Goal: Task Accomplishment & Management: Manage account settings

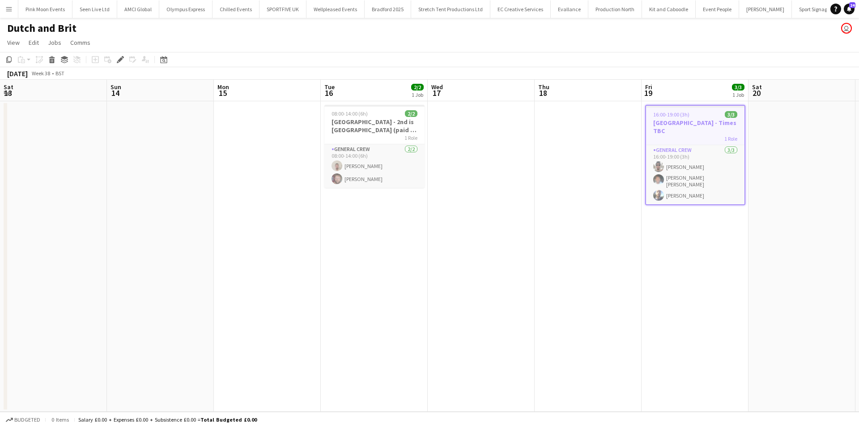
scroll to position [0, 308]
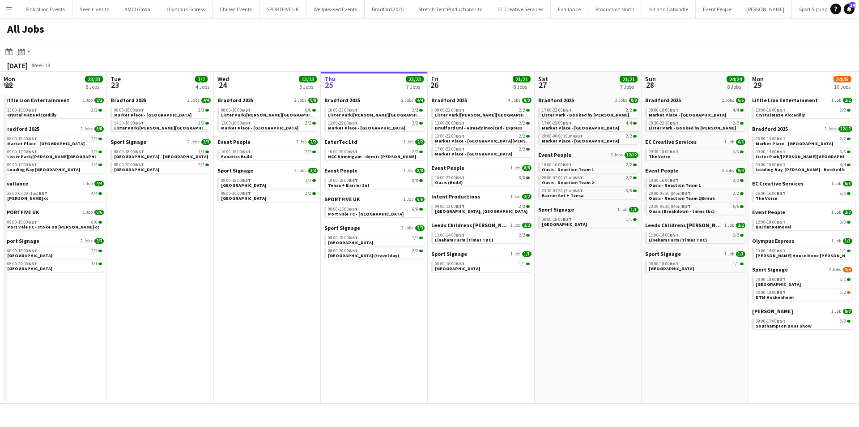
scroll to position [0, 214]
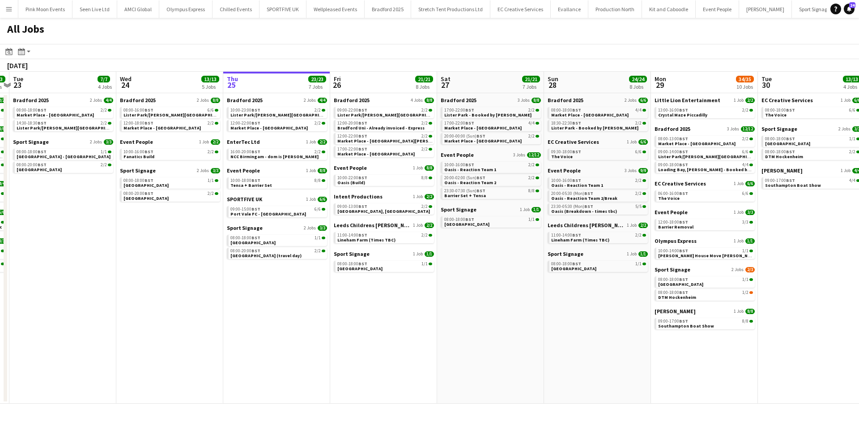
click at [600, 275] on app-all-jobs "All Jobs Date picker SEP 2025 SEP 2025 Monday M Tuesday T Wednesday W Thursday …" at bounding box center [429, 210] width 859 height 385
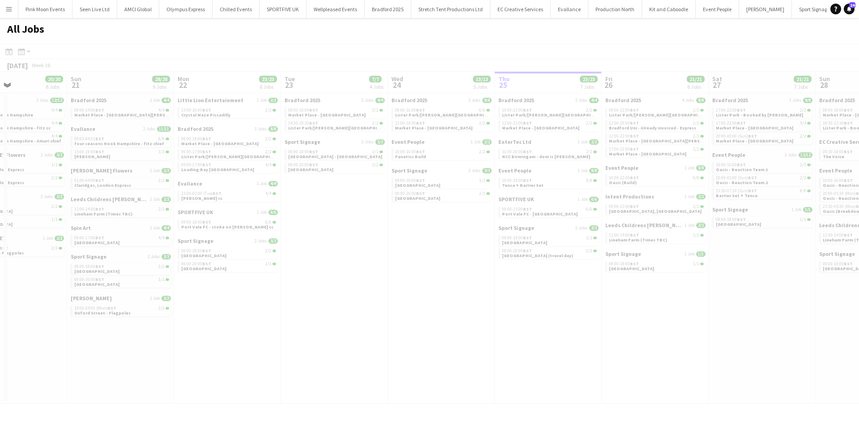
drag, startPoint x: 449, startPoint y: 375, endPoint x: 557, endPoint y: 357, distance: 109.8
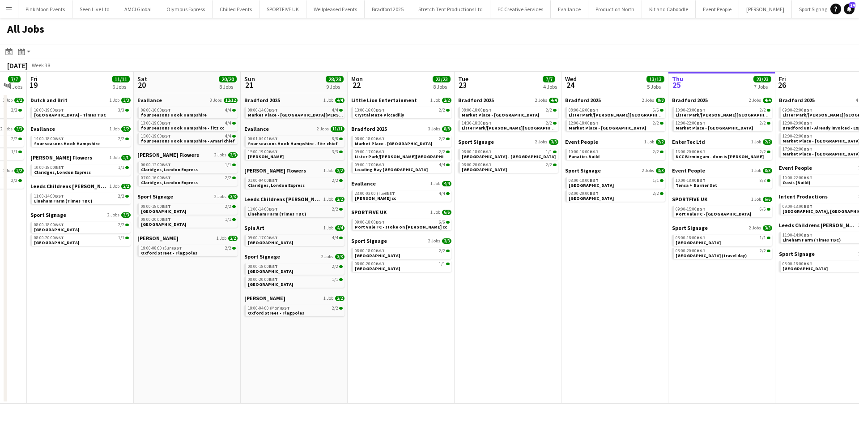
drag, startPoint x: 531, startPoint y: 343, endPoint x: 598, endPoint y: 337, distance: 67.8
click at [598, 337] on app-calendar-viewport "Wed 17 19/19 6 Jobs Thu 18 7/7 4 Jobs Fri 19 11/11 6 Jobs Sat 20 20/20 8 Jobs S…" at bounding box center [429, 238] width 859 height 332
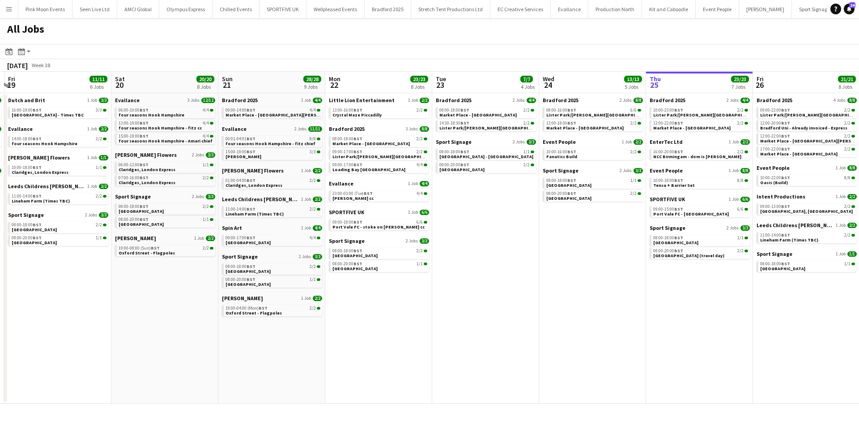
click at [543, 347] on app-all-jobs "All Jobs Date picker SEP 2025 SEP 2025 Monday M Tuesday T Wednesday W Thursday …" at bounding box center [429, 210] width 859 height 385
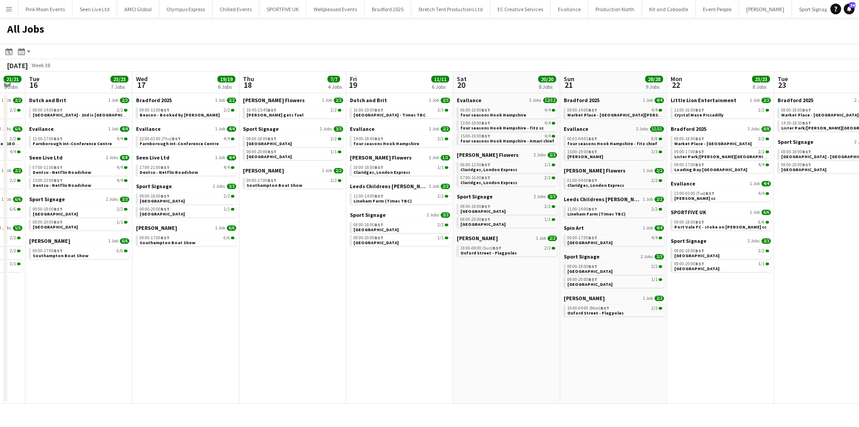
drag, startPoint x: 338, startPoint y: 363, endPoint x: 346, endPoint y: 361, distance: 8.3
click at [346, 361] on app-calendar-viewport "Sat 13 15/15 6 Jobs Sun 14 21/21 6 Jobs Mon 15 21/21 8 Jobs Tue 16 23/23 7 Jobs…" at bounding box center [429, 238] width 859 height 332
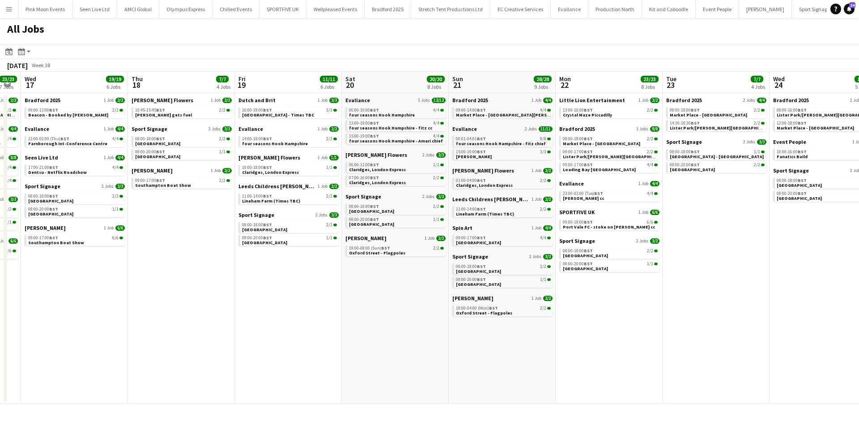
scroll to position [0, 408]
drag, startPoint x: 257, startPoint y: 265, endPoint x: 144, endPoint y: 296, distance: 117.4
click at [144, 296] on app-calendar-viewport "Sat 13 15/15 6 Jobs Sun 14 21/21 6 Jobs Mon 15 21/21 8 Jobs Tue 16 23/23 7 Jobs…" at bounding box center [429, 238] width 859 height 332
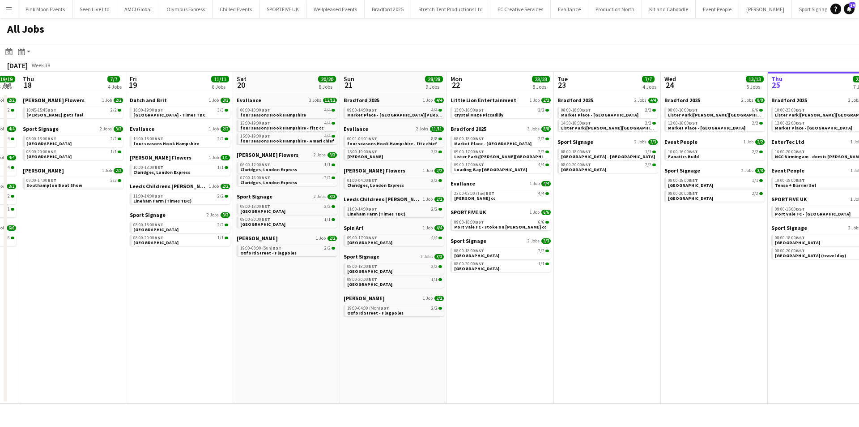
scroll to position [0, 302]
drag, startPoint x: 259, startPoint y: 307, endPoint x: 151, endPoint y: 317, distance: 108.4
click at [151, 317] on app-calendar-viewport "Mon 15 21/21 8 Jobs Tue 16 23/23 7 Jobs Wed 17 19/19 6 Jobs Thu 18 7/7 4 Jobs F…" at bounding box center [429, 238] width 859 height 332
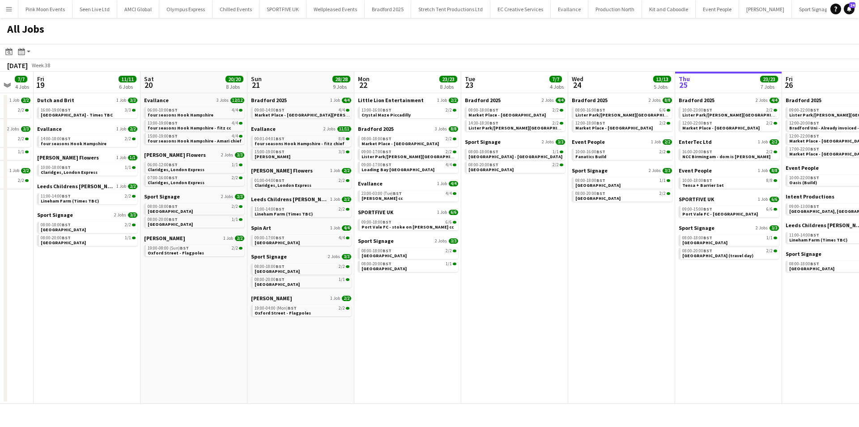
scroll to position [0, 415]
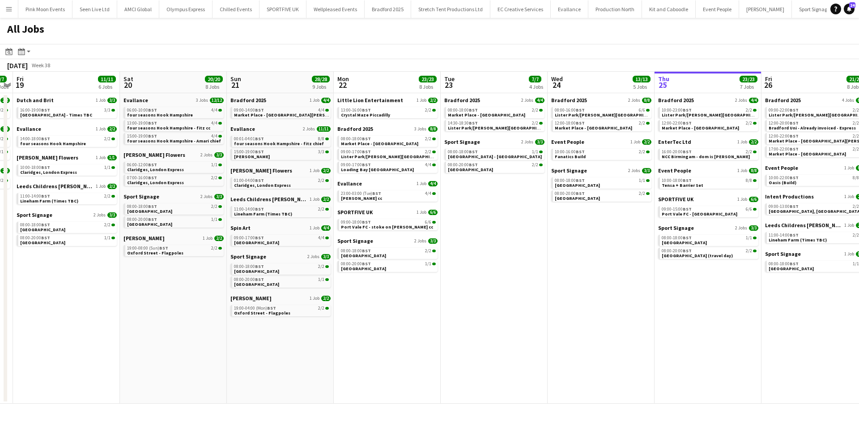
drag, startPoint x: 210, startPoint y: 306, endPoint x: 97, endPoint y: 308, distance: 112.8
click at [97, 308] on app-calendar-viewport "Mon 15 21/21 8 Jobs Tue 16 23/23 7 Jobs Wed 17 19/19 6 Jobs Thu 18 7/7 4 Jobs F…" at bounding box center [429, 238] width 859 height 332
click at [43, 109] on span "BST" at bounding box center [45, 110] width 9 height 6
click at [19, 51] on icon "Month view / Day view" at bounding box center [21, 51] width 7 height 7
click at [44, 67] on link "Day view by Board" at bounding box center [48, 68] width 49 height 8
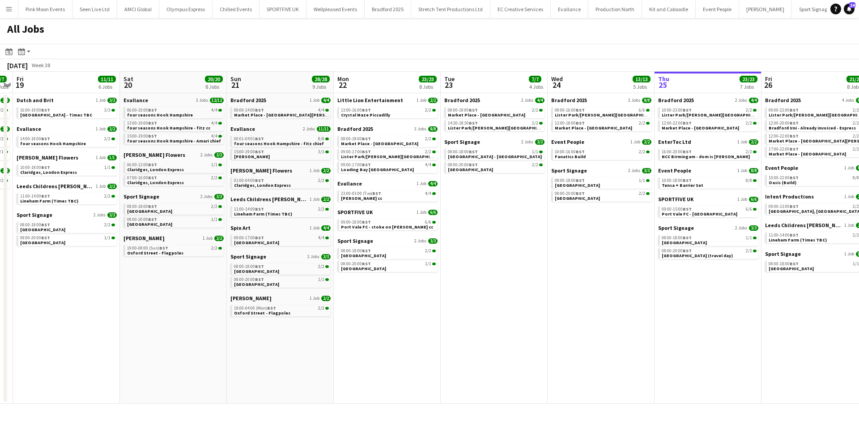
click at [22, 58] on app-toolbar "Date picker SEP 2025 SEP 2025 Monday M Tuesday T Wednesday W Thursday T Friday …" at bounding box center [429, 51] width 859 height 15
click at [26, 50] on div "Month view / Day view" at bounding box center [21, 51] width 11 height 11
click at [60, 84] on link "Day view by Job" at bounding box center [48, 84] width 49 height 8
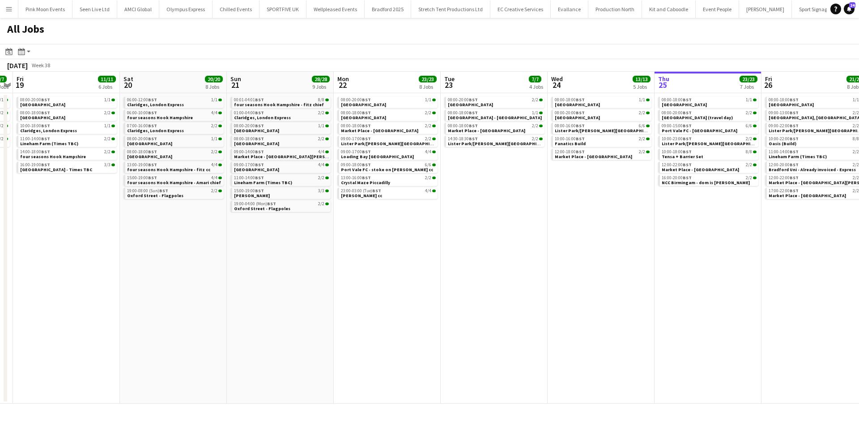
click at [22, 45] on app-toolbar "Date picker SEP 2025 SEP 2025 Monday M Tuesday T Wednesday W Thursday T Friday …" at bounding box center [429, 51] width 859 height 15
click at [26, 51] on div "Month view / Day view" at bounding box center [21, 51] width 11 height 11
click at [43, 68] on link "Day view by Board" at bounding box center [48, 68] width 49 height 8
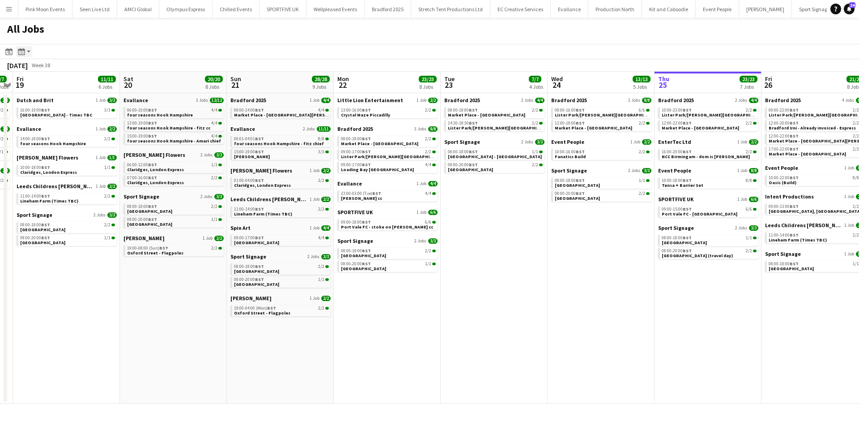
click at [20, 52] on icon at bounding box center [20, 52] width 1 height 0
click at [35, 96] on link "Month view" at bounding box center [48, 99] width 49 height 8
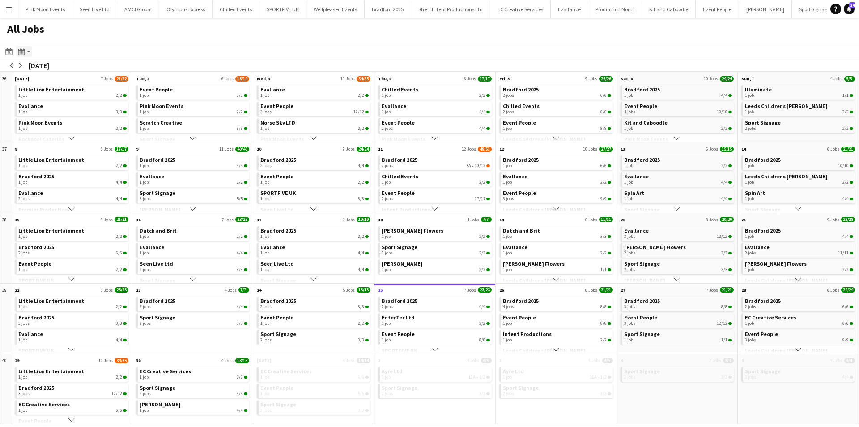
click at [30, 48] on app-action-btn "Month view / Day view" at bounding box center [24, 51] width 16 height 11
click at [64, 68] on link "Day view by Board" at bounding box center [48, 68] width 49 height 8
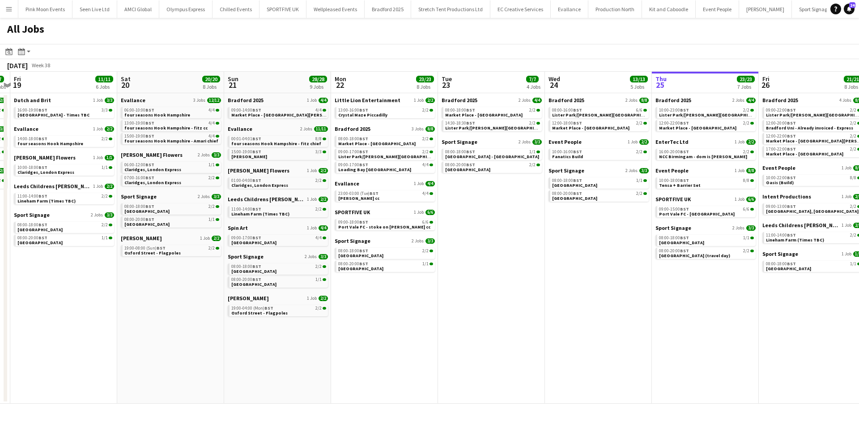
scroll to position [0, 409]
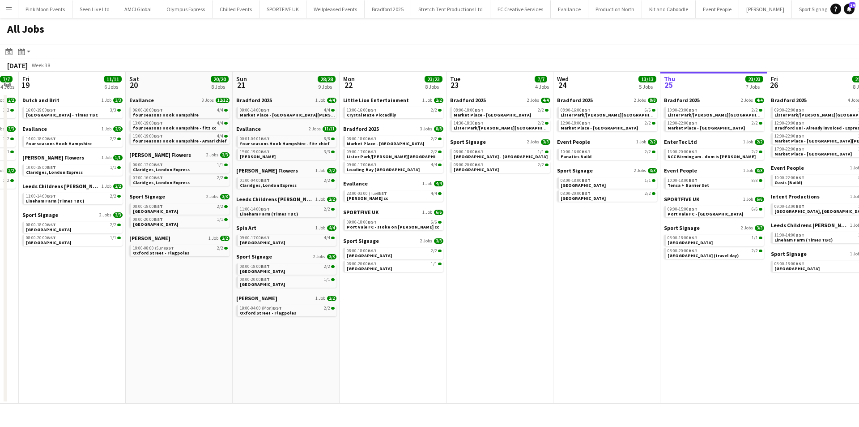
drag, startPoint x: 625, startPoint y: 286, endPoint x: 631, endPoint y: 284, distance: 6.4
click at [631, 284] on app-calendar-viewport "Mon 15 21/21 8 Jobs Tue 16 23/23 7 Jobs Wed 17 19/19 6 Jobs Thu 18 7/7 4 Jobs F…" at bounding box center [429, 238] width 859 height 332
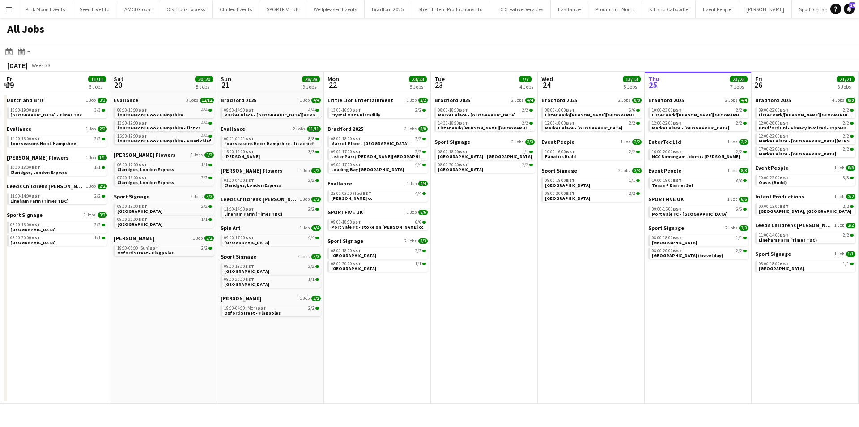
scroll to position [0, 421]
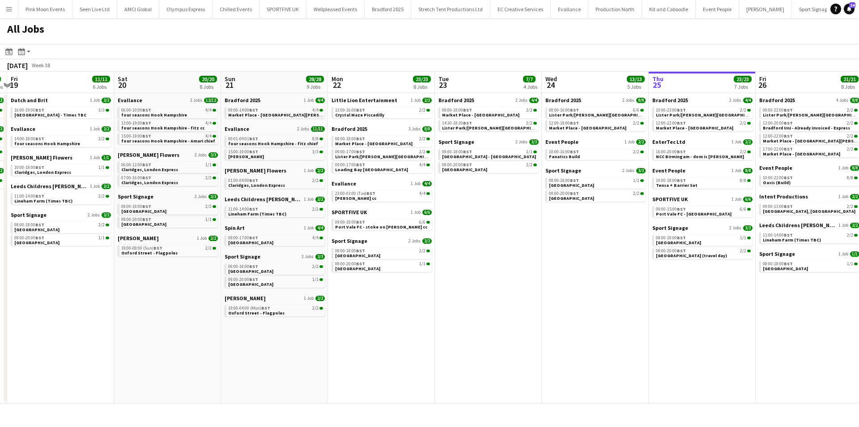
drag, startPoint x: 574, startPoint y: 292, endPoint x: 562, endPoint y: 292, distance: 11.6
click at [562, 292] on app-calendar-viewport "Mon 15 21/21 8 Jobs Tue 16 23/23 7 Jobs Wed 17 19/19 6 Jobs Thu 18 7/7 4 Jobs F…" at bounding box center [429, 238] width 859 height 332
click at [87, 145] on link "14:00-18:00 BST 2/2 four seasons Hook Hampshire" at bounding box center [61, 141] width 95 height 10
click at [73, 169] on div "10:00-18:00 BST 1/1" at bounding box center [61, 167] width 95 height 4
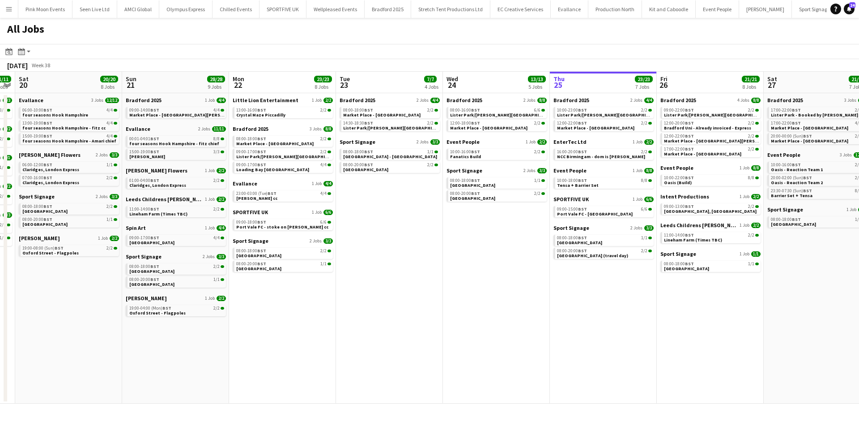
scroll to position [0, 315]
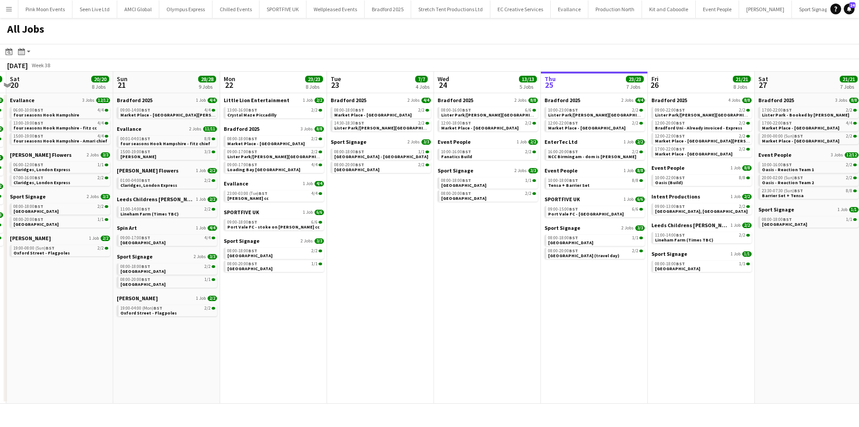
drag, startPoint x: 337, startPoint y: 365, endPoint x: 233, endPoint y: 382, distance: 105.2
click at [233, 382] on app-calendar-viewport "Wed 17 19/19 6 Jobs Thu 18 7/7 4 Jobs Fri 19 11/11 6 Jobs Sat 20 20/20 8 Jobs S…" at bounding box center [429, 238] width 859 height 332
click at [103, 114] on link "06:00-10:00 BST 4/4 four seasons Hook Hampshire" at bounding box center [60, 112] width 95 height 10
click at [50, 168] on span "Claridges, London Express" at bounding box center [41, 170] width 57 height 6
click at [62, 249] on div "19:00-08:00 (Sun) BST 2/2" at bounding box center [60, 248] width 95 height 4
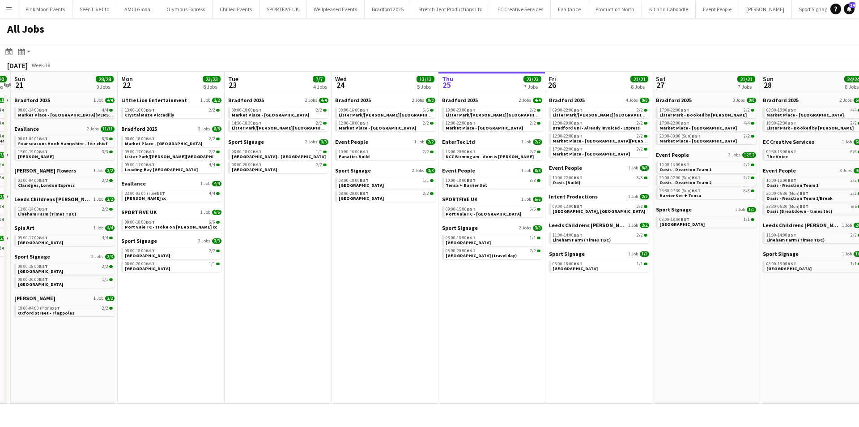
scroll to position [0, 418]
drag, startPoint x: 345, startPoint y: 335, endPoint x: 242, endPoint y: 335, distance: 103.0
click at [242, 335] on app-calendar-viewport "Wed 17 19/19 6 Jobs Thu 18 7/7 4 Jobs Fri 19 11/11 6 Jobs Sat 20 20/20 8 Jobs S…" at bounding box center [429, 238] width 859 height 332
click at [39, 108] on span "BST" at bounding box center [42, 110] width 9 height 6
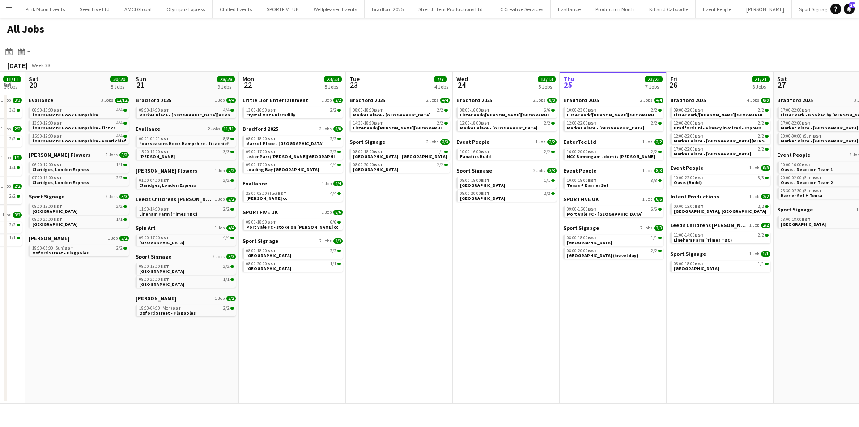
scroll to position [0, 292]
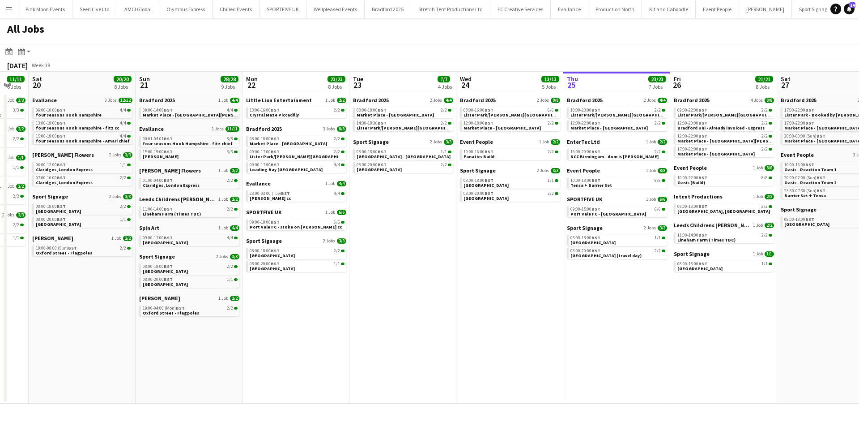
drag, startPoint x: 351, startPoint y: 323, endPoint x: 476, endPoint y: 319, distance: 125.4
click at [476, 319] on app-calendar-viewport "Wed 17 19/19 6 Jobs Thu 18 7/7 4 Jobs Fri 19 11/11 6 Jobs Sat 20 20/20 8 Jobs S…" at bounding box center [429, 238] width 859 height 332
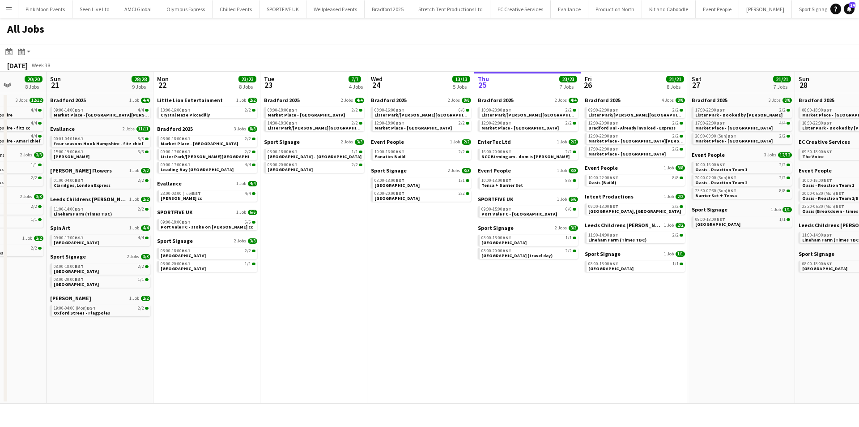
scroll to position [0, 408]
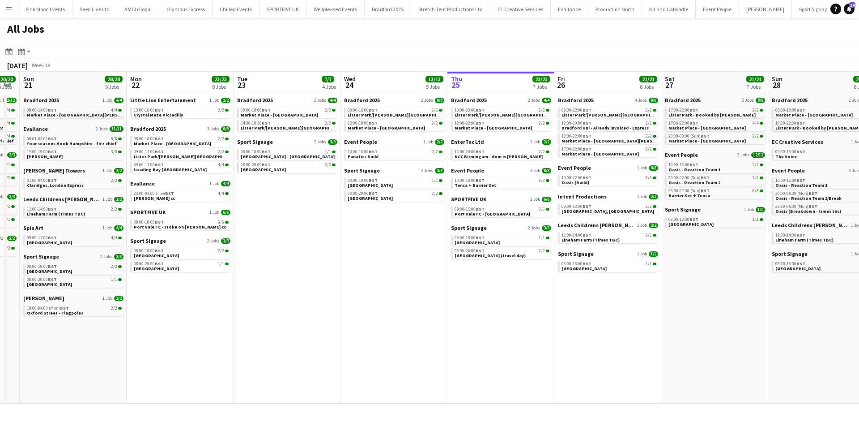
drag, startPoint x: 316, startPoint y: 337, endPoint x: 200, endPoint y: 333, distance: 116.0
click at [200, 333] on app-calendar-viewport "Wed 17 19/19 6 Jobs Thu 18 7/7 4 Jobs Fri 19 11/11 6 Jobs Sat 20 20/20 8 Jobs S…" at bounding box center [429, 238] width 859 height 332
click at [88, 116] on span "Market Place - Shipley - sully chief - dom is connor" at bounding box center [117, 115] width 180 height 6
click at [72, 213] on span "Lineham Farm (Times TBC)" at bounding box center [56, 214] width 58 height 6
click at [104, 139] on div "00:01-04:01 BST 8/8" at bounding box center [74, 139] width 95 height 4
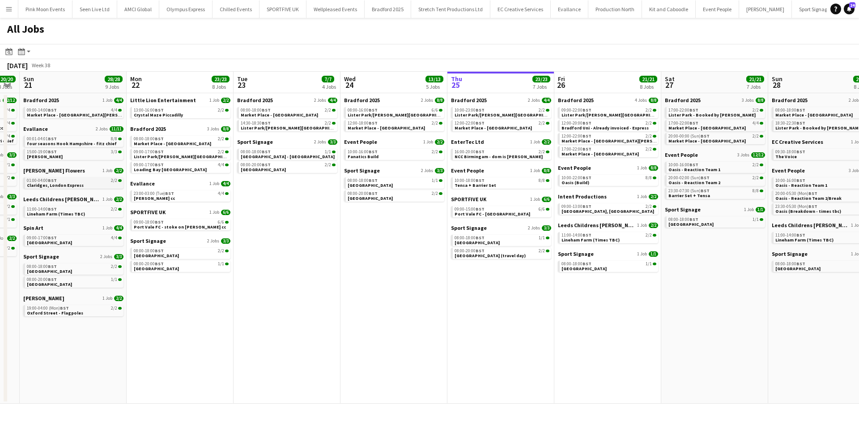
click at [82, 183] on link "01:00-04:00 BST 2/2 Claridges, London Express" at bounding box center [74, 182] width 95 height 10
click at [66, 243] on link "09:00-17:00 BST 4/4 TFD Centre" at bounding box center [74, 240] width 95 height 10
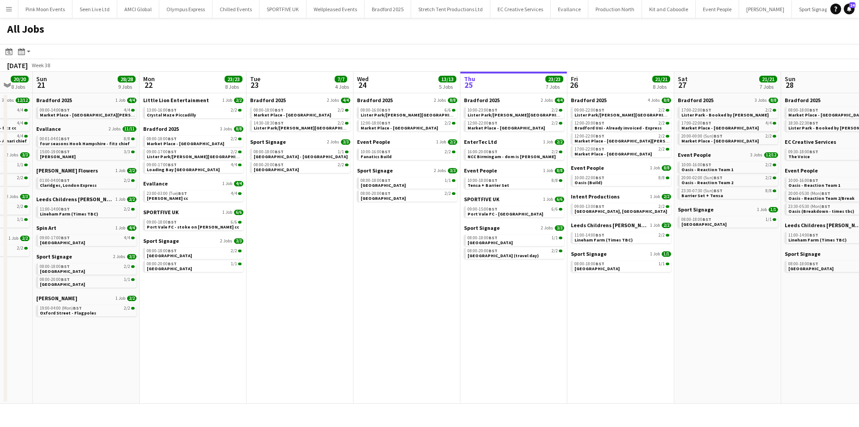
drag, startPoint x: 171, startPoint y: 342, endPoint x: 196, endPoint y: 341, distance: 25.1
click at [196, 341] on app-calendar-viewport "Wed 17 19/19 6 Jobs Thu 18 7/7 4 Jobs Fri 19 11/11 6 Jobs Sat 20 20/20 8 Jobs S…" at bounding box center [429, 238] width 859 height 332
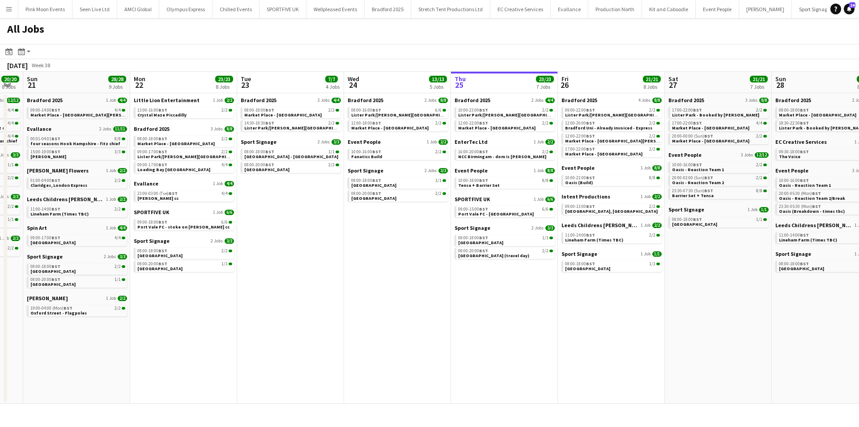
drag, startPoint x: 517, startPoint y: 369, endPoint x: 494, endPoint y: 369, distance: 22.8
click at [494, 369] on app-calendar-viewport "Wed 17 19/19 6 Jobs Thu 18 7/7 4 Jobs Fri 19 11/11 6 Jobs Sat 20 20/20 8 Jobs S…" at bounding box center [429, 238] width 859 height 332
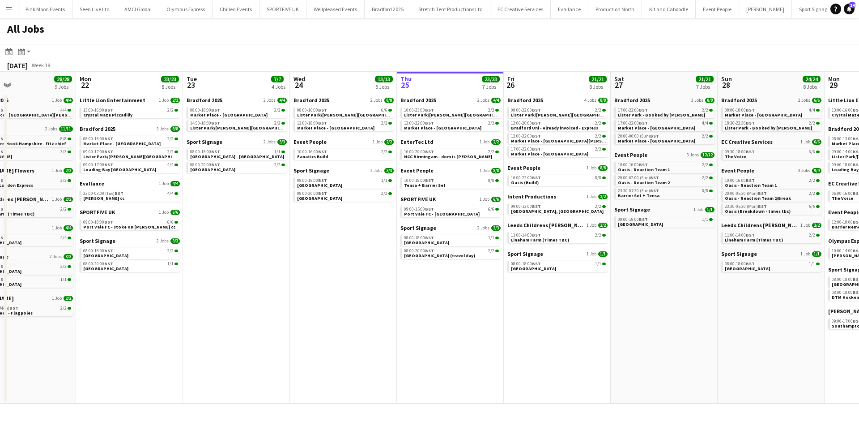
drag, startPoint x: 778, startPoint y: 353, endPoint x: 727, endPoint y: 353, distance: 50.6
click at [727, 353] on app-calendar-viewport "Wed 17 19/19 6 Jobs Thu 18 7/7 4 Jobs Fri 19 11/11 6 Jobs Sat 20 20/20 8 Jobs S…" at bounding box center [429, 238] width 859 height 332
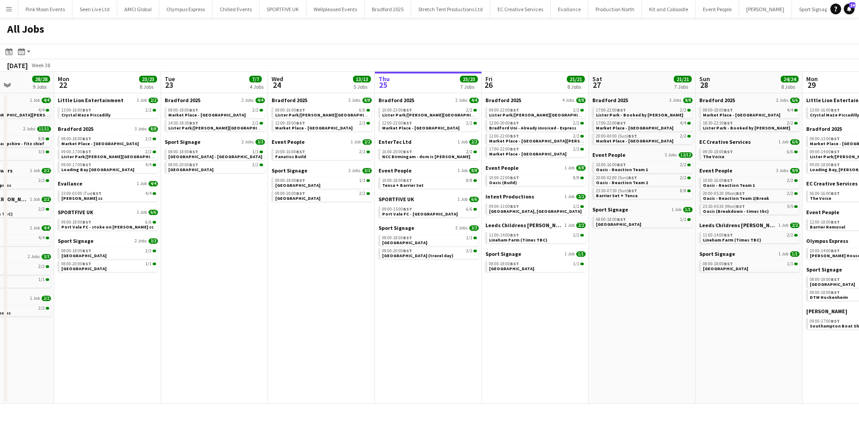
drag, startPoint x: 725, startPoint y: 353, endPoint x: 703, endPoint y: 353, distance: 21.9
click at [703, 353] on app-calendar-viewport "Fri 19 11/11 6 Jobs Sat 20 20/20 8 Jobs Sun 21 28/28 9 Jobs Mon 22 23/23 8 Jobs…" at bounding box center [429, 238] width 859 height 332
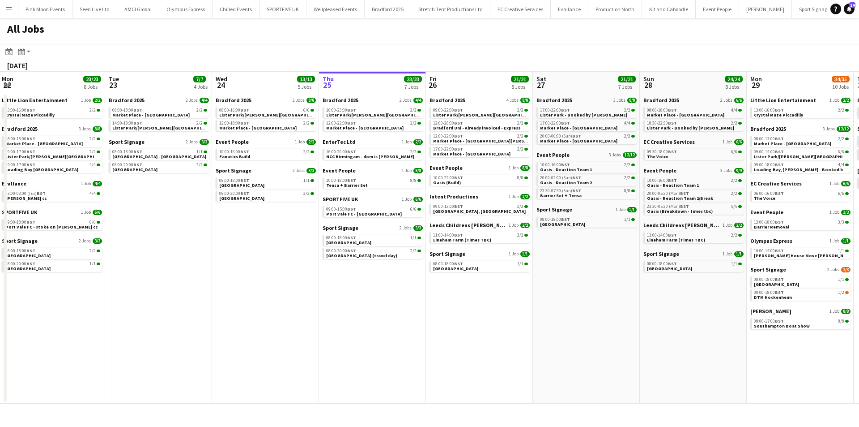
drag, startPoint x: 724, startPoint y: 345, endPoint x: 668, endPoint y: 346, distance: 56.0
click at [668, 346] on app-calendar-viewport "Fri 19 11/11 6 Jobs Sat 20 20/20 8 Jobs Sun 21 28/28 9 Jobs Mon 22 23/23 8 Jobs…" at bounding box center [429, 238] width 859 height 332
click at [380, 115] on link "10:00-23:00 BST 2/2 Lister Park/Cartwright Hall" at bounding box center [373, 112] width 95 height 10
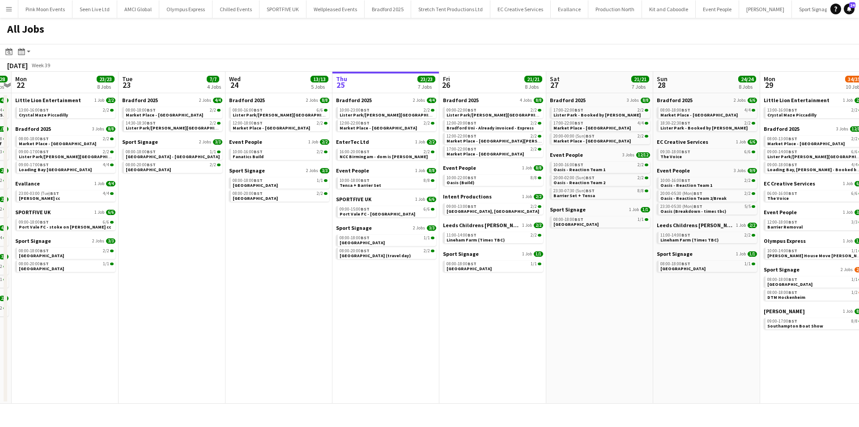
drag, startPoint x: 81, startPoint y: 303, endPoint x: 94, endPoint y: 303, distance: 13.4
click at [94, 303] on app-calendar-viewport "Fri 19 11/11 6 Jobs Sat 20 20/20 8 Jobs Sun 21 28/28 9 Jobs Mon 22 23/23 8 Jobs…" at bounding box center [429, 238] width 859 height 332
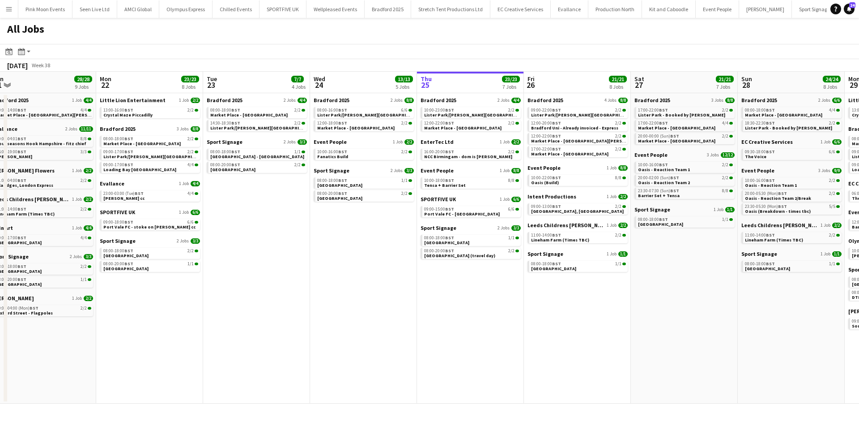
scroll to position [0, 191]
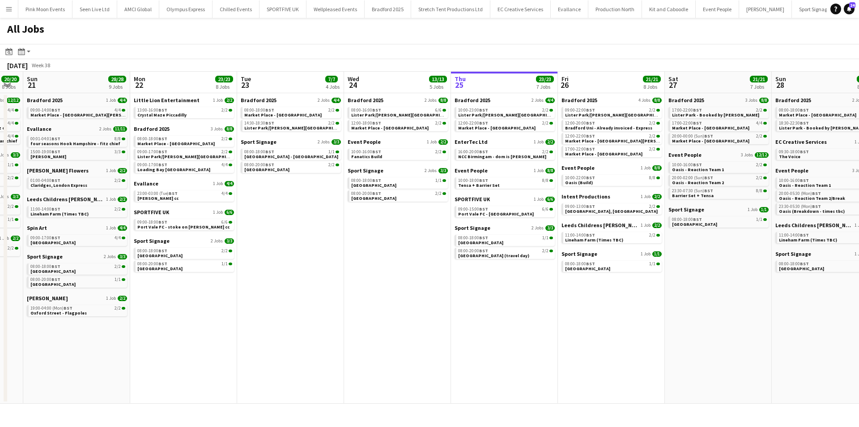
drag, startPoint x: 130, startPoint y: 264, endPoint x: 248, endPoint y: 278, distance: 119.4
click at [248, 278] on app-calendar-viewport "Fri 19 11/11 6 Jobs Sat 20 20/20 8 Jobs Sun 21 28/28 9 Jobs Mon 22 23/23 8 Jobs…" at bounding box center [429, 238] width 859 height 332
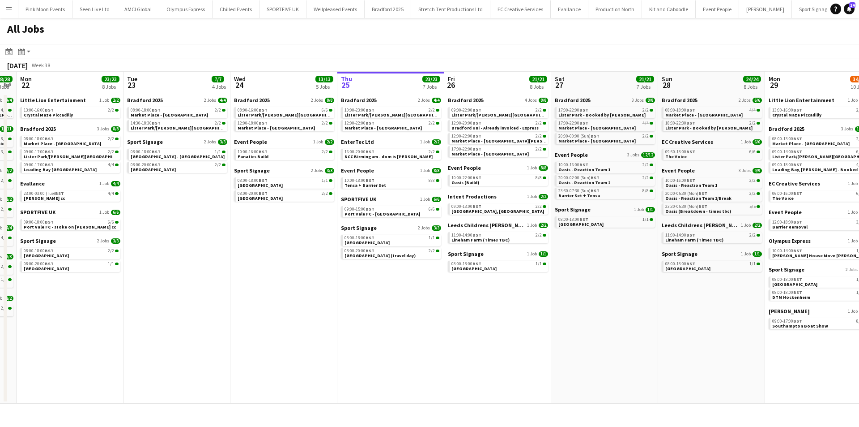
scroll to position [0, 311]
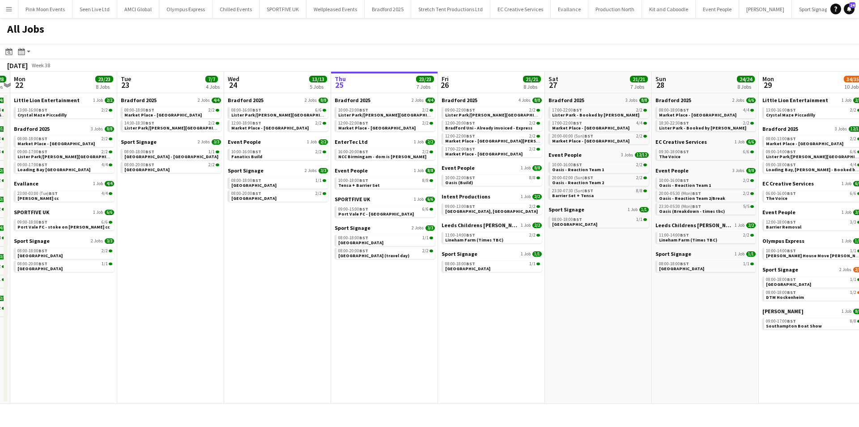
drag, startPoint x: 336, startPoint y: 297, endPoint x: 216, endPoint y: 298, distance: 119.5
click at [216, 298] on app-calendar-viewport "Fri 19 11/11 6 Jobs Sat 20 20/20 8 Jobs Sun 21 28/28 9 Jobs Mon 22 23/23 8 Jobs…" at bounding box center [429, 238] width 859 height 332
click at [47, 107] on link "13:00-16:00 BST 2/2 Crystal Maze Piccadilly" at bounding box center [64, 112] width 95 height 10
click at [57, 115] on span "Crystal Maze Piccadilly" at bounding box center [41, 115] width 49 height 6
click at [77, 141] on link "08:00-18:00 BST 2/2 Market Place - Shipley" at bounding box center [64, 141] width 95 height 10
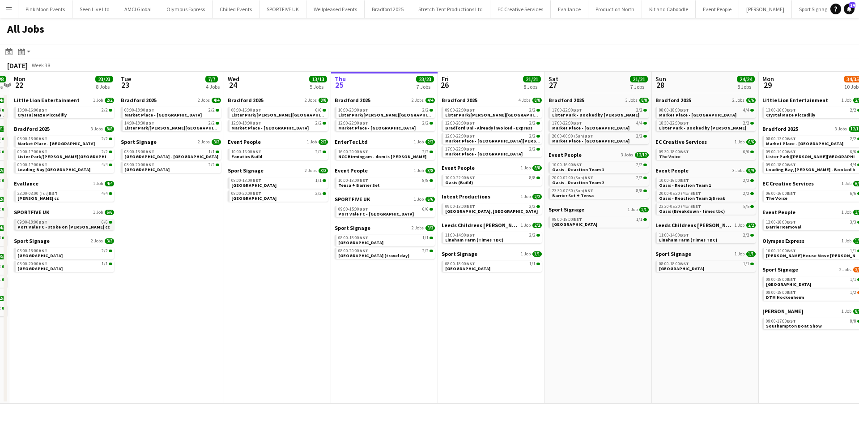
click at [56, 221] on div "09:00-18:00 BST 6/6" at bounding box center [64, 222] width 95 height 4
click at [227, 351] on app-date-cell "Bradford 2025 2 Jobs 8/8 08:00-16:00 BST 6/6 Lister Park/Cartwright Hall 12:00-…" at bounding box center [277, 248] width 107 height 310
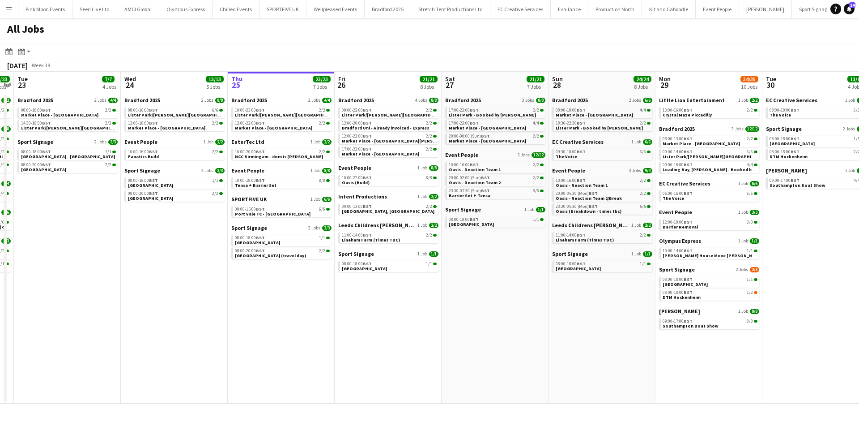
scroll to position [0, 416]
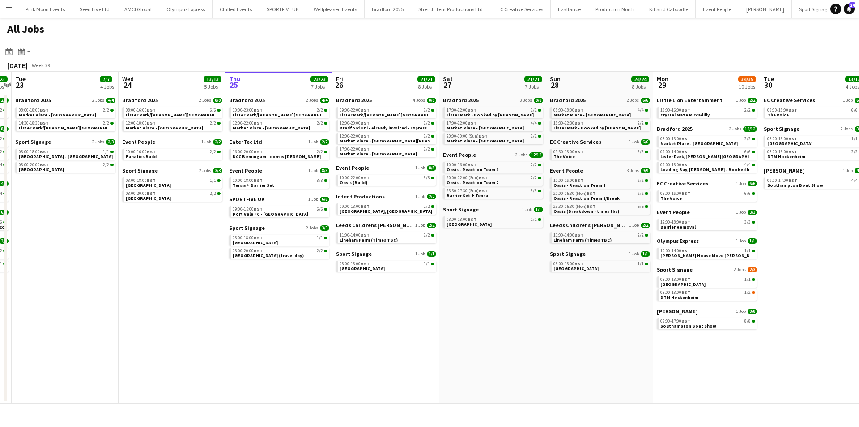
drag, startPoint x: 280, startPoint y: 340, endPoint x: 174, endPoint y: 346, distance: 105.8
click at [174, 346] on app-calendar-viewport "Fri 19 11/11 6 Jobs Sat 20 20/20 8 Jobs Sun 21 28/28 9 Jobs Mon 22 23/23 8 Jobs…" at bounding box center [429, 238] width 859 height 332
click at [81, 108] on div "08:00-18:00 BST 2/2" at bounding box center [66, 110] width 95 height 4
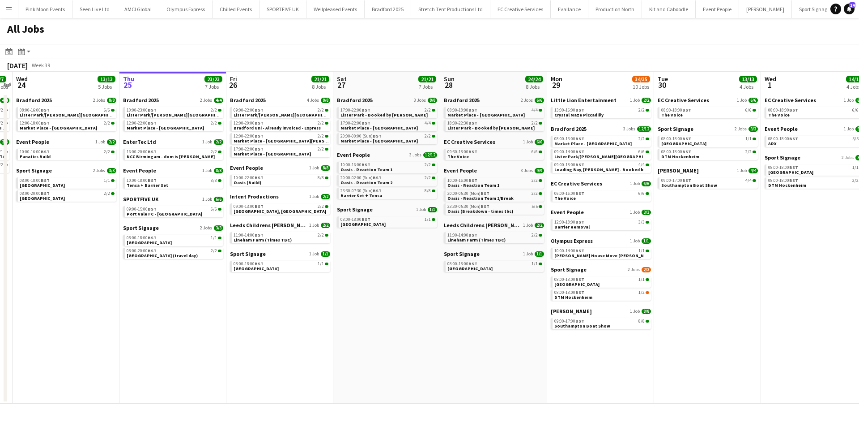
scroll to position [0, 316]
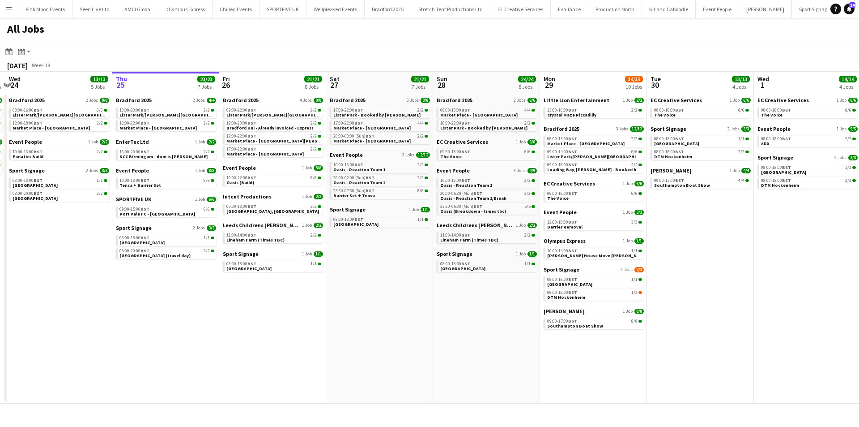
drag, startPoint x: 242, startPoint y: 279, endPoint x: 128, endPoint y: 290, distance: 113.8
click at [128, 290] on app-calendar-viewport "Sun 21 28/28 9 Jobs Mon 22 23/23 8 Jobs Tue 23 7/7 4 Jobs Wed 24 13/13 5 Jobs T…" at bounding box center [429, 238] width 859 height 332
click at [67, 115] on link "08:00-16:00 BST 6/6 Lister Park/Cartwright Hall" at bounding box center [60, 112] width 95 height 10
click at [92, 155] on link "10:00-16:00 BST 2/2 Fanatics Build" at bounding box center [60, 154] width 95 height 10
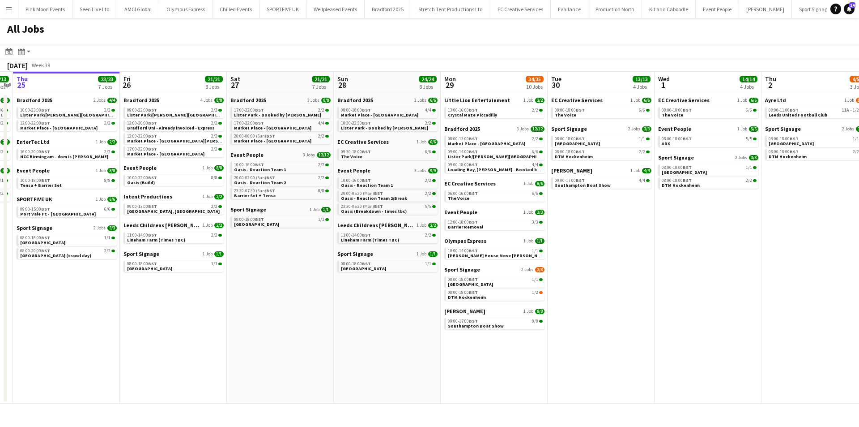
scroll to position [0, 415]
drag, startPoint x: 351, startPoint y: 338, endPoint x: 252, endPoint y: 345, distance: 100.0
click at [252, 345] on app-calendar-viewport "Sun 21 28/28 9 Jobs Mon 22 23/23 8 Jobs Tue 23 7/7 4 Jobs Wed 24 13/13 5 Jobs T…" at bounding box center [429, 238] width 859 height 332
click at [32, 115] on span "Lister Park/[PERSON_NAME][GEOGRAPHIC_DATA][PERSON_NAME]" at bounding box center [91, 115] width 142 height 6
click at [78, 181] on div "10:00-18:00 BST 8/8" at bounding box center [67, 180] width 95 height 4
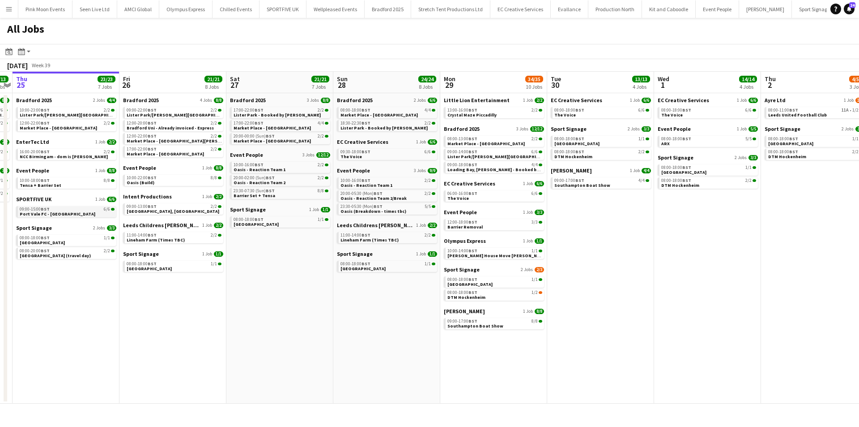
click at [39, 212] on span "Port Vale FC - stoke on trent" at bounding box center [58, 214] width 76 height 6
click at [261, 366] on app-date-cell "Bradford 2025 3 Jobs 8/8 17:00-22:00 BST 2/2 Lister Park - Booked by Grace 17:0…" at bounding box center [279, 248] width 107 height 310
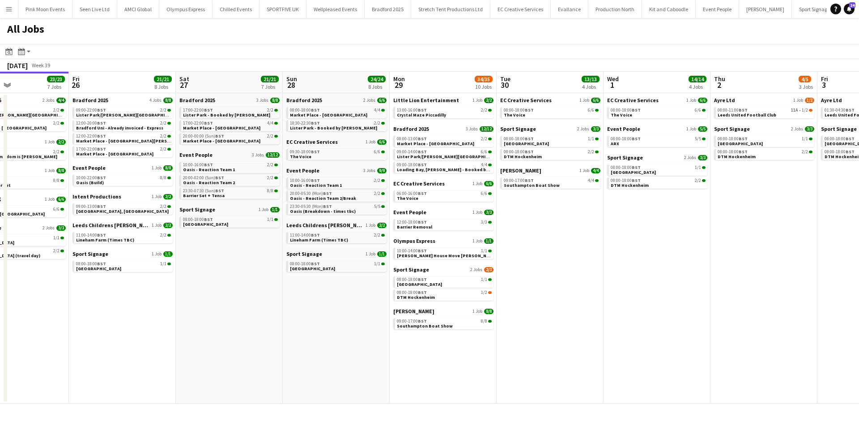
scroll to position [0, 256]
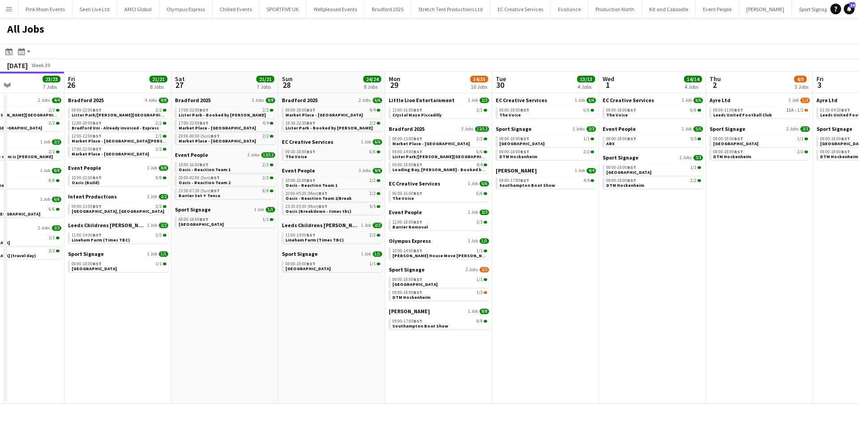
drag, startPoint x: 261, startPoint y: 366, endPoint x: 205, endPoint y: 364, distance: 55.1
click at [205, 364] on app-calendar-viewport "Tue 23 7/7 4 Jobs Wed 24 13/13 5 Jobs Thu 25 23/23 7 Jobs Fri 26 21/21 8 Jobs S…" at bounding box center [429, 238] width 859 height 332
click at [103, 235] on div "11:00-14:00 BST 2/2" at bounding box center [119, 235] width 95 height 4
click at [541, 270] on app-date-cell "EC Creative Services 1 Job 6/6 08:00-18:00 BST 6/6 The Voice Sport Signage 2 Jo…" at bounding box center [545, 248] width 107 height 310
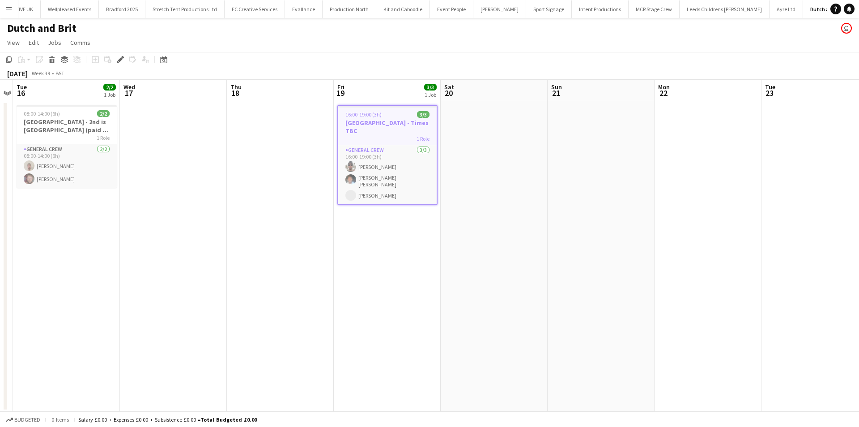
scroll to position [0, 272]
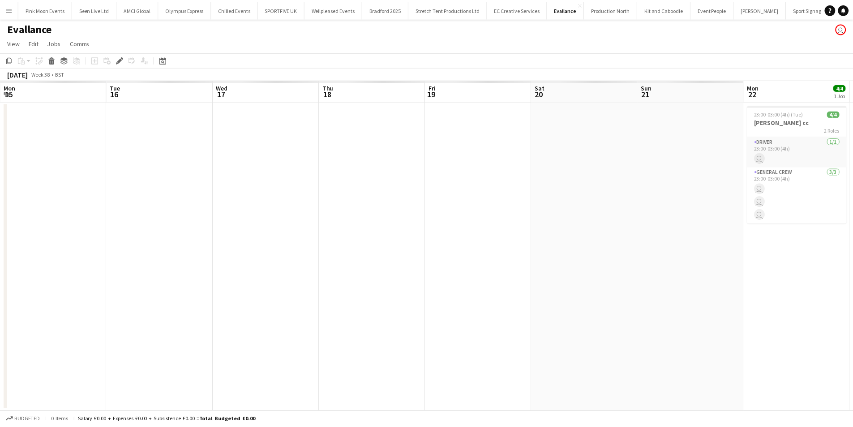
scroll to position [0, 308]
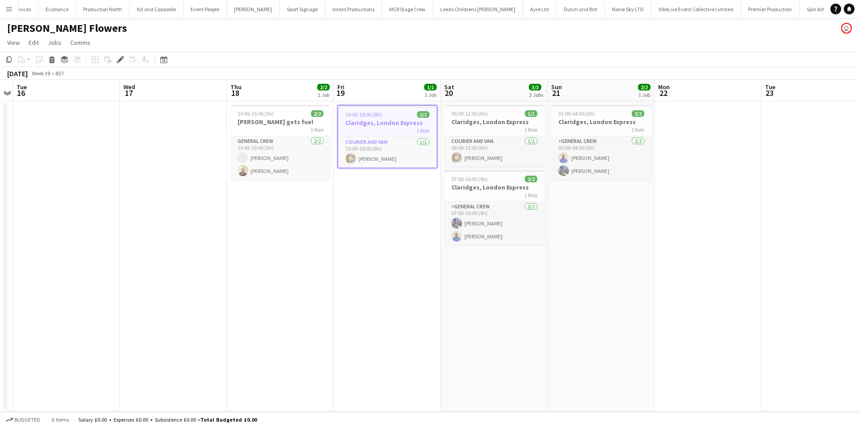
scroll to position [0, 548]
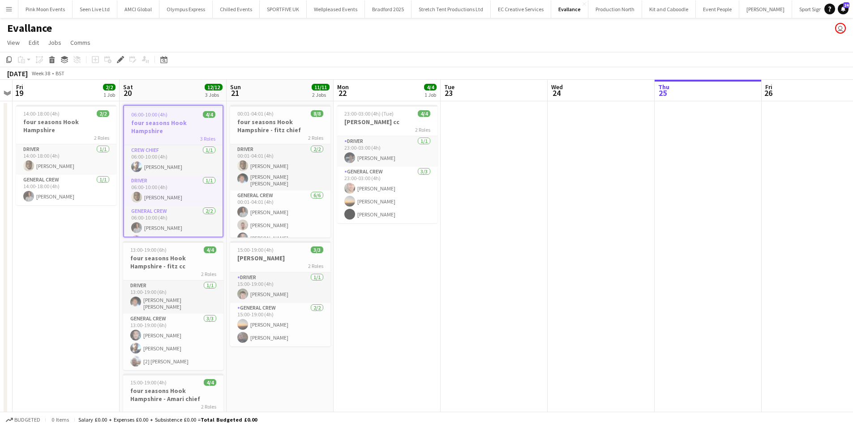
drag, startPoint x: 258, startPoint y: 294, endPoint x: 43, endPoint y: 335, distance: 218.2
click at [43, 335] on app-calendar-viewport "Tue 16 4/4 1 Job Wed 17 4/4 1 Job Thu 18 Fri 19 2/2 1 Job Sat 20 12/12 3 Jobs S…" at bounding box center [426, 298] width 853 height 436
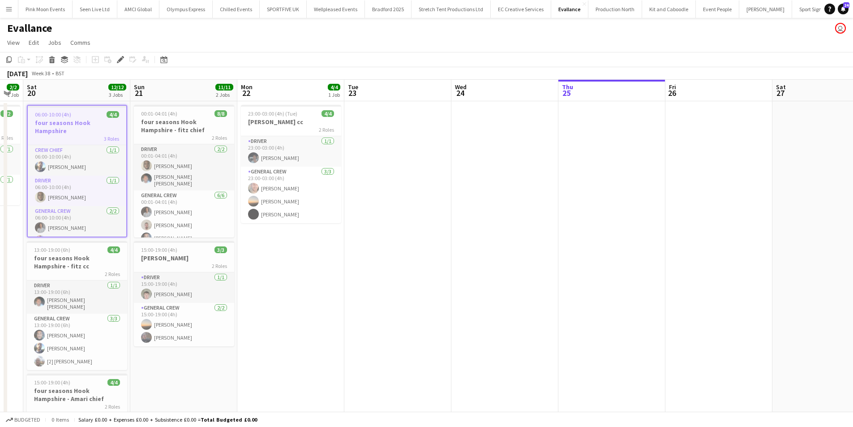
scroll to position [0, 410]
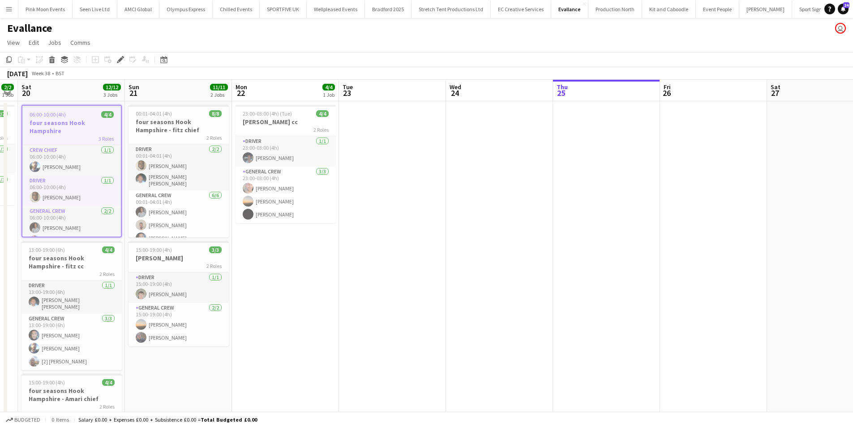
drag, startPoint x: 478, startPoint y: 387, endPoint x: 377, endPoint y: 386, distance: 101.6
click at [377, 386] on app-calendar-viewport "Tue 16 4/4 1 Job Wed 17 4/4 1 Job Thu 18 Fri 19 2/2 1 Job Sat 20 12/12 3 Jobs S…" at bounding box center [426, 298] width 853 height 436
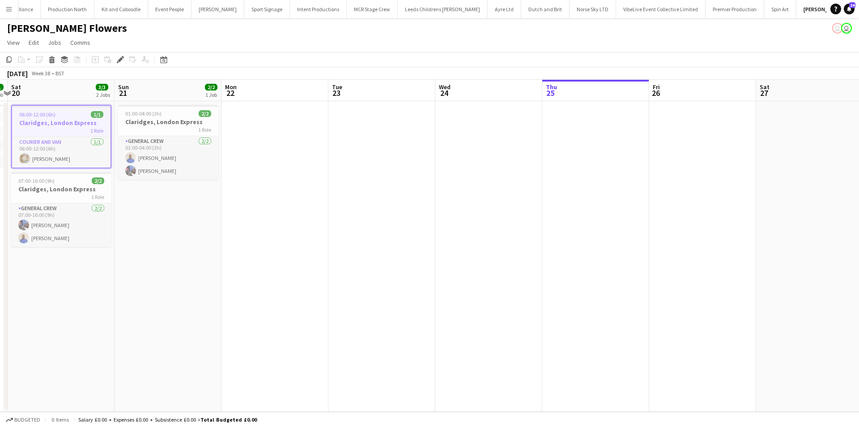
scroll to position [0, 421]
drag, startPoint x: 487, startPoint y: 363, endPoint x: 165, endPoint y: 350, distance: 322.5
click at [165, 350] on app-calendar-viewport "Tue 16 Wed 17 Thu 18 2/2 1 Job Fri 19 1/1 1 Job Sat 20 3/3 2 Jobs Sun 21 2/2 1 …" at bounding box center [429, 246] width 859 height 332
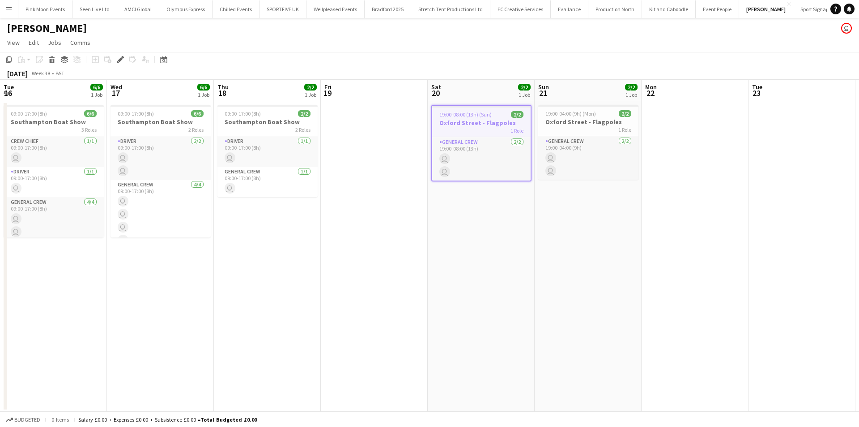
scroll to position [0, 308]
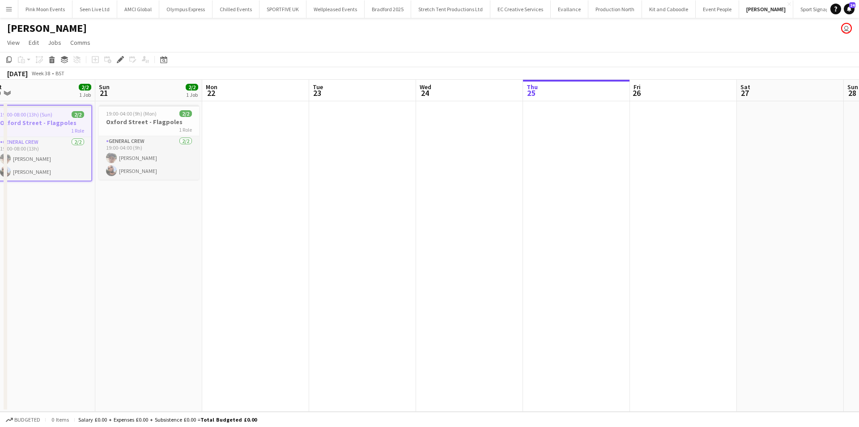
drag, startPoint x: 402, startPoint y: 329, endPoint x: 156, endPoint y: 327, distance: 245.7
click at [157, 326] on app-calendar-viewport "Tue 16 6/6 1 Job Wed 17 6/6 1 Job Thu 18 2/2 1 Job Fri 19 Sat 20 2/2 1 Job Sun …" at bounding box center [429, 246] width 859 height 332
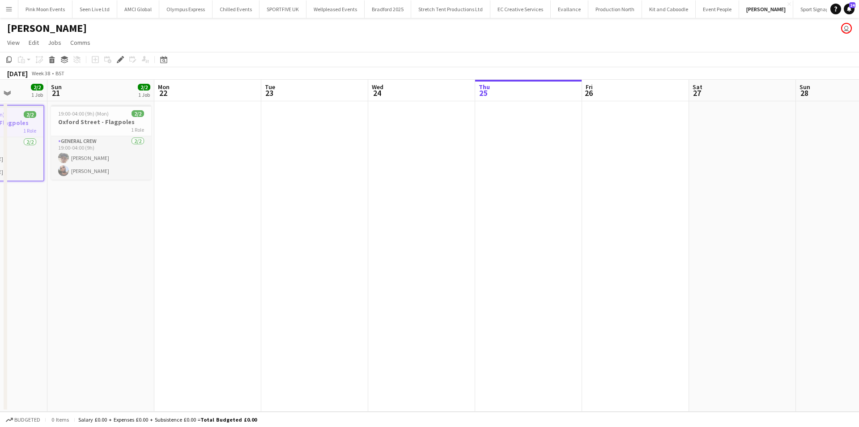
scroll to position [0, 279]
drag, startPoint x: 273, startPoint y: 322, endPoint x: 227, endPoint y: 322, distance: 45.2
click at [227, 322] on app-calendar-viewport "Thu 18 2/2 1 Job Fri 19 Sat 20 2/2 1 Job Sun 21 2/2 1 Job Mon 22 Tue 23 Wed 24 …" at bounding box center [429, 246] width 859 height 332
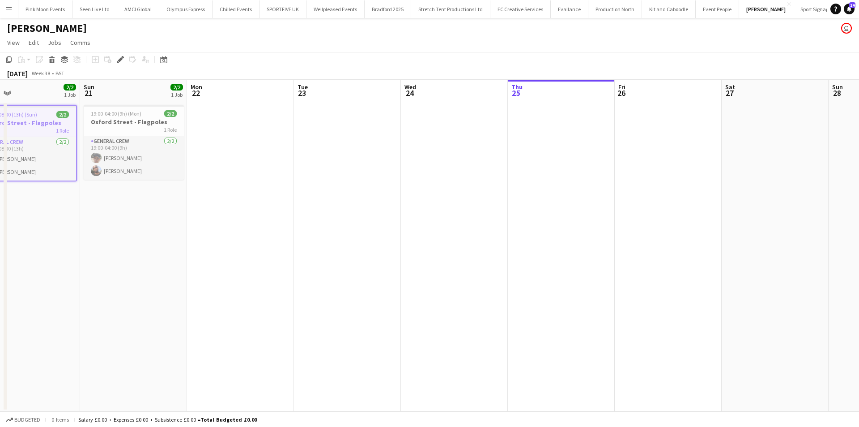
scroll to position [0, 194]
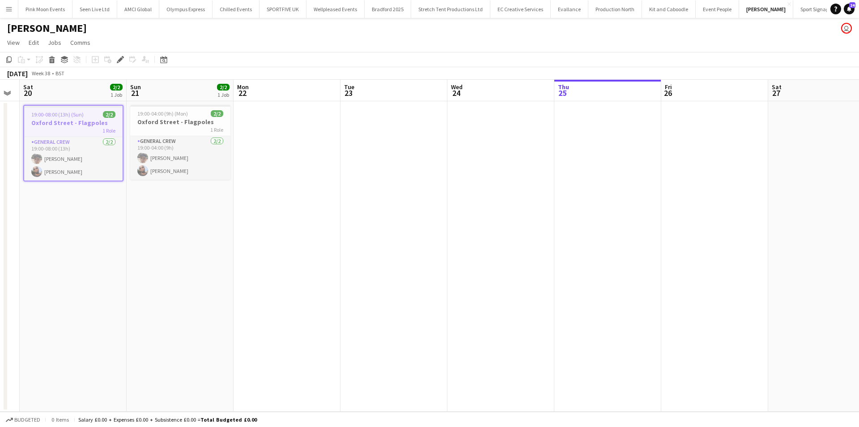
drag, startPoint x: 190, startPoint y: 278, endPoint x: 226, endPoint y: 278, distance: 36.7
click at [226, 278] on app-calendar-viewport "Thu 18 2/2 1 Job Fri 19 Sat 20 2/2 1 Job Sun 21 2/2 1 Job Mon 22 Tue 23 Wed 24 …" at bounding box center [429, 246] width 859 height 332
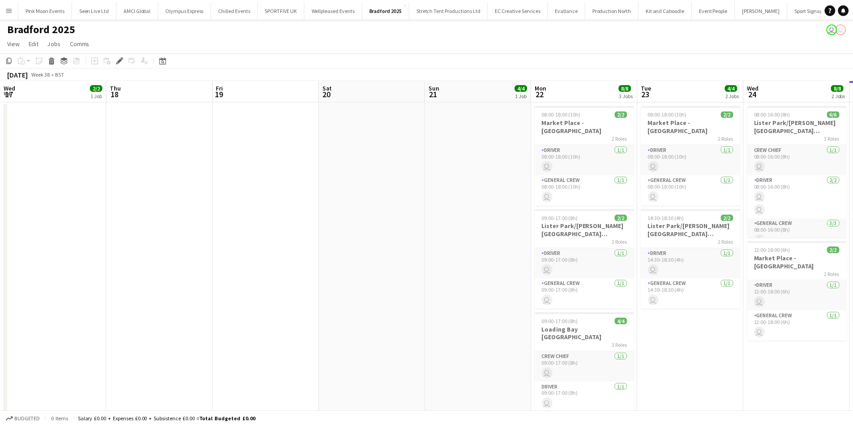
scroll to position [0, 308]
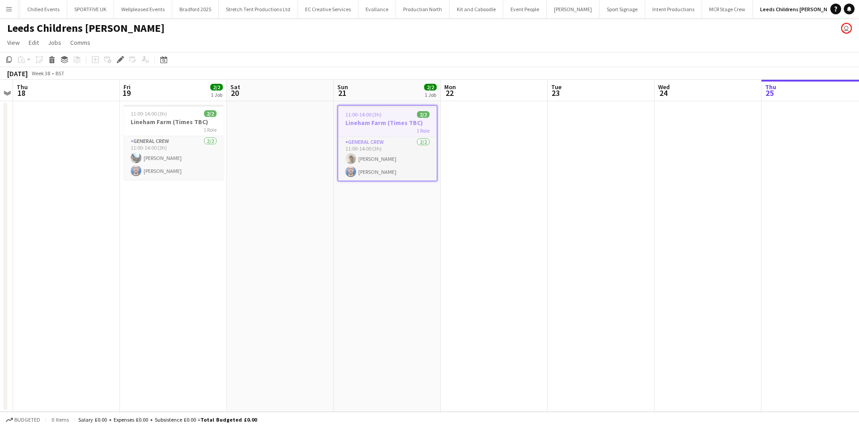
scroll to position [0, 193]
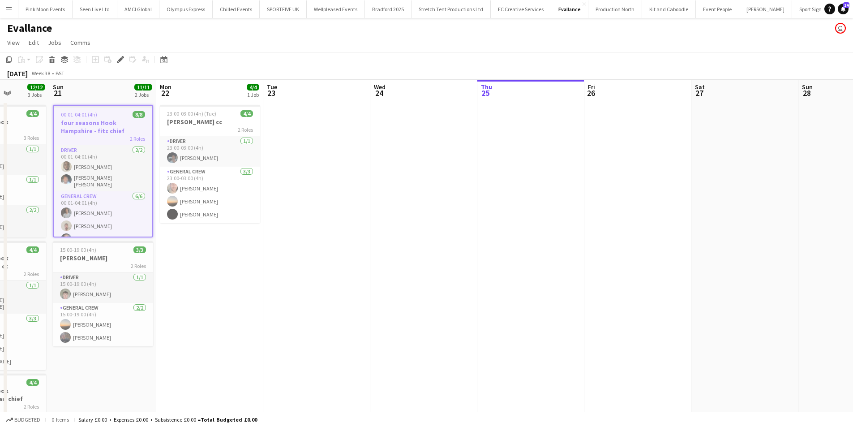
scroll to position [0, 405]
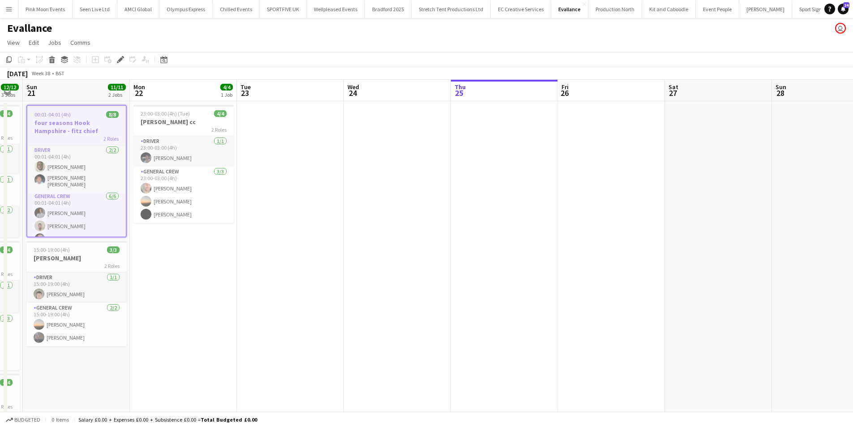
drag, startPoint x: 505, startPoint y: 270, endPoint x: 257, endPoint y: 289, distance: 248.7
click at [257, 289] on app-calendar-viewport "Wed 17 4/4 1 Job Thu 18 Fri 19 2/2 1 Job Sat 20 12/12 3 Jobs Sun 21 11/11 2 Job…" at bounding box center [426, 298] width 853 height 436
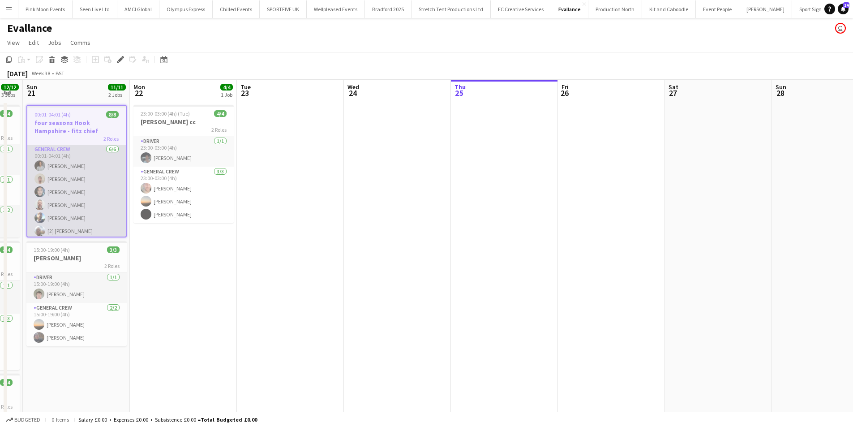
scroll to position [47, 0]
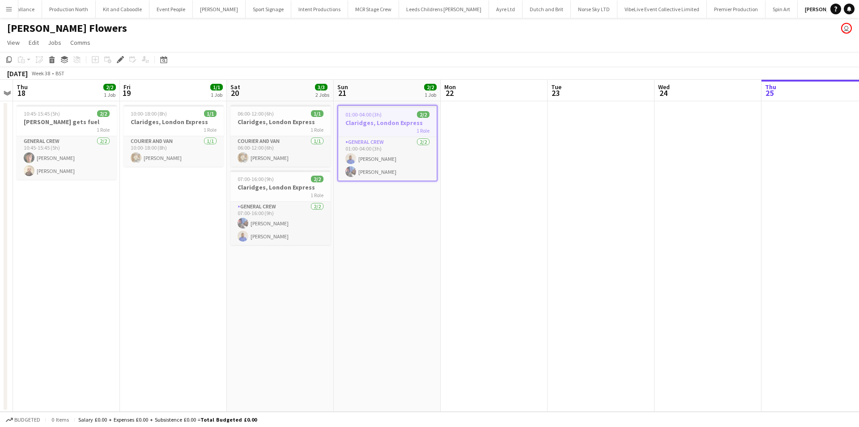
scroll to position [0, 548]
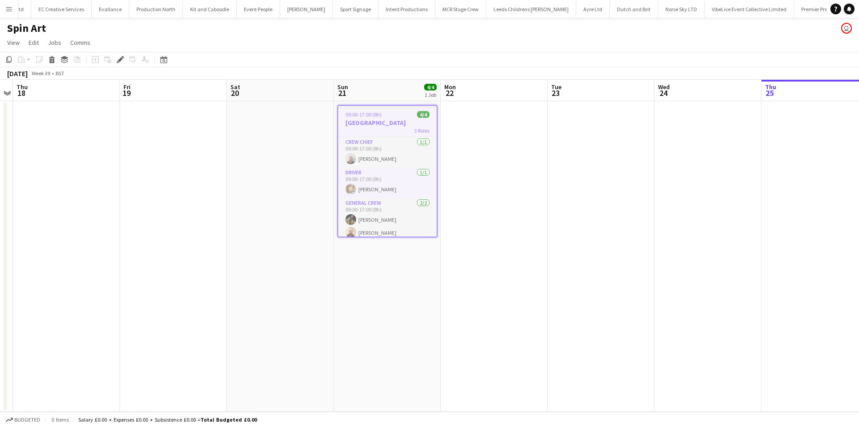
scroll to position [0, 498]
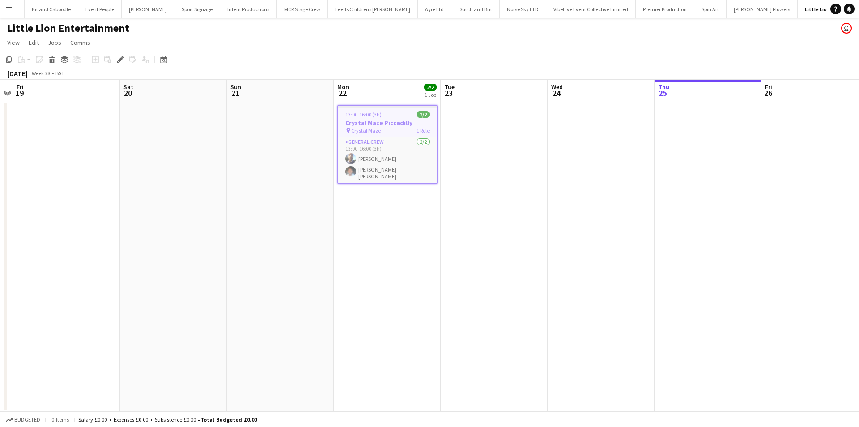
scroll to position [0, 619]
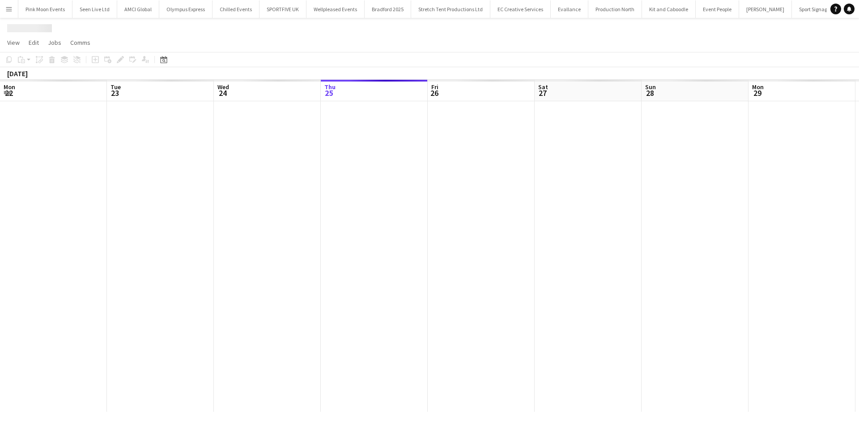
scroll to position [0, 308]
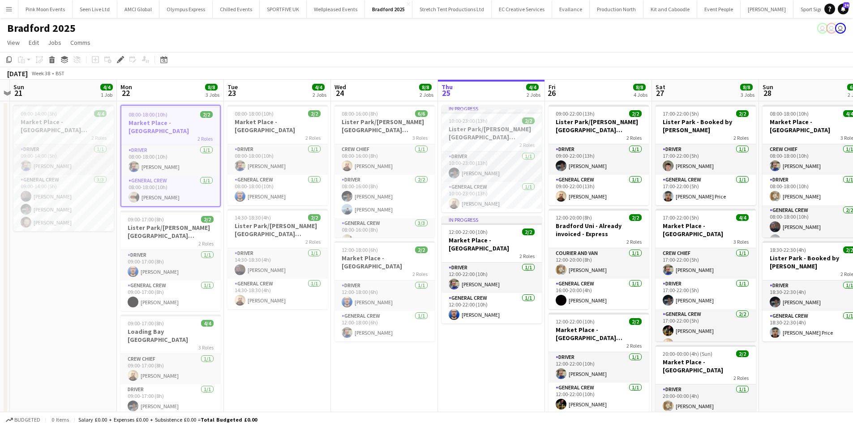
drag, startPoint x: 548, startPoint y: 378, endPoint x: 321, endPoint y: 389, distance: 227.2
click at [321, 389] on app-calendar-viewport "Thu 18 Fri 19 Sat 20 Sun 21 4/4 1 Job Mon 22 8/8 3 Jobs Tue 23 4/4 2 Jobs Wed 2…" at bounding box center [426, 308] width 853 height 457
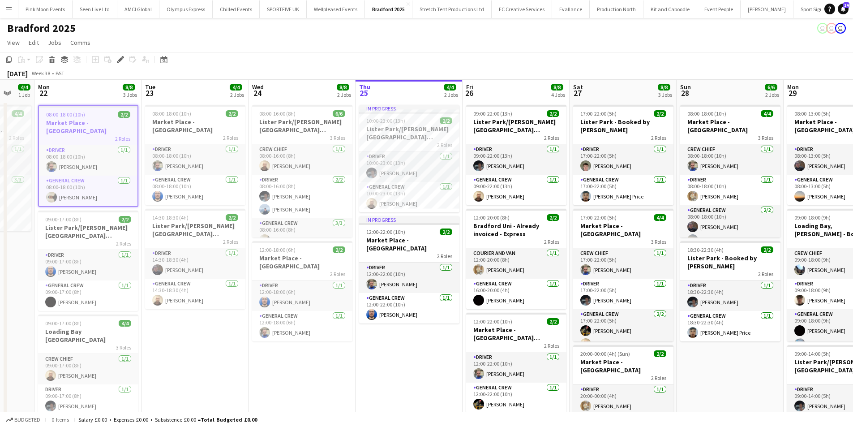
scroll to position [0, 407]
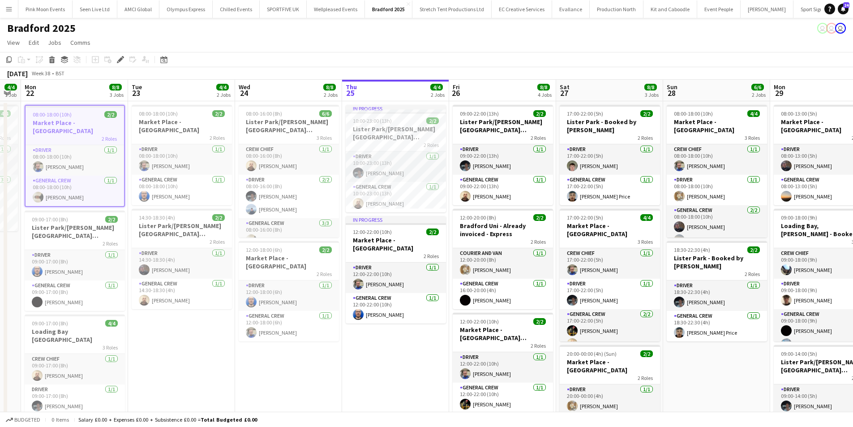
drag, startPoint x: 374, startPoint y: 367, endPoint x: 333, endPoint y: 367, distance: 40.7
click at [333, 367] on app-calendar-viewport "Thu 18 Fri 19 Sat 20 Sun 21 4/4 1 Job Mon 22 8/8 3 Jobs Tue 23 4/4 2 Jobs Wed 2…" at bounding box center [426, 308] width 853 height 457
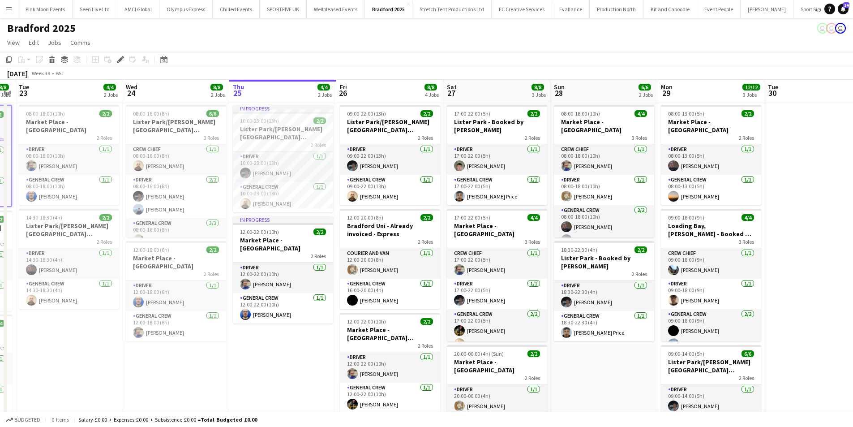
scroll to position [0, 306]
drag, startPoint x: 404, startPoint y: 370, endPoint x: 291, endPoint y: 364, distance: 113.4
click at [291, 364] on app-calendar-viewport "Sat 20 Sun 21 4/4 1 Job Mon 22 8/8 3 Jobs Tue 23 4/4 2 Jobs Wed 24 8/8 2 Jobs T…" at bounding box center [426, 308] width 853 height 457
click at [371, 119] on h3 "Lister Park/[PERSON_NAME][GEOGRAPHIC_DATA][PERSON_NAME]" at bounding box center [389, 126] width 100 height 16
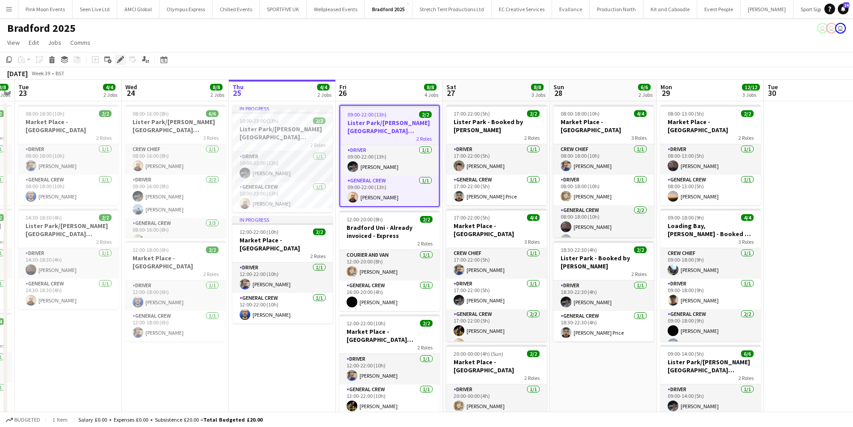
click at [118, 61] on icon "Edit" at bounding box center [120, 59] width 7 height 7
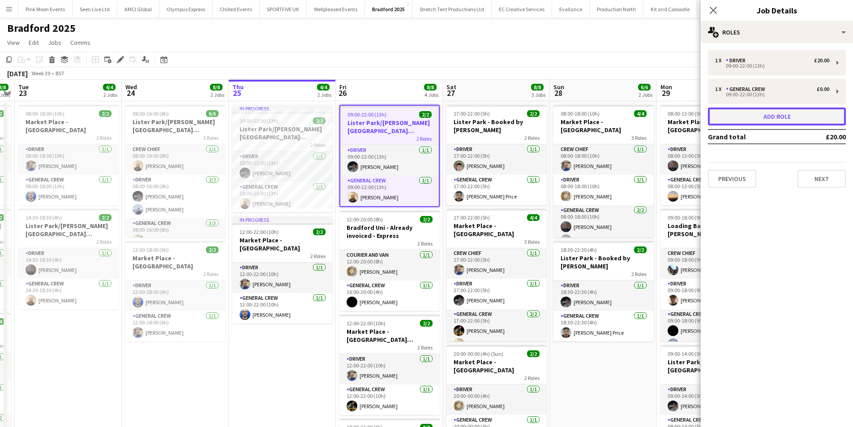
click at [752, 119] on button "Add role" at bounding box center [777, 116] width 138 height 18
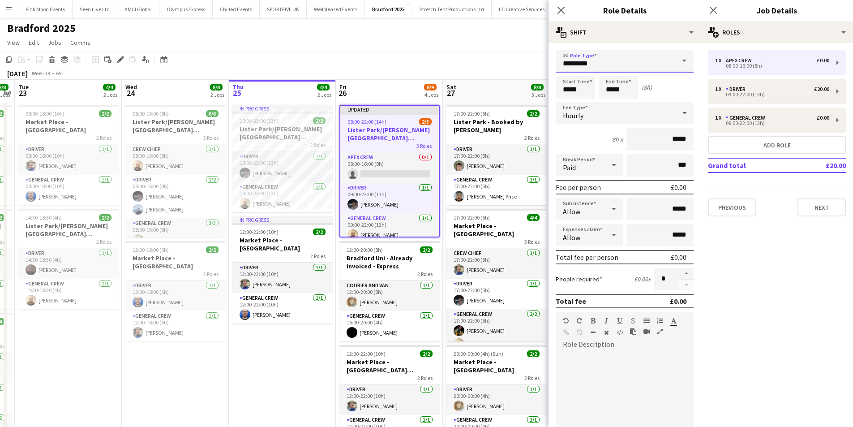
click at [651, 58] on input "*********" at bounding box center [624, 61] width 138 height 22
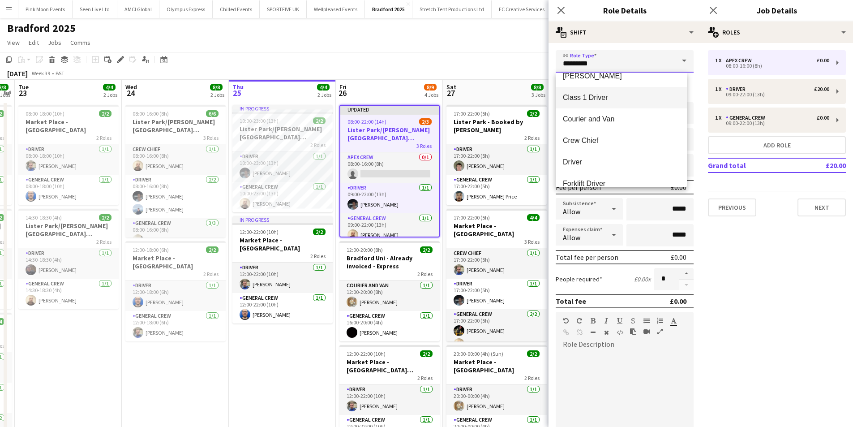
scroll to position [45, 0]
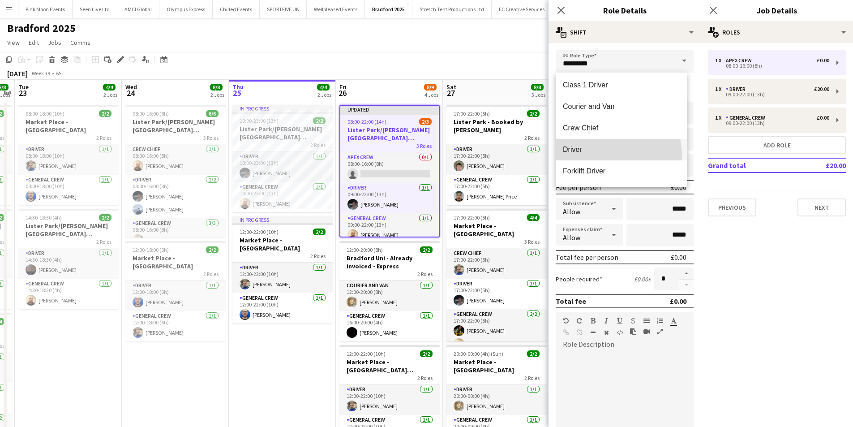
click at [595, 156] on mat-option "Driver" at bounding box center [620, 149] width 131 height 21
type input "******"
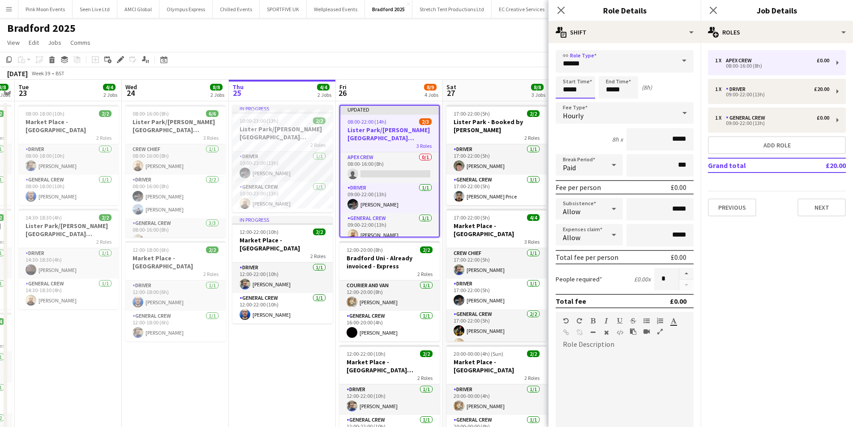
click at [584, 91] on input "*****" at bounding box center [574, 87] width 39 height 22
type input "*****"
click at [564, 73] on div at bounding box center [566, 71] width 18 height 9
click at [612, 90] on input "*****" at bounding box center [617, 87] width 39 height 22
click at [610, 99] on div at bounding box center [609, 102] width 18 height 9
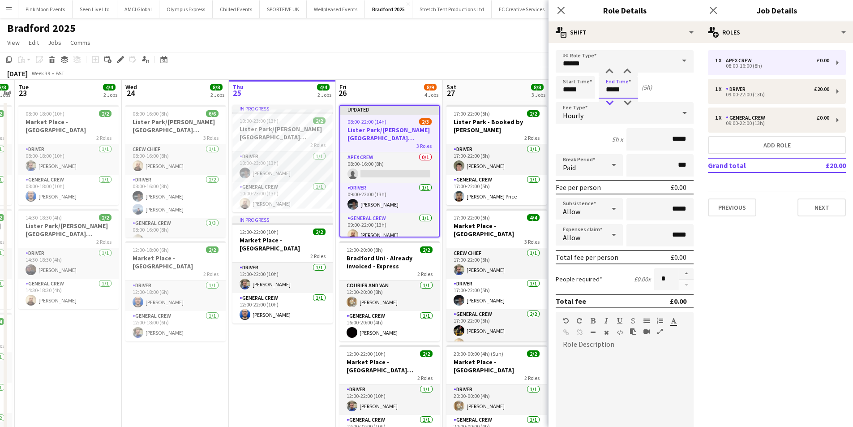
click at [610, 99] on div at bounding box center [609, 102] width 18 height 9
type input "*****"
click at [608, 72] on div at bounding box center [609, 71] width 18 height 9
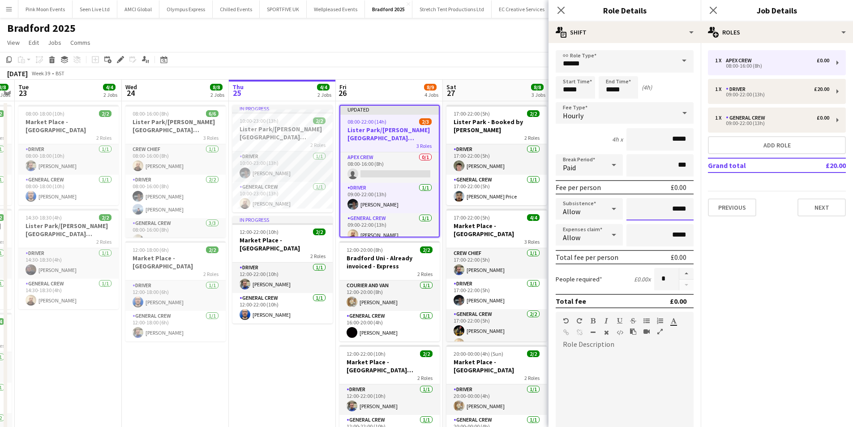
drag, startPoint x: 653, startPoint y: 204, endPoint x: 706, endPoint y: 204, distance: 53.7
click at [706, 204] on body "Menu Boards Boards Boards All jobs Status Workforce Workforce My Workforce Recr…" at bounding box center [426, 292] width 853 height 584
type input "******"
click at [563, 11] on icon "Close pop-in" at bounding box center [560, 10] width 9 height 9
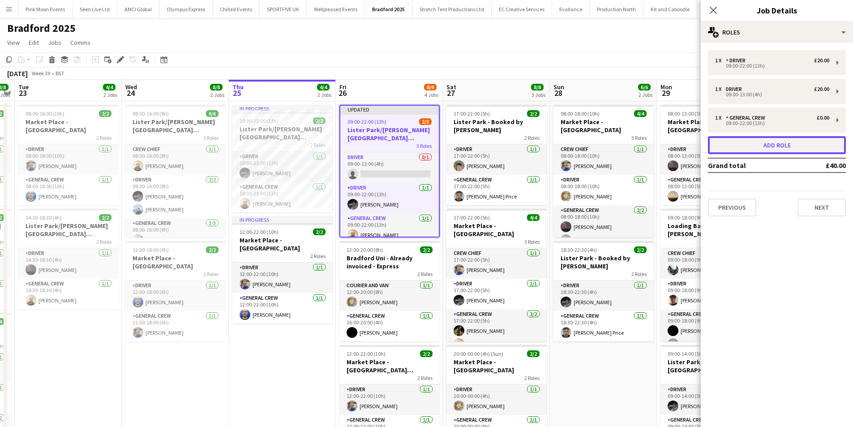
click at [756, 137] on button "Add role" at bounding box center [777, 145] width 138 height 18
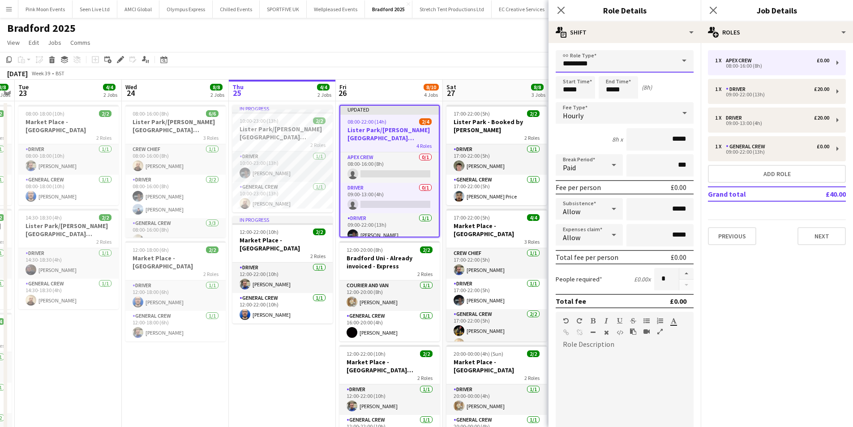
click at [618, 70] on input "*********" at bounding box center [624, 61] width 138 height 22
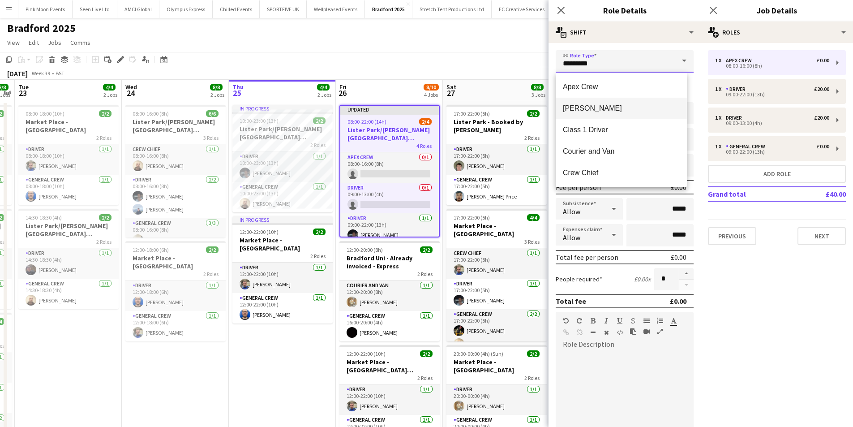
scroll to position [90, 0]
click at [601, 145] on span "General Crew" at bounding box center [621, 147] width 117 height 9
type input "**********"
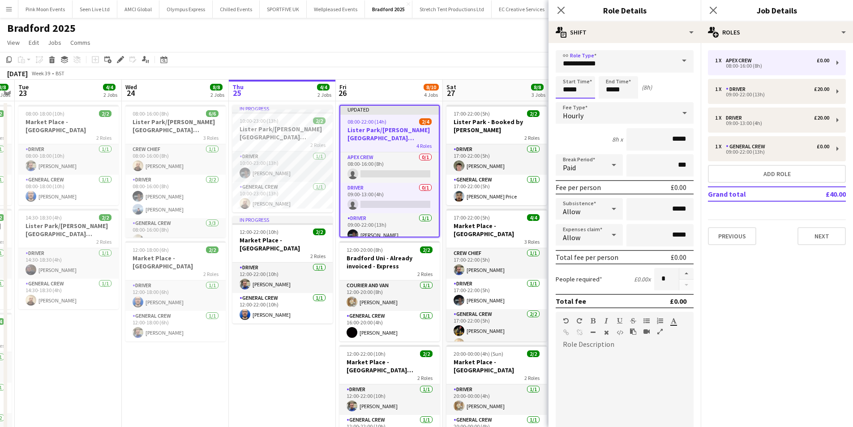
click at [583, 90] on input "*****" at bounding box center [574, 87] width 39 height 22
type input "*****"
click at [566, 73] on div at bounding box center [566, 71] width 18 height 9
click at [619, 96] on input "*****" at bounding box center [617, 87] width 39 height 22
click at [557, 10] on icon "Close pop-in" at bounding box center [560, 10] width 9 height 9
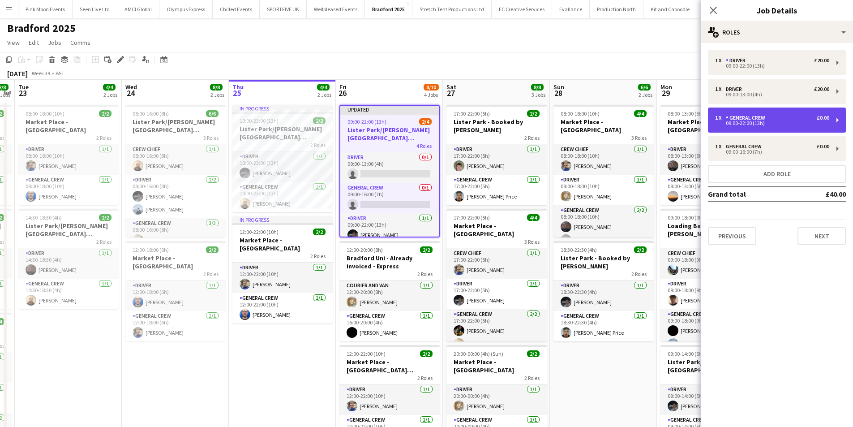
click at [781, 126] on div "1 x General Crew £0.00 09:00-22:00 (13h)" at bounding box center [777, 119] width 138 height 25
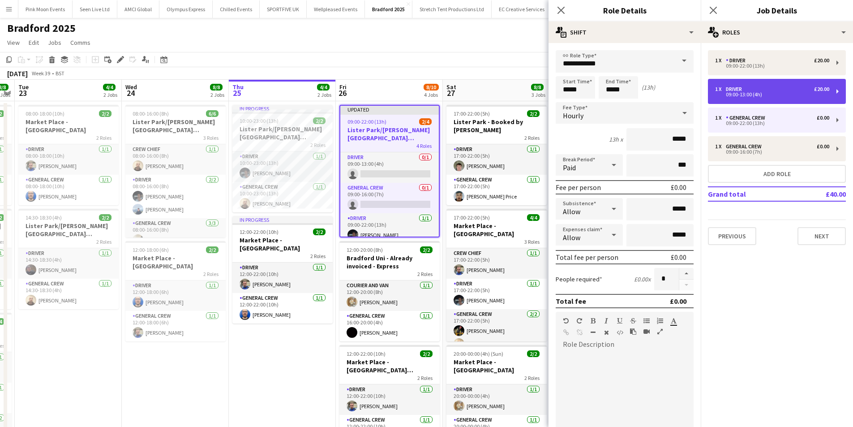
click at [745, 90] on div "Driver" at bounding box center [736, 89] width 20 height 6
type input "******"
type input "*****"
type input "******"
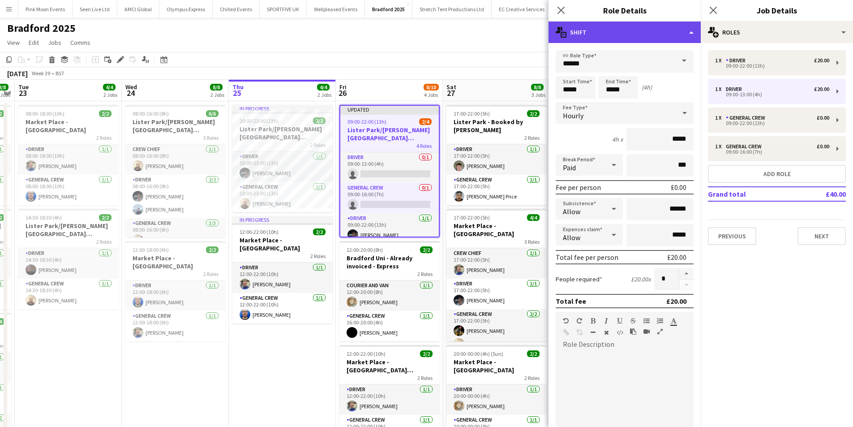
click at [599, 35] on div "multiple-actions-text Shift" at bounding box center [624, 31] width 152 height 21
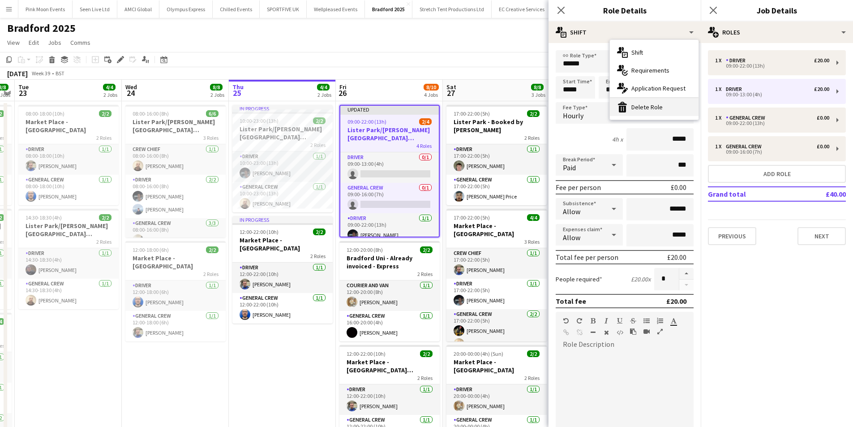
click at [634, 100] on div "bin-2 Delete Role" at bounding box center [654, 107] width 89 height 18
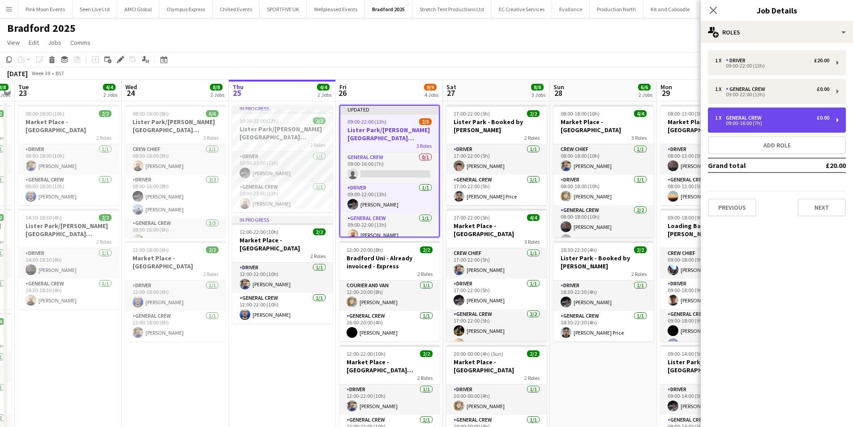
click at [755, 125] on div "09:00-16:00 (7h)" at bounding box center [772, 123] width 114 height 4
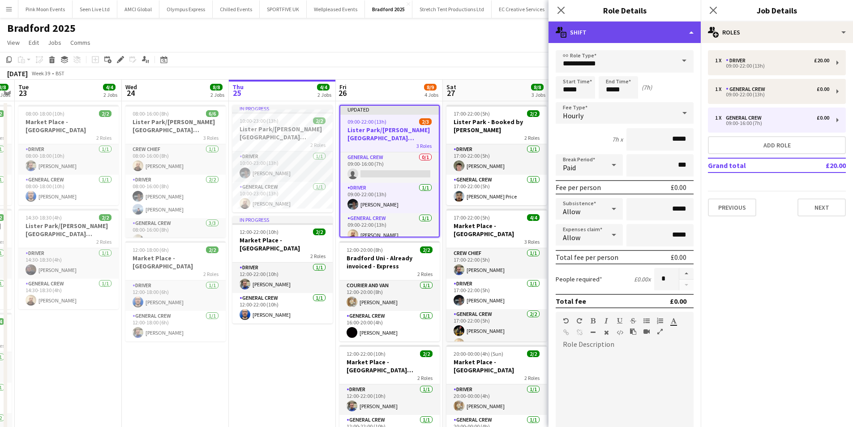
click at [624, 41] on div "multiple-actions-text Shift" at bounding box center [624, 31] width 152 height 21
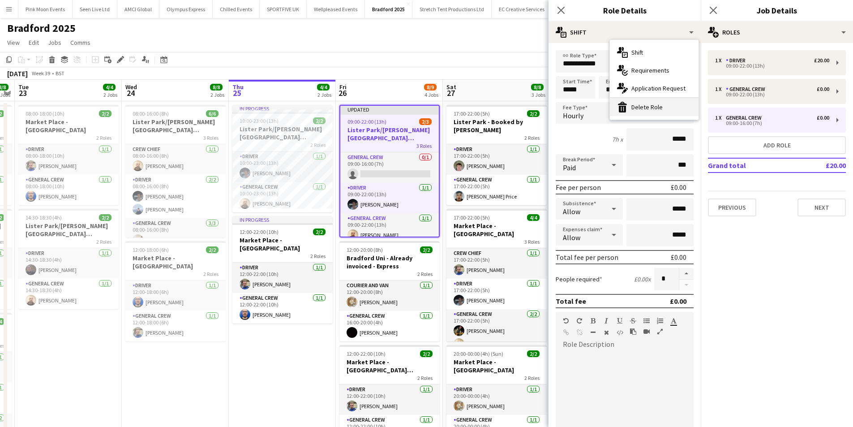
click at [636, 114] on div "bin-2 Delete Role" at bounding box center [654, 107] width 89 height 18
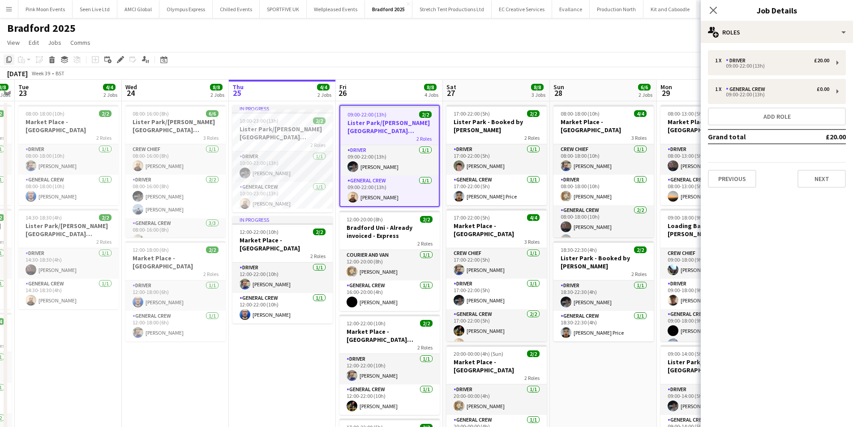
click at [9, 56] on div "Copy" at bounding box center [9, 59] width 11 height 11
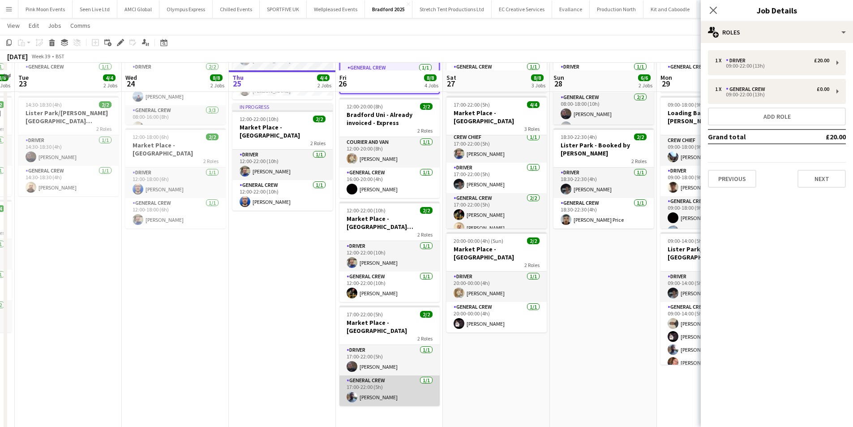
scroll to position [132, 0]
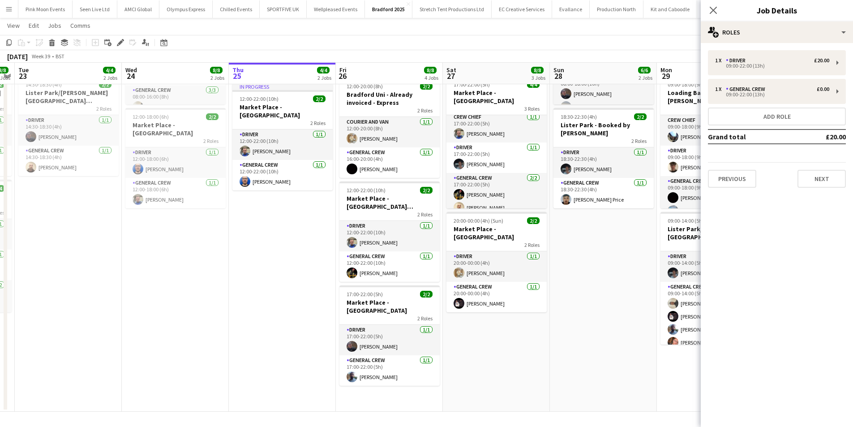
click at [372, 370] on app-date-cell "09:00-22:00 (13h) 2/2 Lister Park/Cartwright Hall 2 Roles Driver 1/1 09:00-22:0…" at bounding box center [389, 189] width 107 height 443
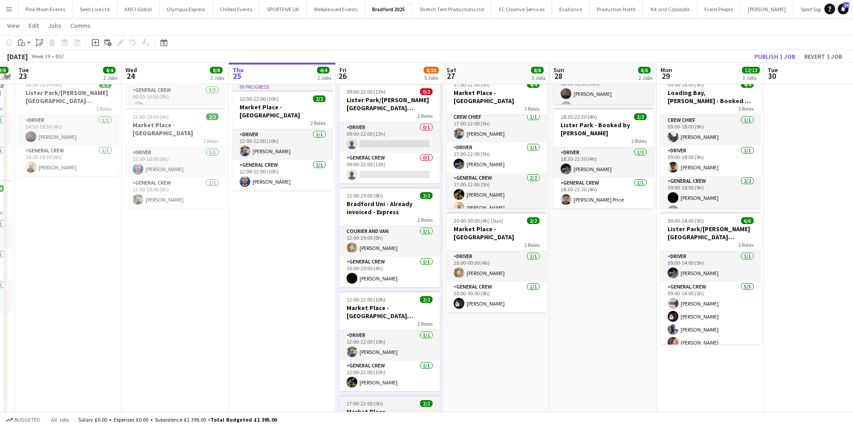
click at [384, 407] on h3 "Market Place - Shipley" at bounding box center [389, 415] width 100 height 16
click at [118, 43] on icon "Edit" at bounding box center [120, 42] width 7 height 7
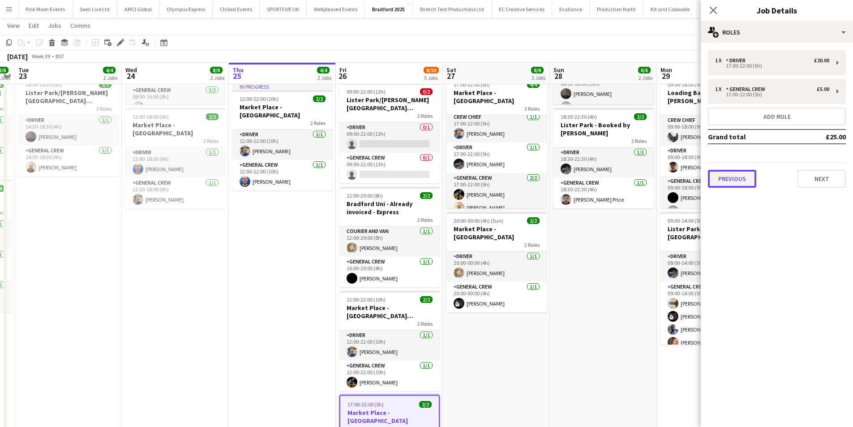
click at [726, 175] on button "Previous" at bounding box center [732, 179] width 48 height 18
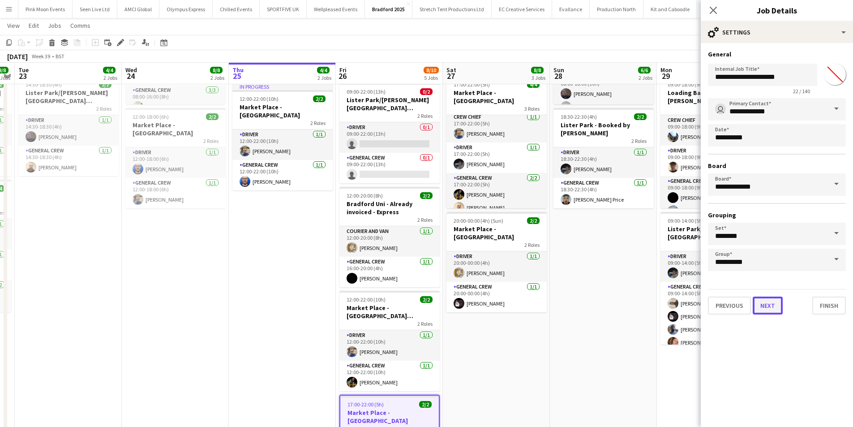
click at [768, 299] on button "Next" at bounding box center [767, 305] width 30 height 18
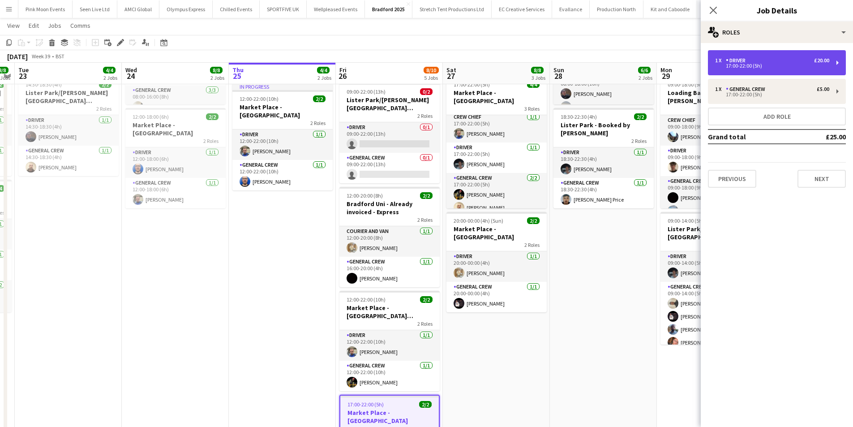
click at [754, 68] on div "17:00-22:00 (5h)" at bounding box center [772, 66] width 114 height 4
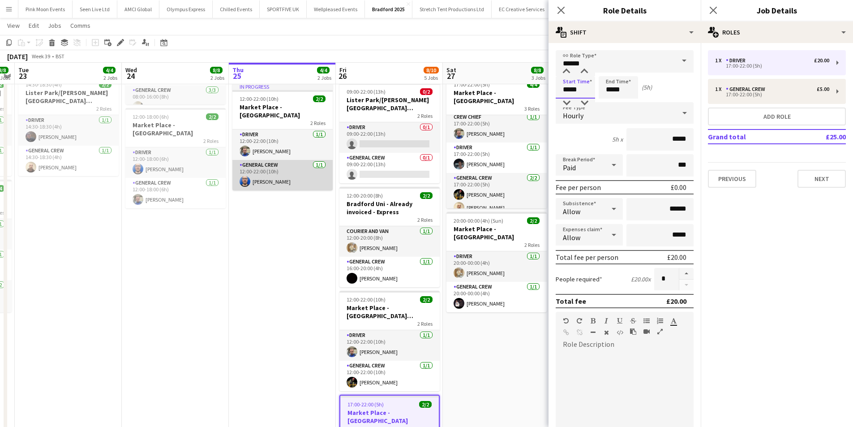
drag, startPoint x: 590, startPoint y: 87, endPoint x: 325, endPoint y: 150, distance: 272.5
click at [325, 150] on body "Menu Boards Boards Boards All jobs Status Workforce Workforce My Workforce Recr…" at bounding box center [426, 199] width 853 height 663
type input "*****"
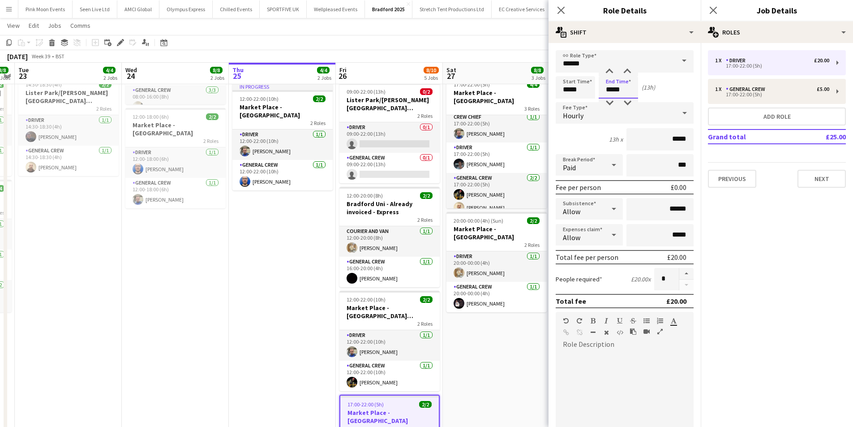
drag, startPoint x: 620, startPoint y: 90, endPoint x: 591, endPoint y: 84, distance: 29.7
click at [591, 89] on div "Start Time ***** End Time ***** (13h)" at bounding box center [624, 87] width 138 height 22
type input "*****"
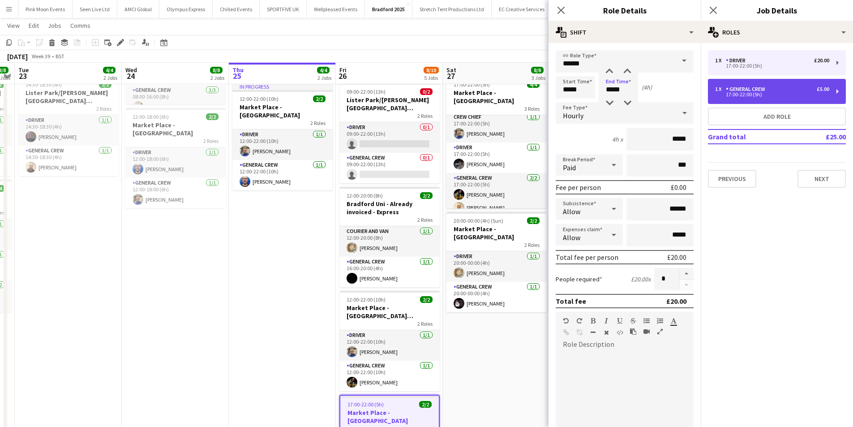
click at [726, 92] on div "General Crew" at bounding box center [747, 89] width 43 height 6
type input "**********"
type input "*****"
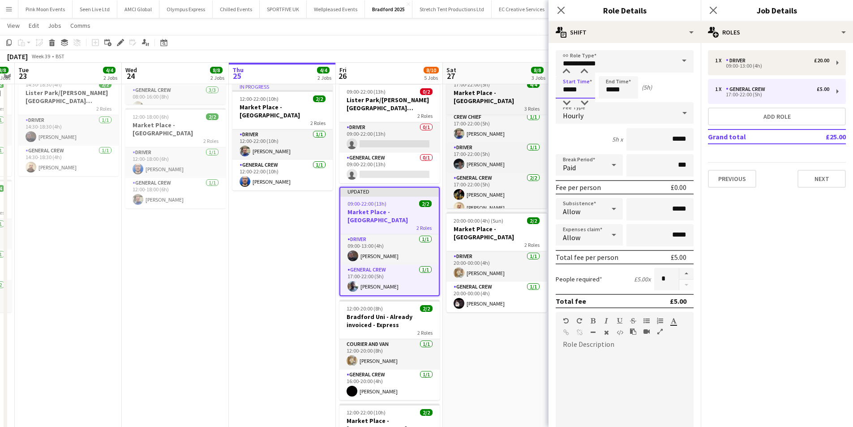
drag, startPoint x: 584, startPoint y: 92, endPoint x: 539, endPoint y: 92, distance: 44.8
click at [539, 92] on body "Menu Boards Boards Boards All jobs Status Workforce Workforce My Workforce Recr…" at bounding box center [426, 203] width 853 height 671
type input "*****"
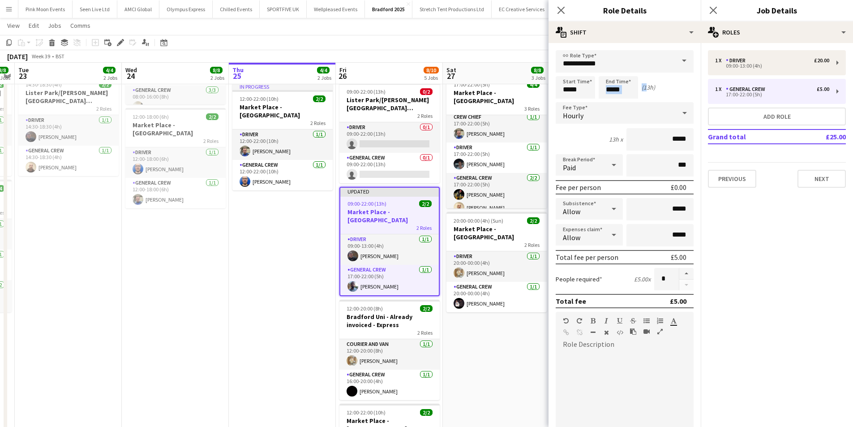
drag, startPoint x: 643, startPoint y: 88, endPoint x: 635, endPoint y: 88, distance: 7.6
click at [635, 88] on div "Start Time ***** End Time ***** (13h)" at bounding box center [624, 87] width 138 height 22
drag, startPoint x: 625, startPoint y: 88, endPoint x: 568, endPoint y: 90, distance: 56.9
click at [568, 90] on div "Start Time ***** End Time ***** (13h)" at bounding box center [624, 87] width 138 height 22
type input "*****"
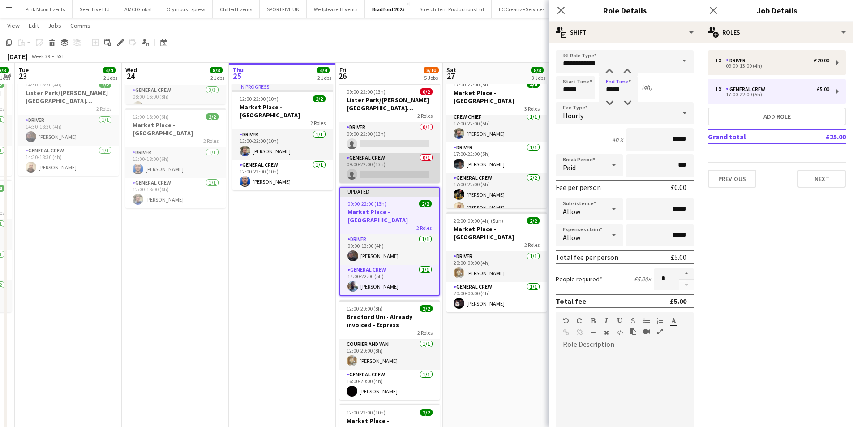
click at [419, 153] on app-card-role "General Crew 0/1 09:00-22:00 (13h) single-neutral-actions" at bounding box center [389, 168] width 100 height 30
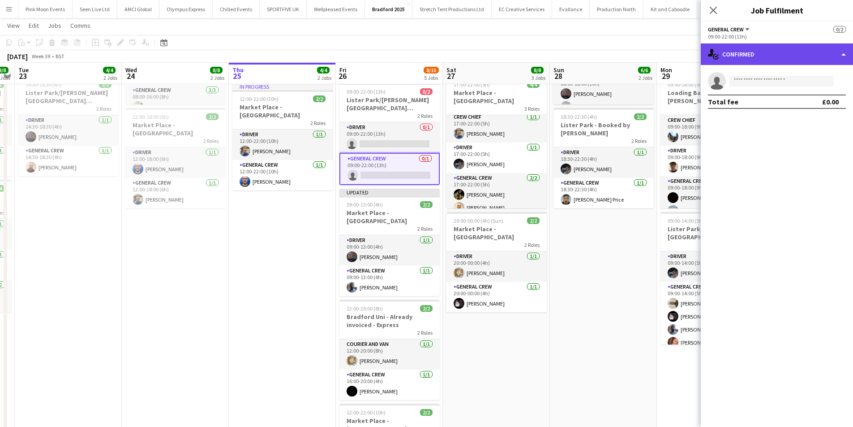
click at [778, 59] on div "single-neutral-actions-check-2 Confirmed" at bounding box center [777, 53] width 152 height 21
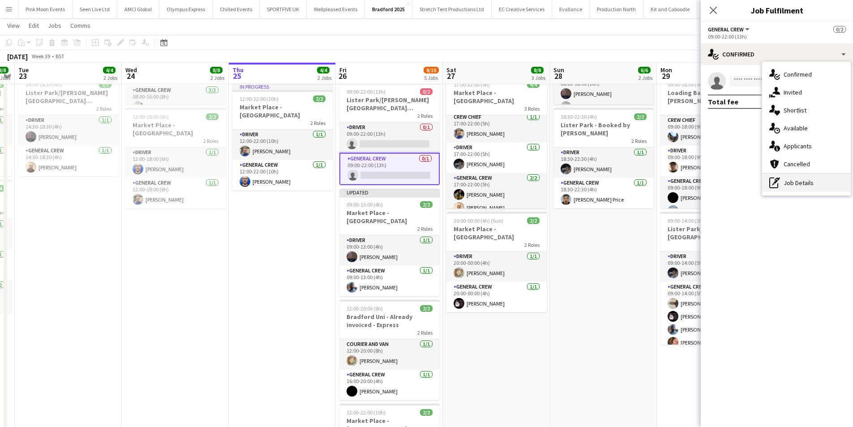
click at [786, 175] on div "pen-write Job Details" at bounding box center [806, 183] width 89 height 18
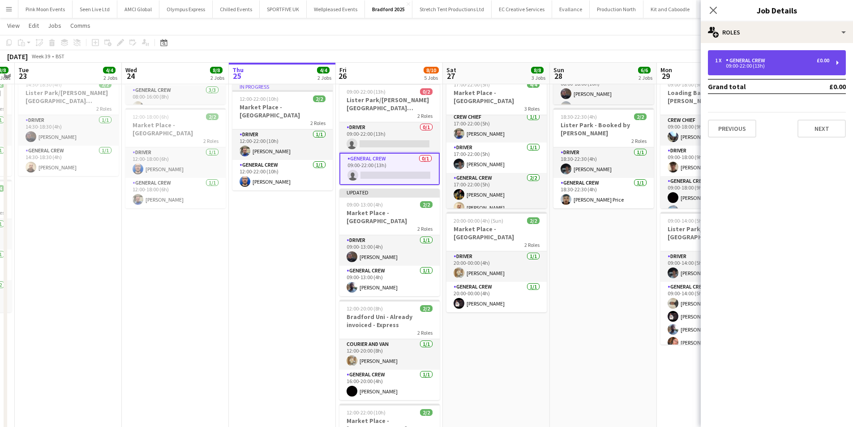
click at [750, 69] on div "1 x General Crew £0.00 09:00-22:00 (13h)" at bounding box center [777, 62] width 138 height 25
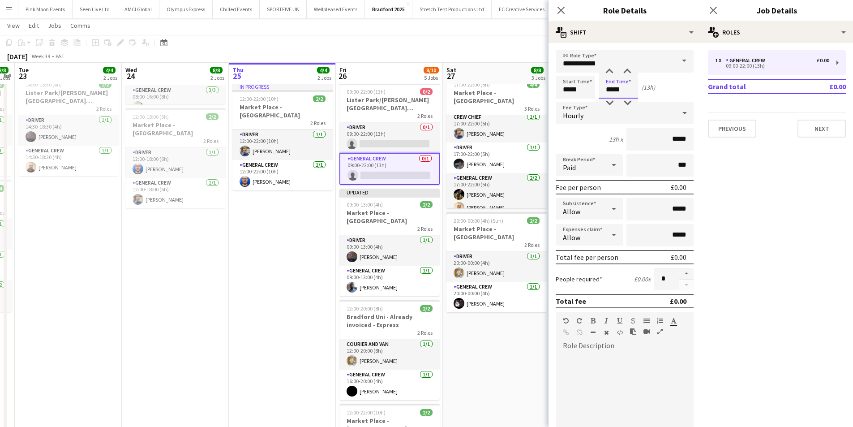
click at [605, 87] on input "*****" at bounding box center [617, 87] width 39 height 22
click at [614, 107] on div at bounding box center [609, 102] width 18 height 9
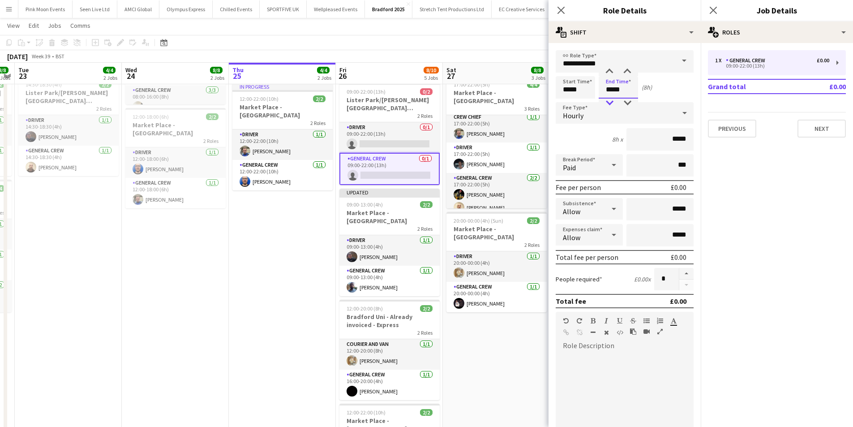
click at [614, 107] on div at bounding box center [609, 102] width 18 height 9
type input "*****"
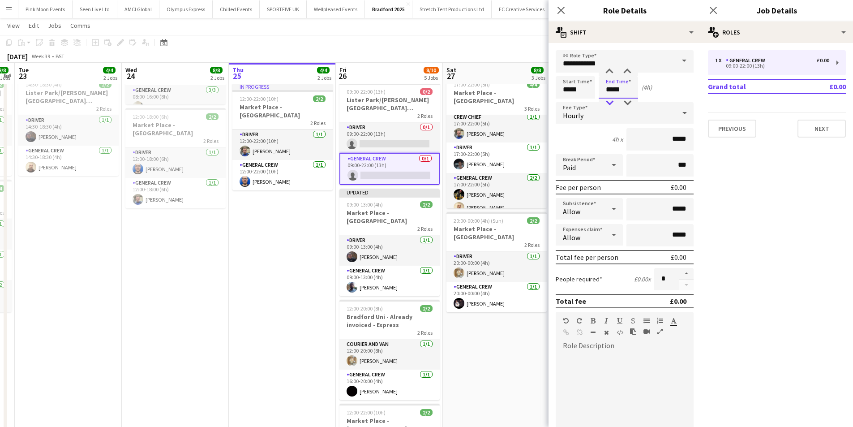
click at [614, 107] on div at bounding box center [609, 102] width 18 height 9
click at [389, 128] on app-card-role "Driver 0/1 09:00-22:00 (13h) single-neutral-actions" at bounding box center [389, 137] width 100 height 30
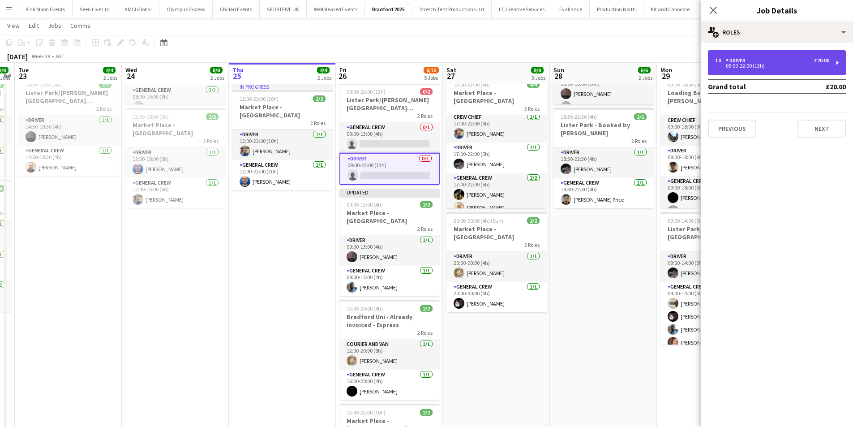
click at [778, 59] on div "1 x Driver £20.00" at bounding box center [772, 60] width 114 height 6
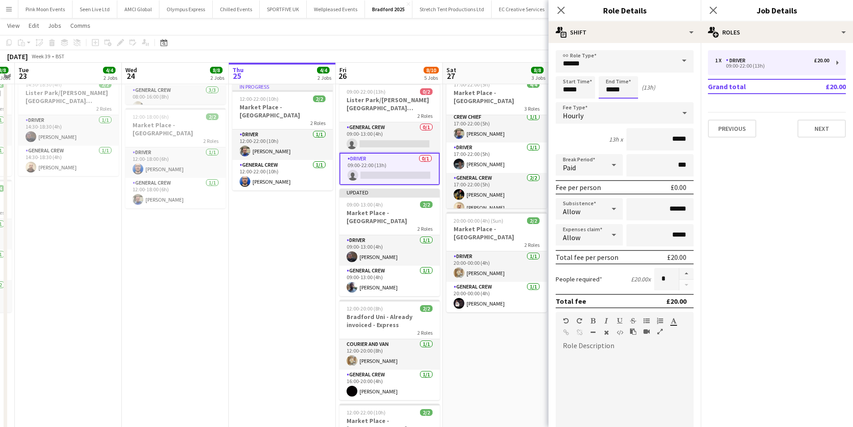
click at [619, 84] on input "*****" at bounding box center [617, 87] width 39 height 22
click at [610, 99] on div at bounding box center [609, 102] width 18 height 9
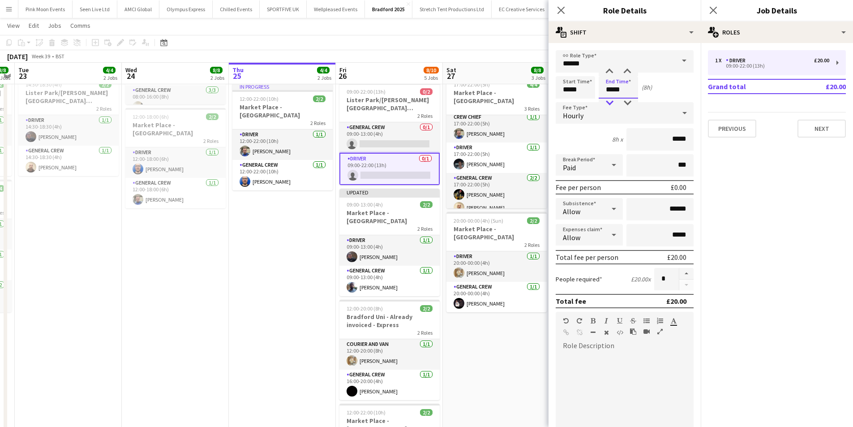
click at [610, 99] on div at bounding box center [609, 102] width 18 height 9
type input "*****"
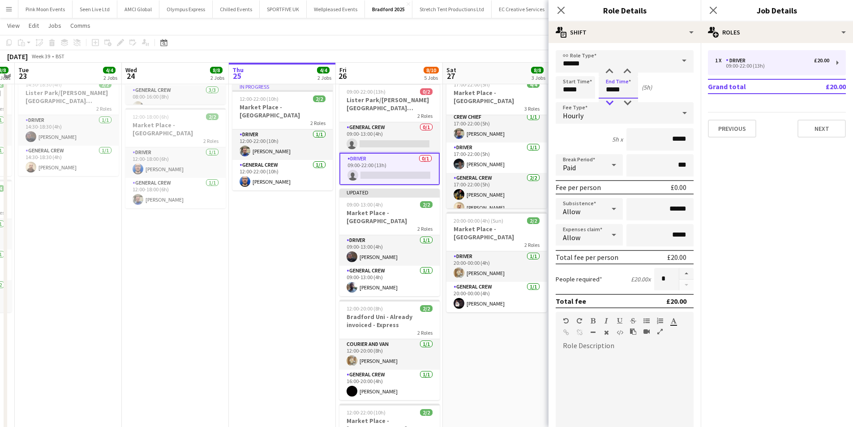
click at [610, 99] on div at bounding box center [609, 102] width 18 height 9
click at [561, 10] on icon at bounding box center [560, 10] width 9 height 9
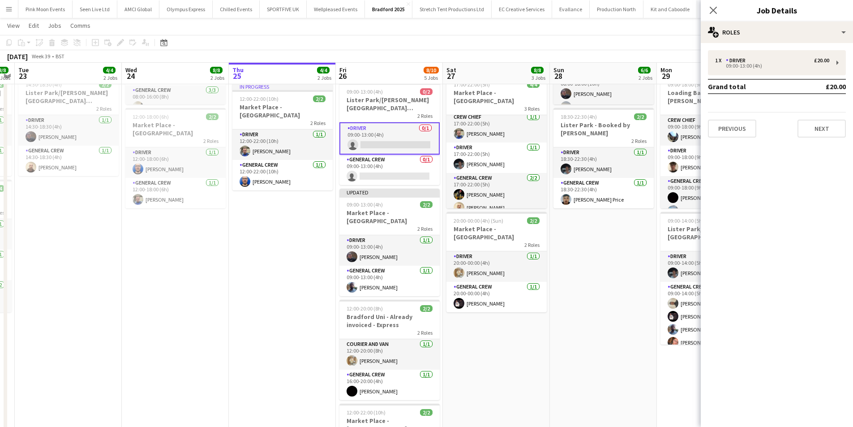
click at [385, 122] on app-card-role "Driver 0/1 09:00-13:00 (4h) single-neutral-actions" at bounding box center [389, 138] width 100 height 32
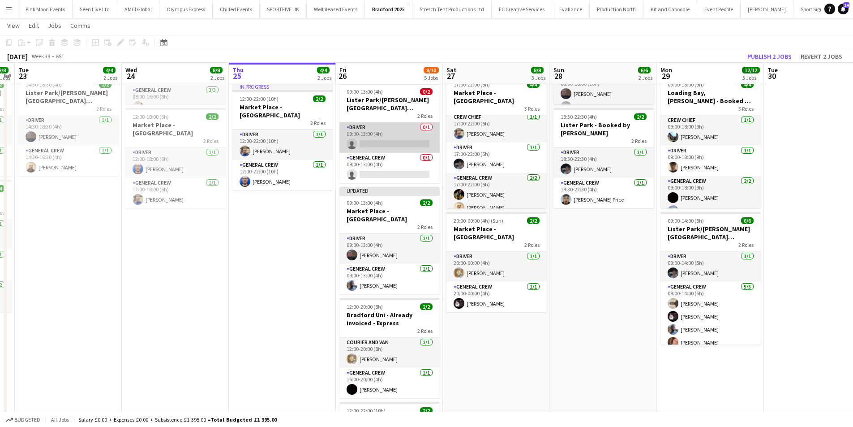
click at [390, 128] on app-card-role "Driver 0/1 09:00-13:00 (4h) single-neutral-actions" at bounding box center [389, 137] width 100 height 30
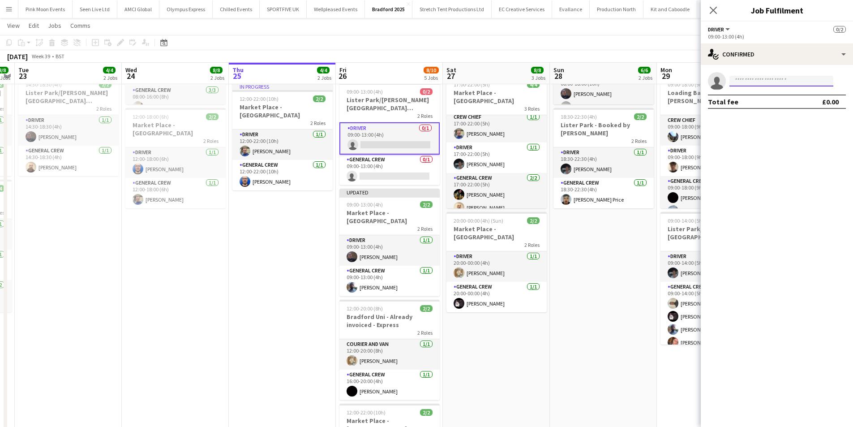
click at [745, 81] on input at bounding box center [781, 81] width 104 height 11
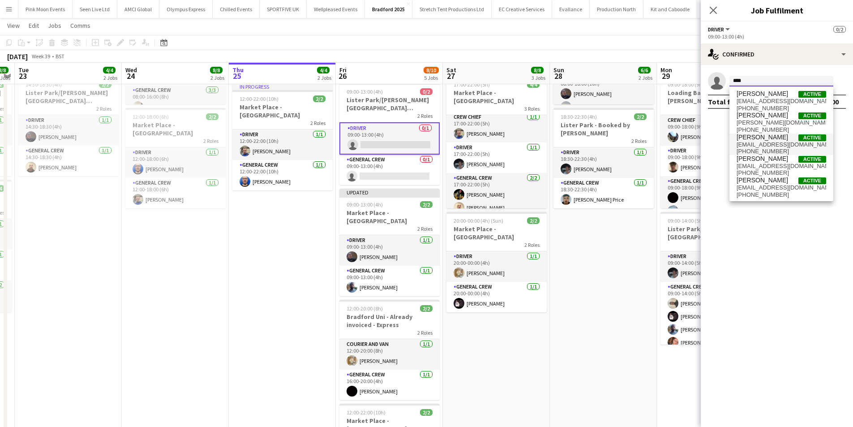
type input "****"
click at [756, 135] on span "Ryan McCheyne" at bounding box center [761, 137] width 51 height 8
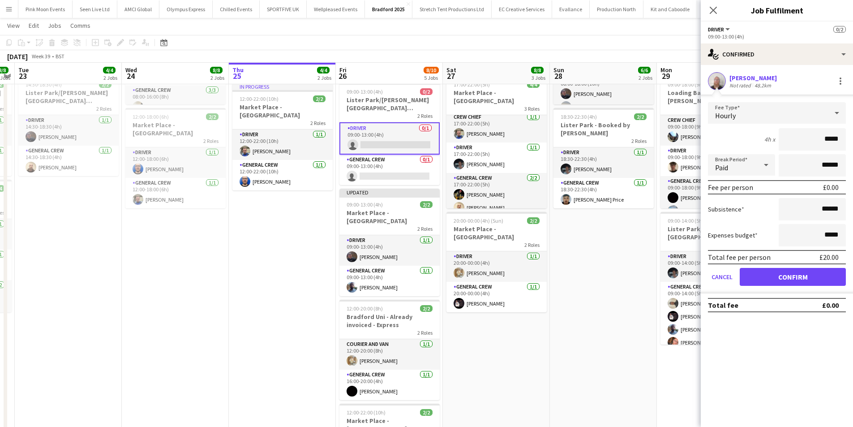
drag, startPoint x: 808, startPoint y: 142, endPoint x: 859, endPoint y: 138, distance: 50.7
click at [853, 138] on html "Menu Boards Boards Boards All jobs Status Workforce Workforce My Workforce Recr…" at bounding box center [426, 203] width 853 height 671
type input "***"
click at [772, 275] on button "Confirm" at bounding box center [792, 277] width 106 height 18
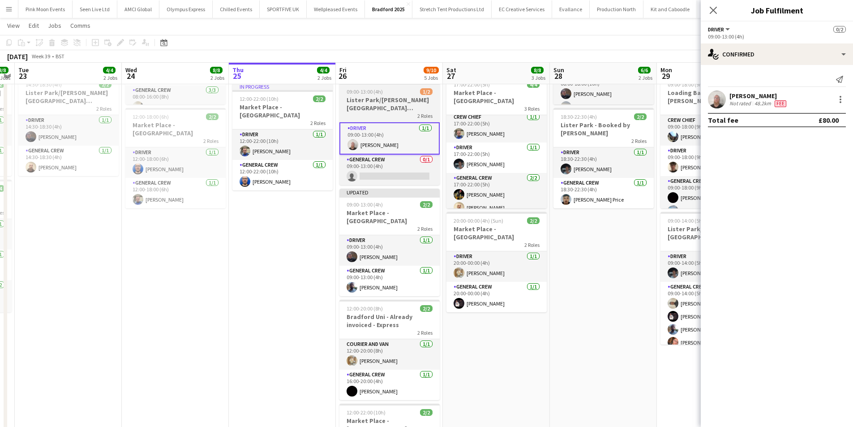
click at [370, 112] on div "2 Roles" at bounding box center [389, 115] width 100 height 7
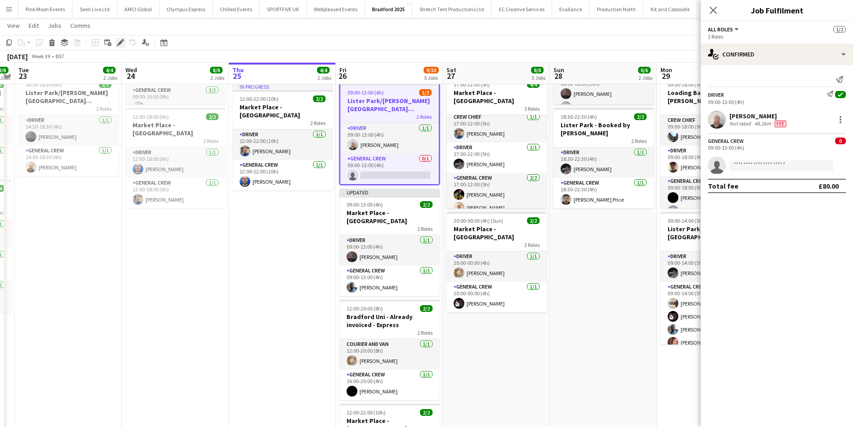
click at [120, 41] on icon "Edit" at bounding box center [120, 42] width 7 height 7
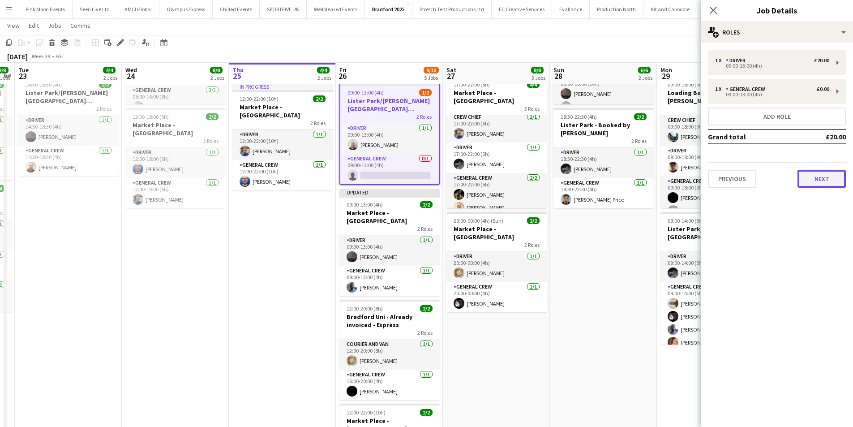
click at [816, 181] on button "Next" at bounding box center [821, 179] width 48 height 18
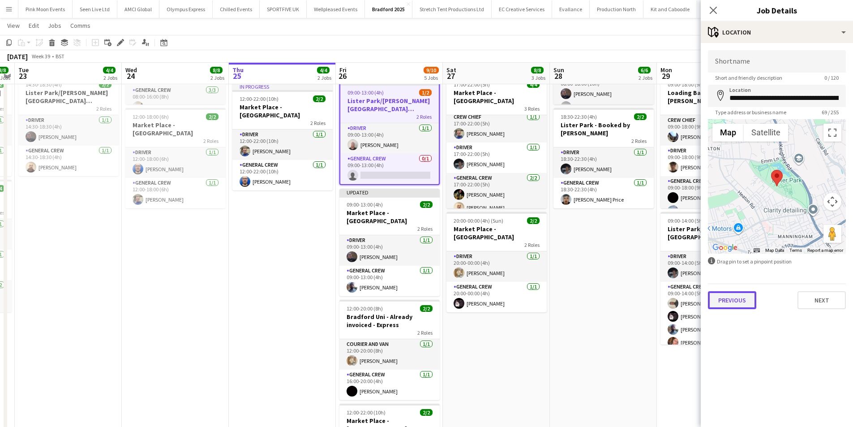
click at [729, 300] on button "Previous" at bounding box center [732, 300] width 48 height 18
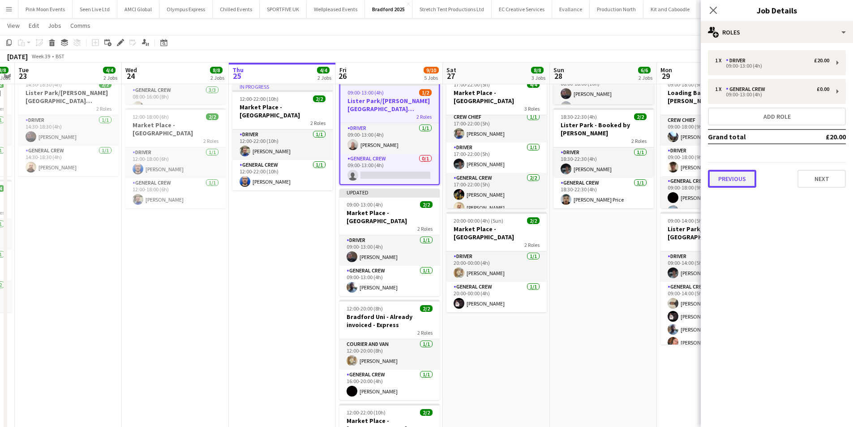
click at [737, 176] on button "Previous" at bounding box center [732, 179] width 48 height 18
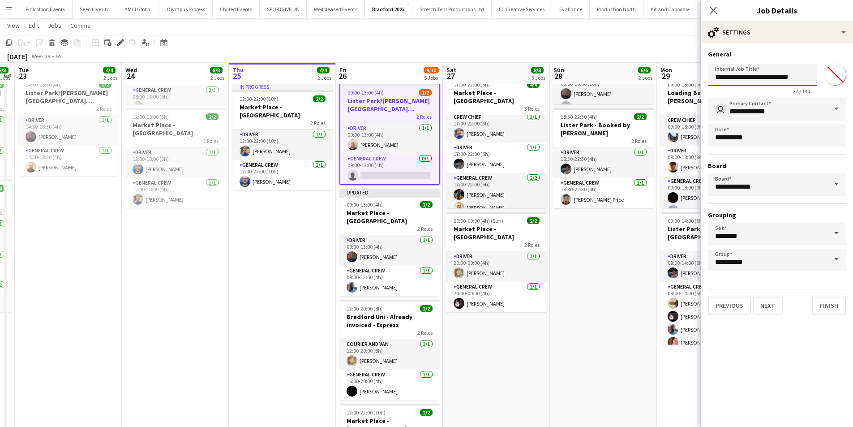
click at [805, 70] on input "**********" at bounding box center [762, 75] width 109 height 22
type input "**********"
click at [10, 47] on div "Copy" at bounding box center [9, 42] width 11 height 11
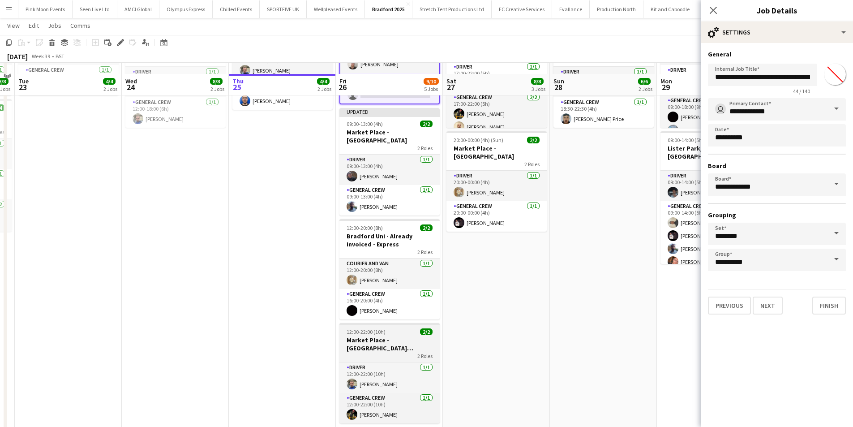
scroll to position [244, 0]
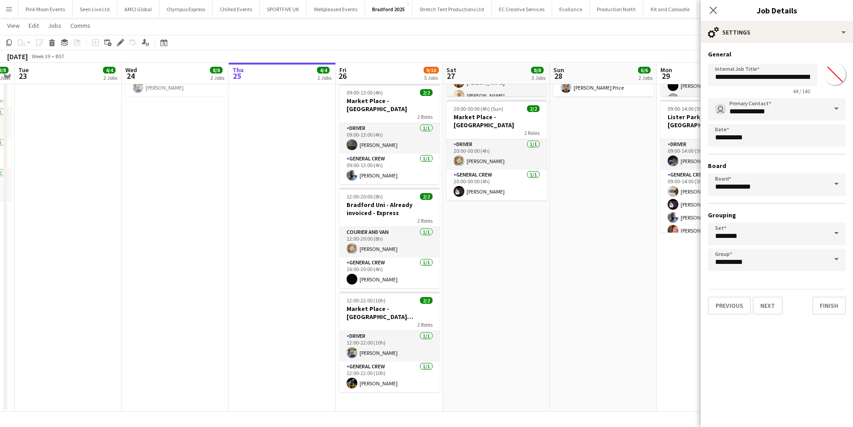
click at [414, 391] on app-date-cell "09:00-22:00 (13h) 2/2 Lister Park/Cartwright Hall 2 Roles Driver 1/1 09:00-22:0…" at bounding box center [389, 133] width 107 height 555
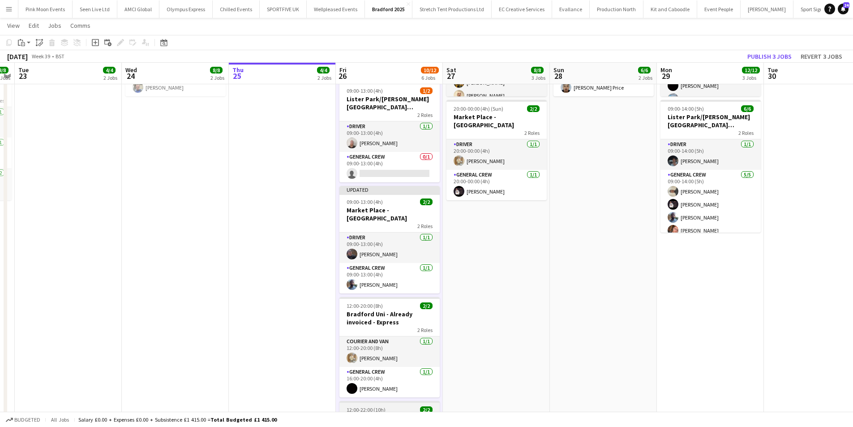
click at [412, 414] on h3 "Market Place - Shipley - sully 5 hour CC" at bounding box center [389, 422] width 100 height 16
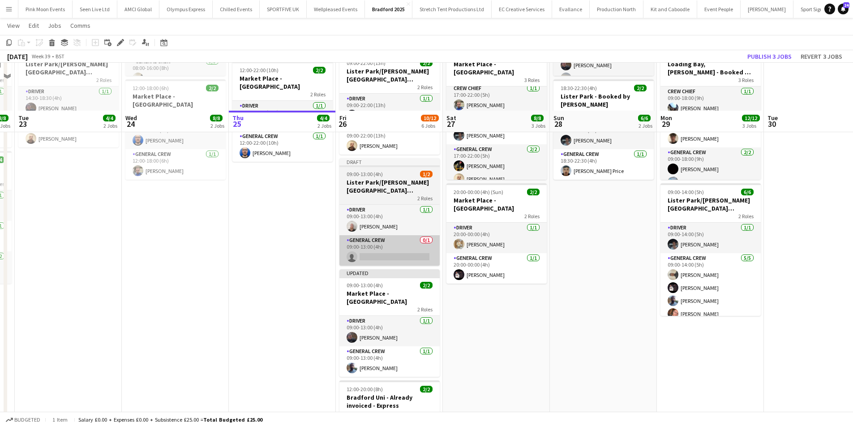
scroll to position [65, 0]
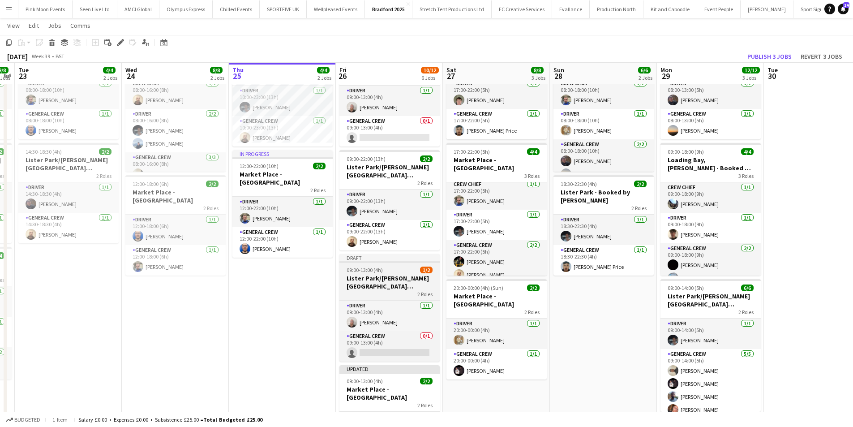
click at [369, 274] on h3 "Lister Park/Cartwright Hall" at bounding box center [389, 282] width 100 height 16
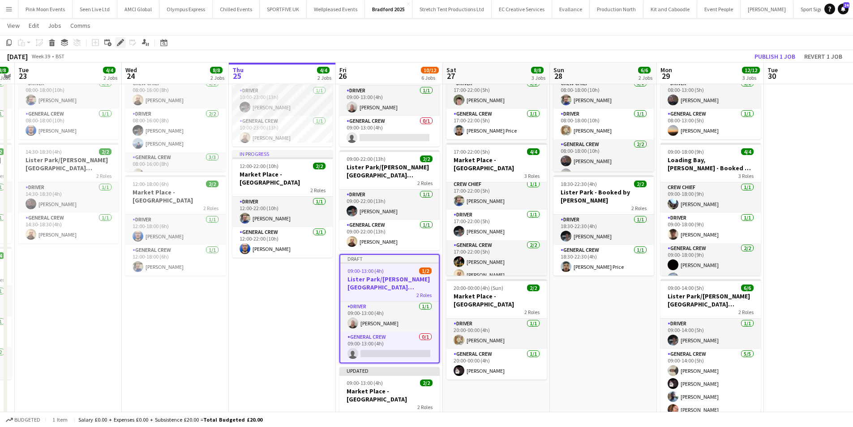
click at [118, 44] on icon at bounding box center [118, 45] width 2 height 2
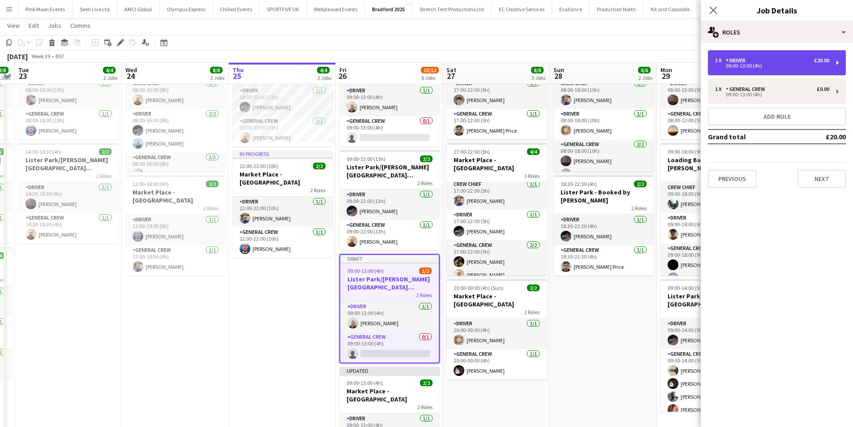
click at [775, 63] on div "1 x Driver £20.00" at bounding box center [772, 60] width 114 height 6
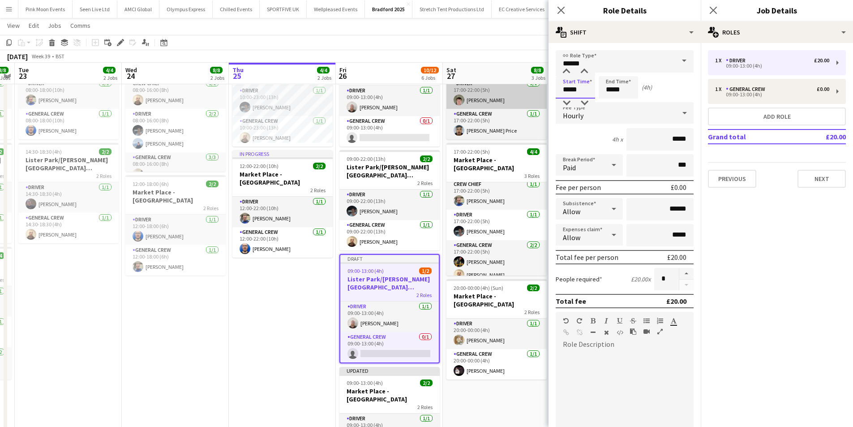
drag, startPoint x: 582, startPoint y: 92, endPoint x: 542, endPoint y: 94, distance: 39.9
click at [542, 94] on body "Menu Boards Boards Boards All jobs Status Workforce Workforce My Workforce Recr…" at bounding box center [426, 326] width 853 height 782
type input "*****"
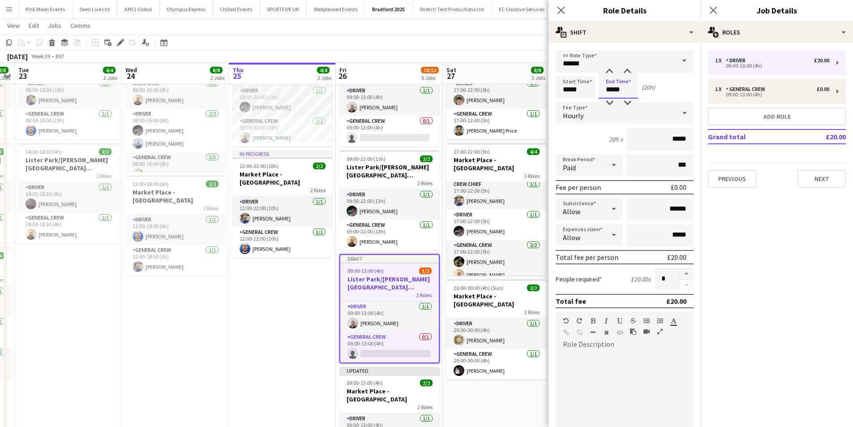
drag, startPoint x: 625, startPoint y: 92, endPoint x: 601, endPoint y: 92, distance: 24.2
click at [601, 92] on input "*****" at bounding box center [617, 87] width 39 height 22
type input "*****"
click at [553, 10] on div "Close pop-in" at bounding box center [560, 10] width 25 height 21
click at [555, 9] on app-icon "Close pop-in" at bounding box center [561, 10] width 13 height 13
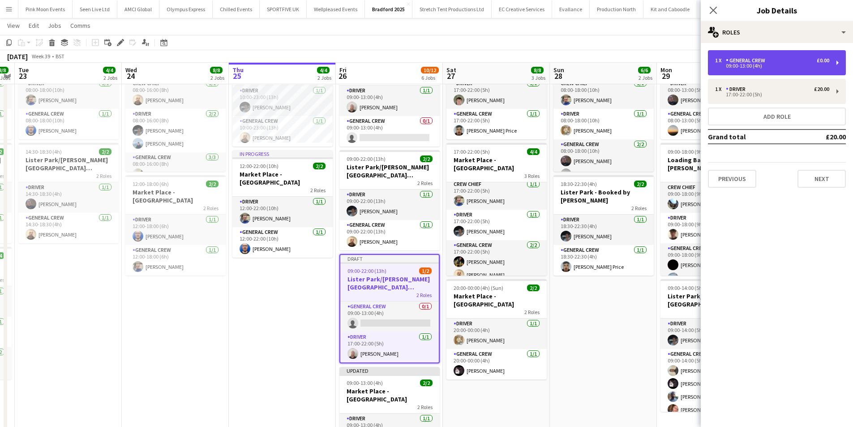
click at [749, 59] on div "General Crew" at bounding box center [747, 60] width 43 height 6
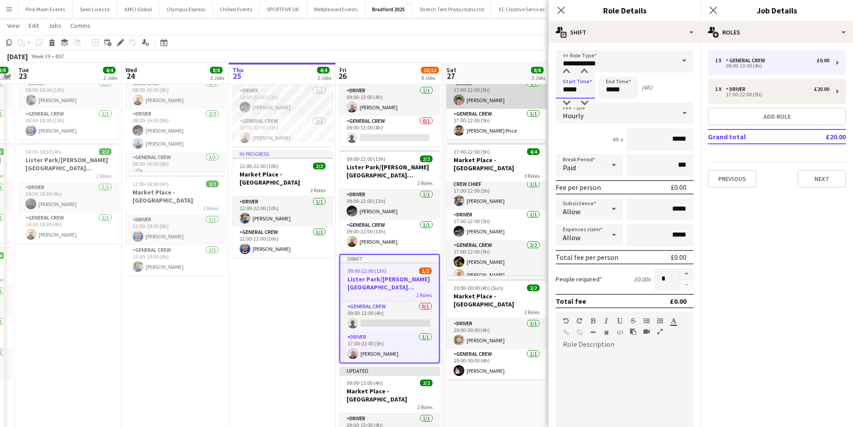
drag, startPoint x: 580, startPoint y: 90, endPoint x: 538, endPoint y: 90, distance: 41.2
click at [540, 90] on body "Menu Boards Boards Boards All jobs Status Workforce Workforce My Workforce Recr…" at bounding box center [426, 326] width 853 height 782
type input "*****"
drag, startPoint x: 630, startPoint y: 85, endPoint x: 574, endPoint y: 90, distance: 55.6
click at [574, 90] on div "Start Time ***** End Time ***** (20h)" at bounding box center [624, 87] width 138 height 22
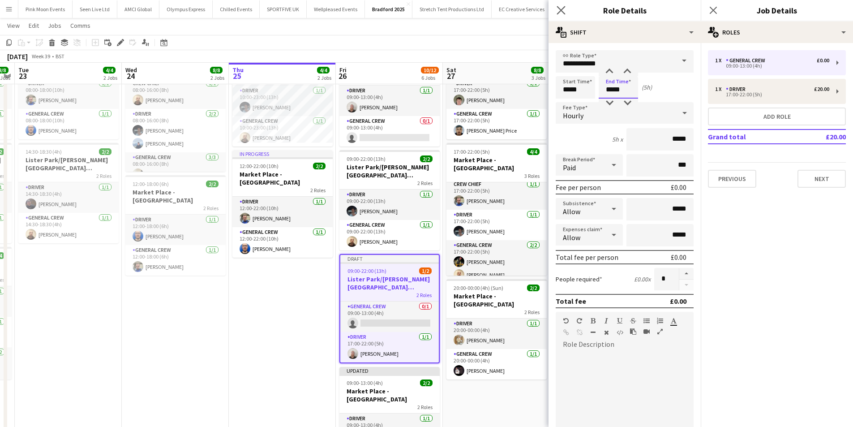
type input "*****"
click at [560, 14] on icon "Close pop-in" at bounding box center [560, 10] width 9 height 9
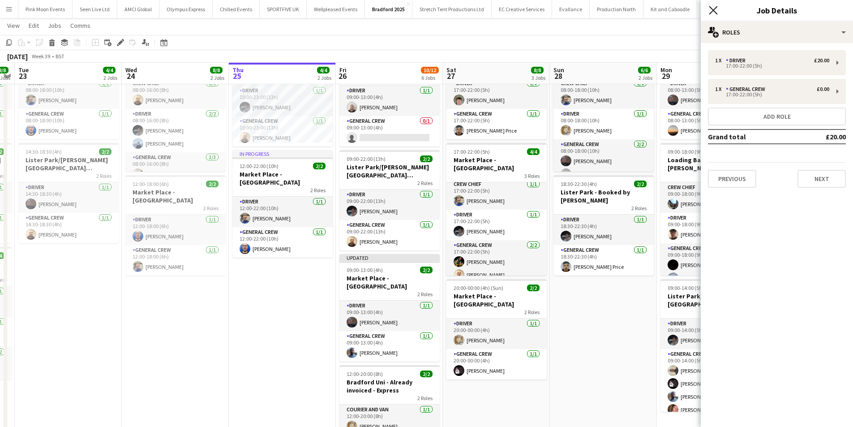
click at [713, 13] on icon "Close pop-in" at bounding box center [713, 10] width 9 height 9
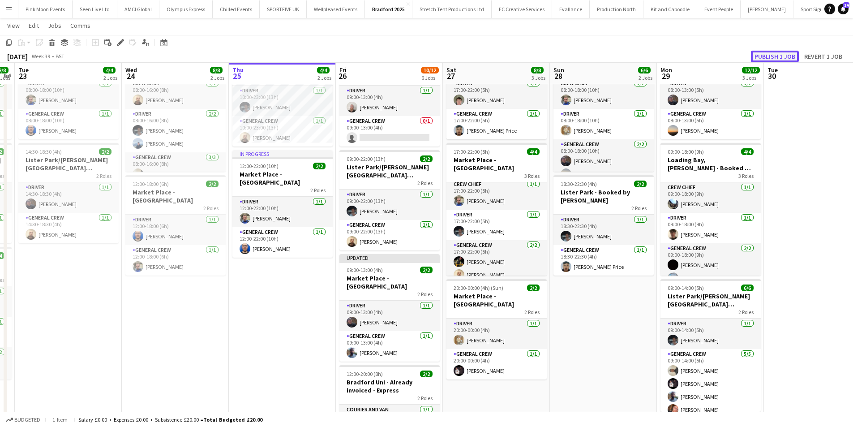
click at [770, 54] on button "Publish 1 job" at bounding box center [775, 57] width 48 height 12
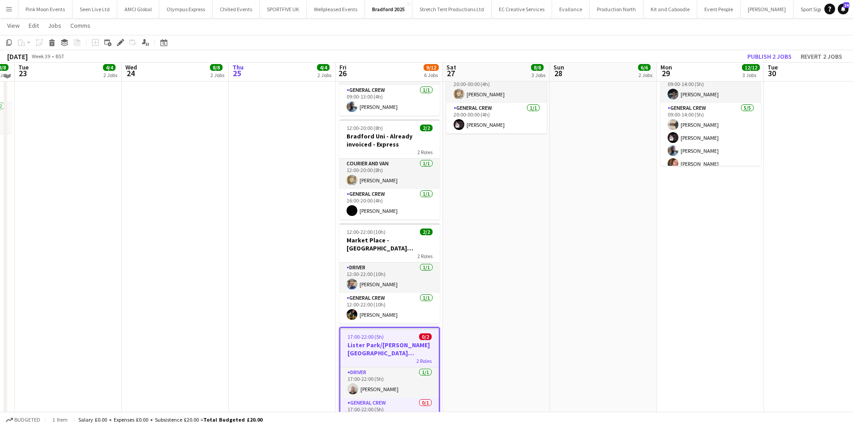
scroll to position [266, 0]
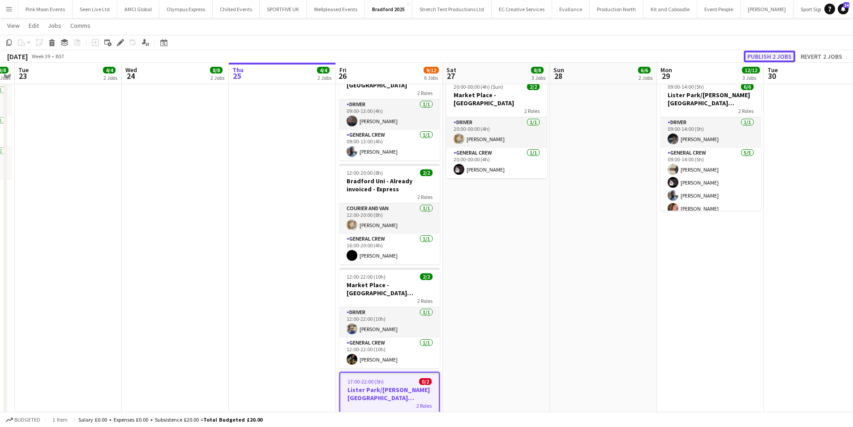
click at [763, 57] on button "Publish 2 jobs" at bounding box center [768, 57] width 51 height 12
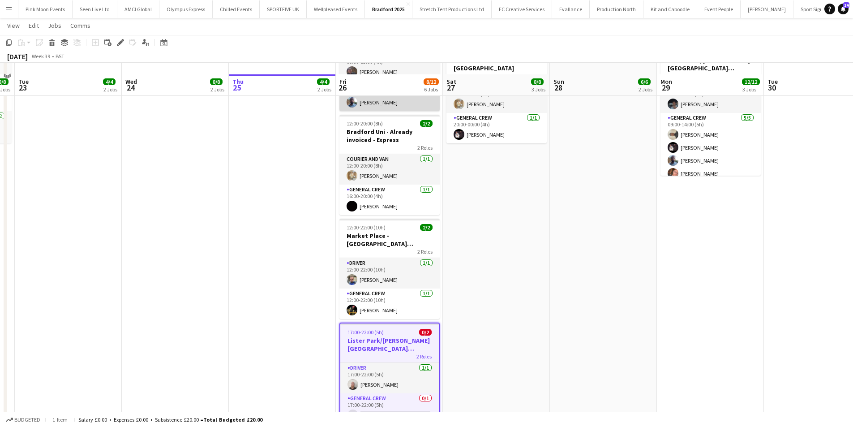
scroll to position [313, 0]
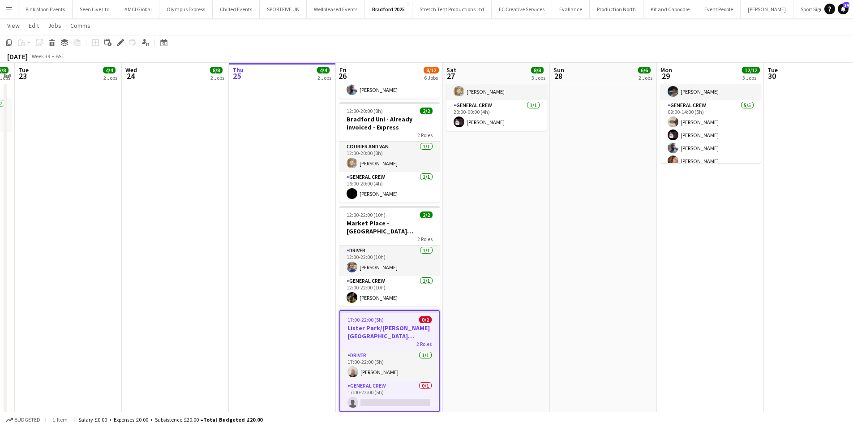
click at [114, 39] on div "Add job Add linked Job Edit Edit linked Job Applicants" at bounding box center [116, 42] width 68 height 11
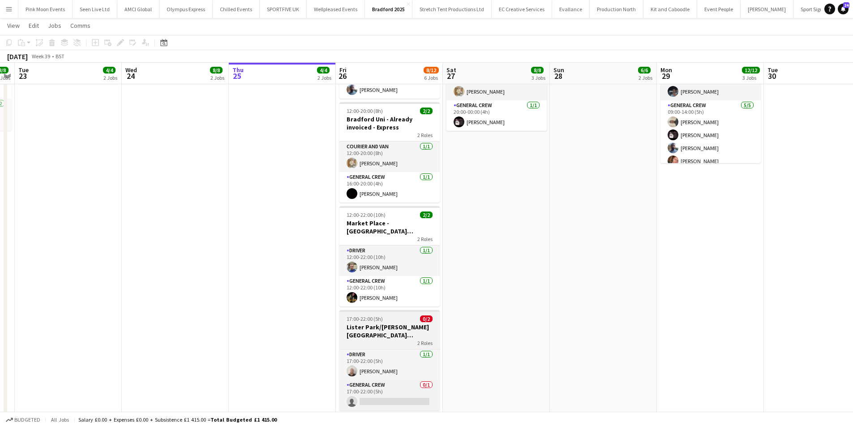
click at [389, 310] on app-job-card "17:00-22:00 (5h) 0/2 Lister Park/Cartwright Hall 2 Roles Driver 1/1 17:00-22:00…" at bounding box center [389, 360] width 100 height 100
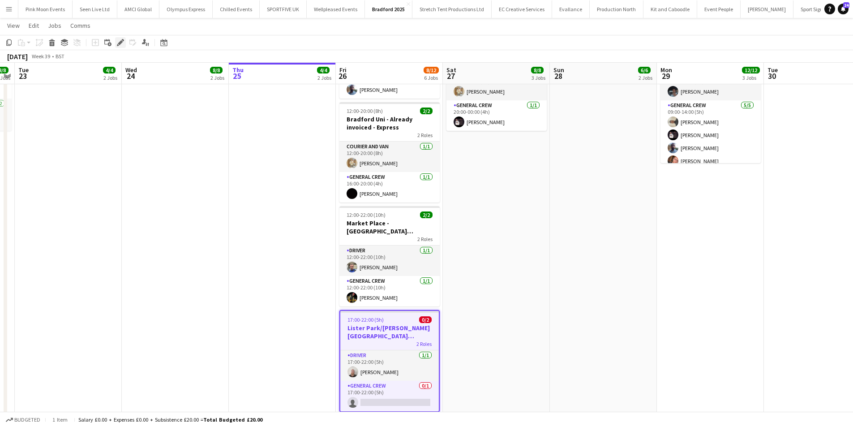
click at [118, 45] on icon at bounding box center [118, 45] width 2 height 2
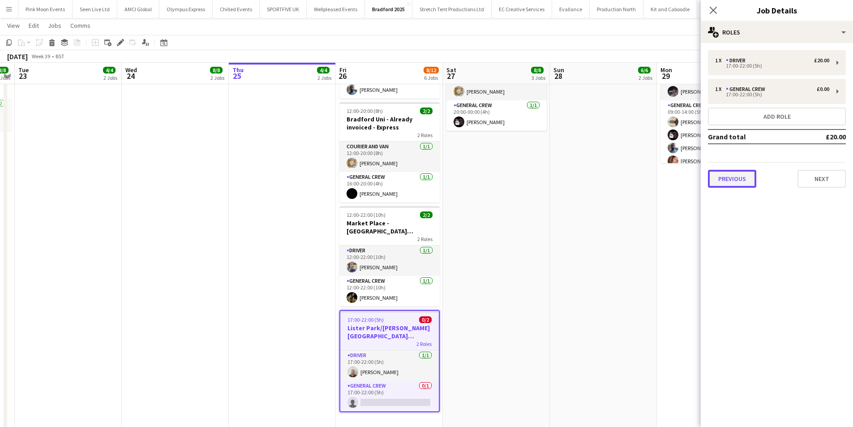
click at [725, 178] on button "Previous" at bounding box center [732, 179] width 48 height 18
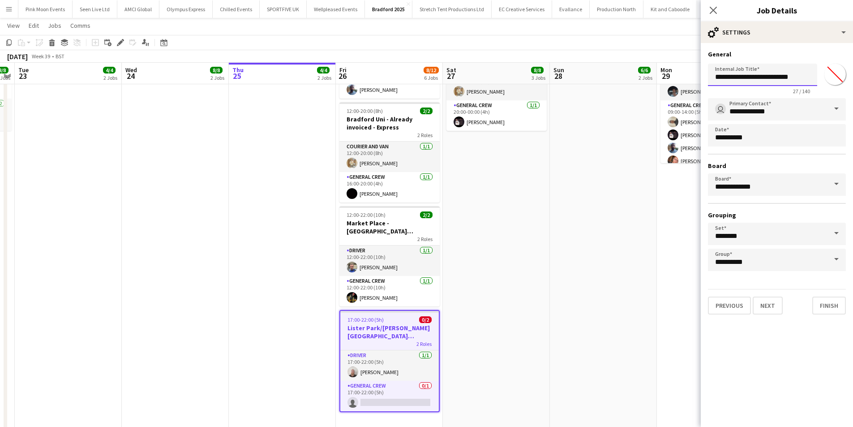
click at [802, 77] on input "**********" at bounding box center [762, 75] width 109 height 22
click at [799, 77] on input "**********" at bounding box center [762, 75] width 109 height 22
type input "**********"
click at [714, 11] on icon at bounding box center [713, 10] width 9 height 9
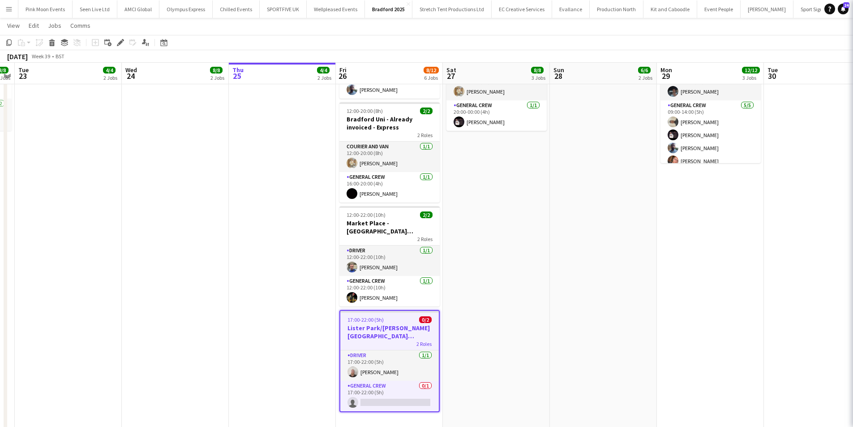
scroll to position [0, 0]
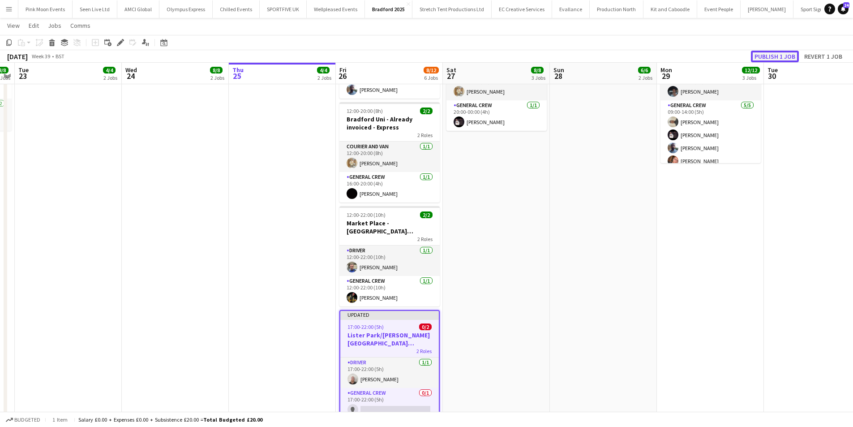
click at [757, 56] on button "Publish 1 job" at bounding box center [775, 57] width 48 height 12
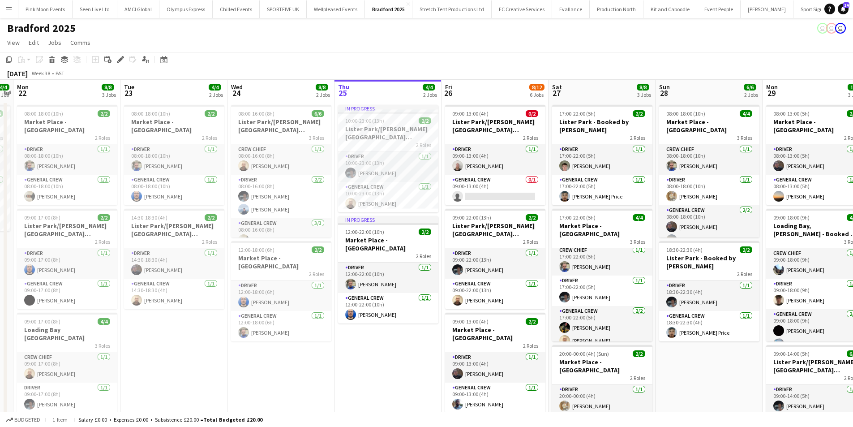
scroll to position [0, 196]
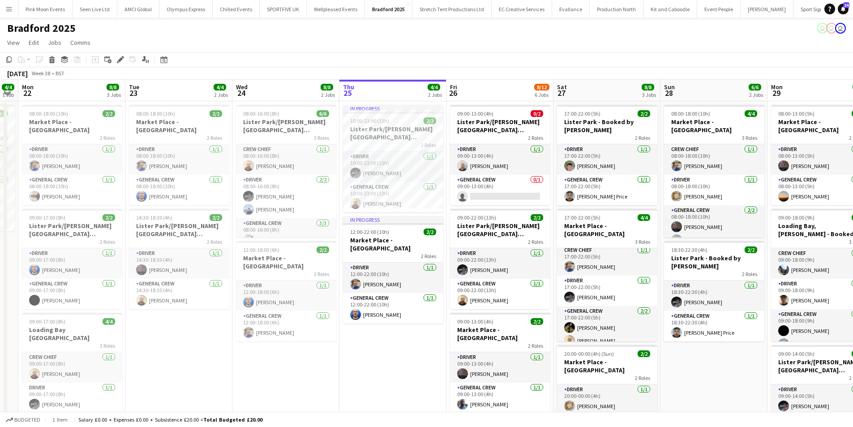
drag, startPoint x: 251, startPoint y: 334, endPoint x: 362, endPoint y: 337, distance: 110.6
click at [362, 337] on app-calendar-viewport "Sat 20 Sun 21 4/4 1 Job Mon 22 8/8 3 Jobs Tue 23 4/4 2 Jobs Wed 24 8/8 2 Jobs T…" at bounding box center [426, 420] width 853 height 681
click at [362, 418] on div "Budgeted 1 item Salary £0.00 + Expenses £0.00 + Subsistence £20.00 = Total Budg…" at bounding box center [426, 418] width 853 height 15
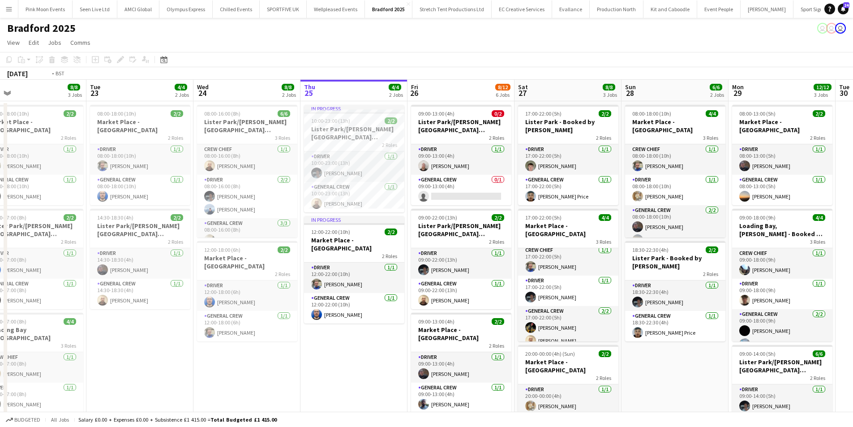
drag, startPoint x: 412, startPoint y: 393, endPoint x: 372, endPoint y: 393, distance: 40.3
click at [372, 393] on app-calendar-viewport "Sat 20 Sun 21 4/4 1 Job Mon 22 8/8 3 Jobs Tue 23 4/4 2 Jobs Wed 24 8/8 2 Jobs T…" at bounding box center [426, 420] width 853 height 681
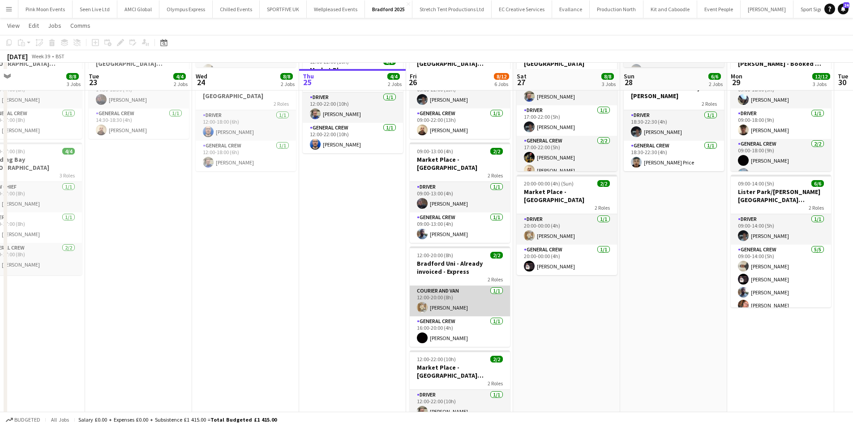
scroll to position [214, 0]
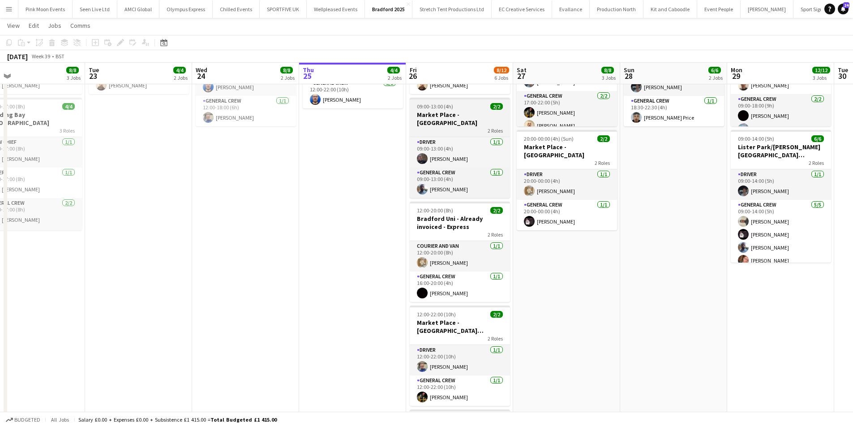
click at [449, 127] on div "2 Roles" at bounding box center [460, 130] width 100 height 7
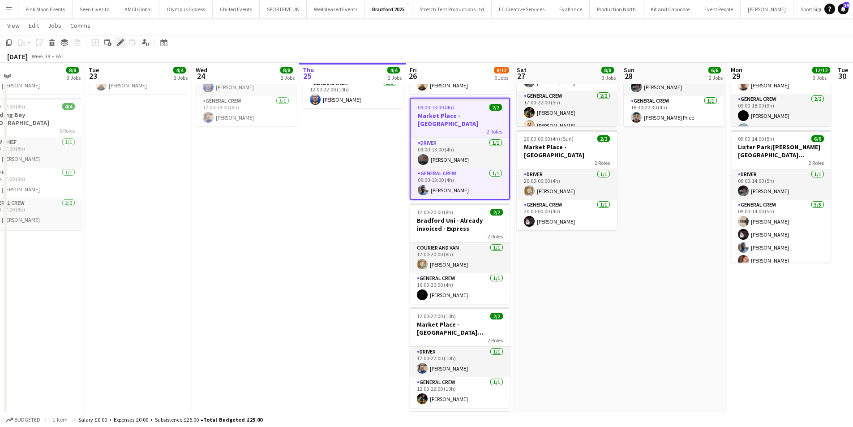
click at [118, 38] on div "Edit" at bounding box center [120, 42] width 11 height 11
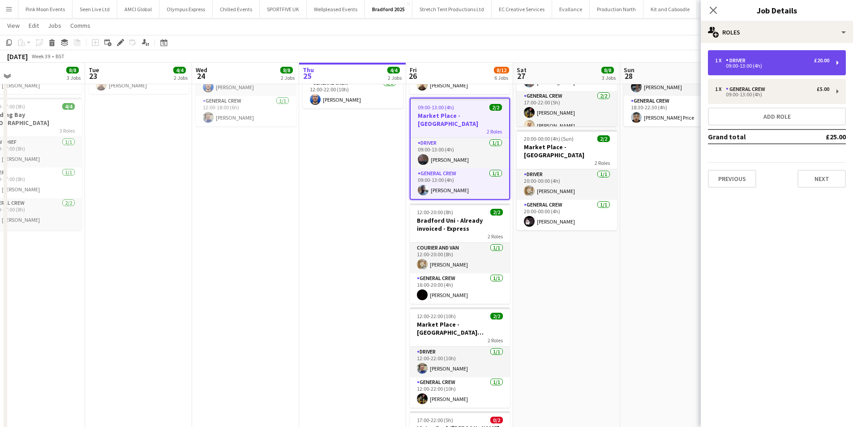
click at [728, 68] on div "09:00-13:00 (4h)" at bounding box center [772, 66] width 114 height 4
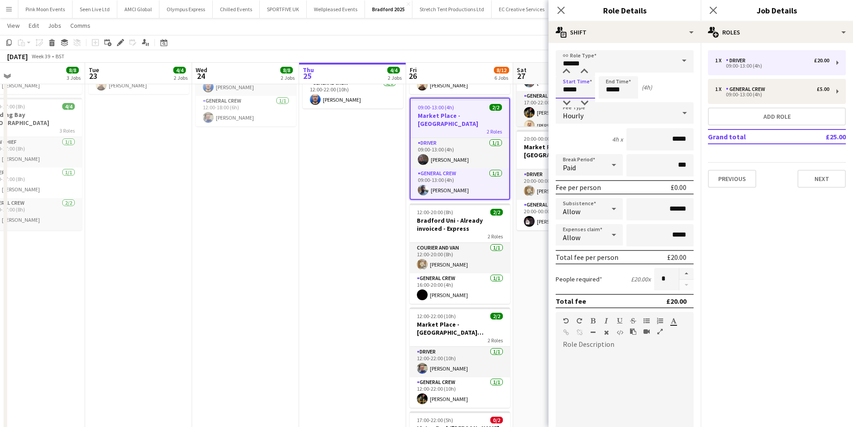
drag, startPoint x: 588, startPoint y: 91, endPoint x: 506, endPoint y: 91, distance: 81.9
click at [506, 91] on body "Menu Boards Boards Boards All jobs Status Workforce Workforce My Workforce Recr…" at bounding box center [426, 173] width 853 height 775
type input "*****"
drag, startPoint x: 626, startPoint y: 91, endPoint x: 593, endPoint y: 91, distance: 32.7
click at [593, 91] on div "Start Time ***** End Time ***** (20h)" at bounding box center [624, 87] width 138 height 22
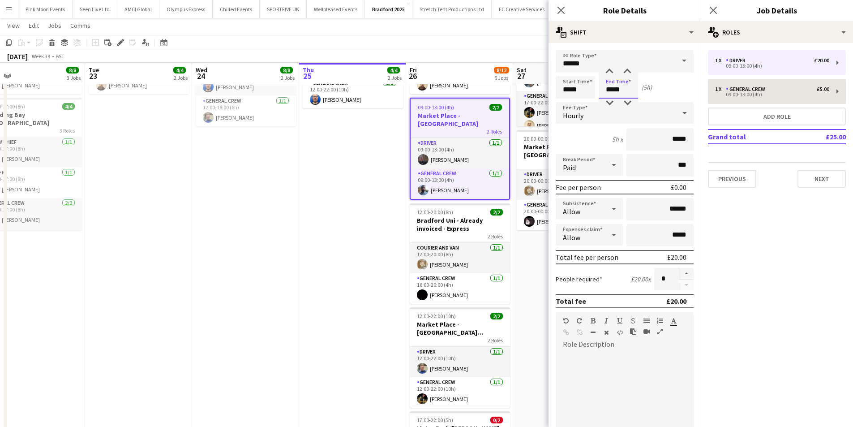
type input "*****"
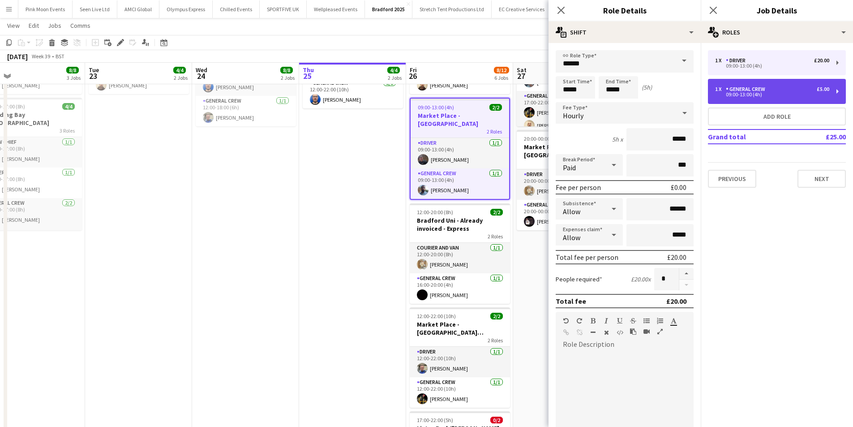
click at [758, 94] on div "09:00-13:00 (4h)" at bounding box center [772, 94] width 114 height 4
type input "**********"
type input "*****"
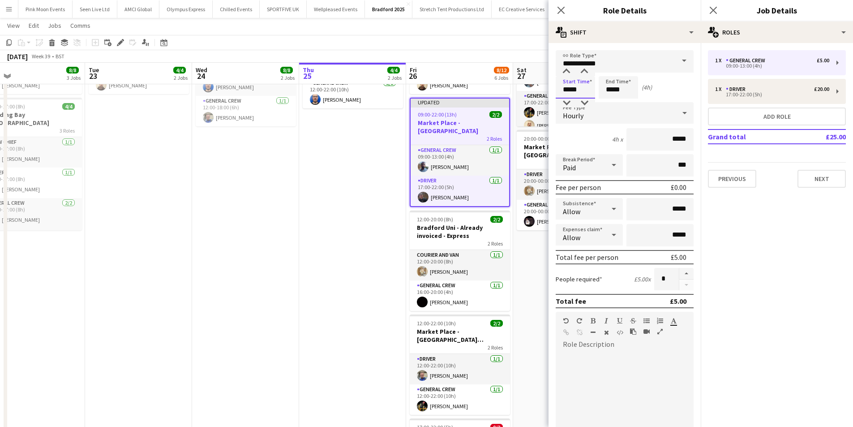
drag, startPoint x: 586, startPoint y: 96, endPoint x: 549, endPoint y: 96, distance: 37.6
click at [549, 96] on form "**********" at bounding box center [624, 328] width 152 height 556
type input "*****"
drag, startPoint x: 627, startPoint y: 94, endPoint x: 516, endPoint y: 106, distance: 111.7
click at [516, 106] on body "Menu Boards Boards Boards All jobs Status Workforce Workforce My Workforce Recr…" at bounding box center [426, 170] width 853 height 768
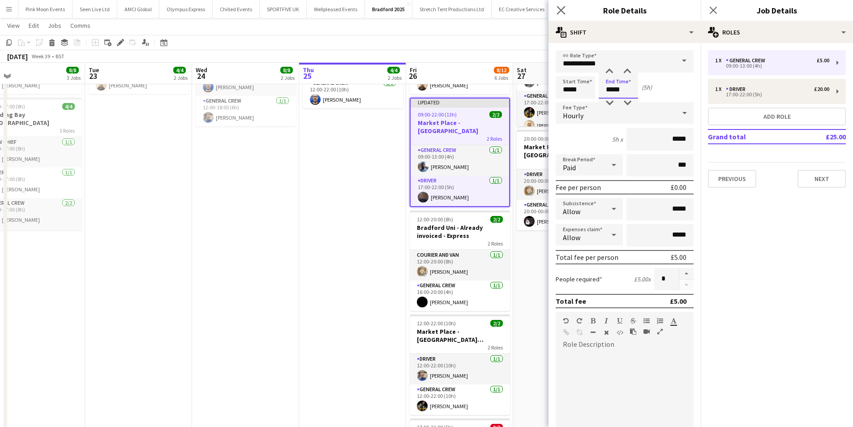
type input "*****"
click at [559, 14] on icon "Close pop-in" at bounding box center [560, 10] width 9 height 9
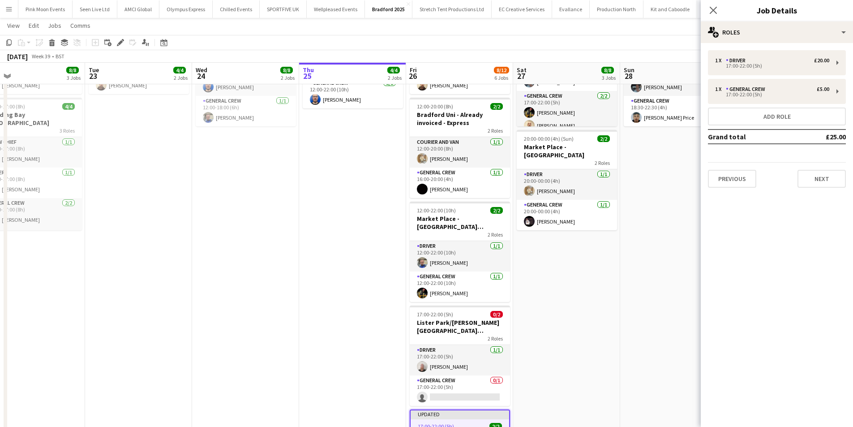
click at [303, 211] on app-date-cell "In progress 10:00-23:00 (13h) 2/2 Lister Park/Cartwright Hall 2 Roles Driver 1/…" at bounding box center [352, 212] width 107 height 652
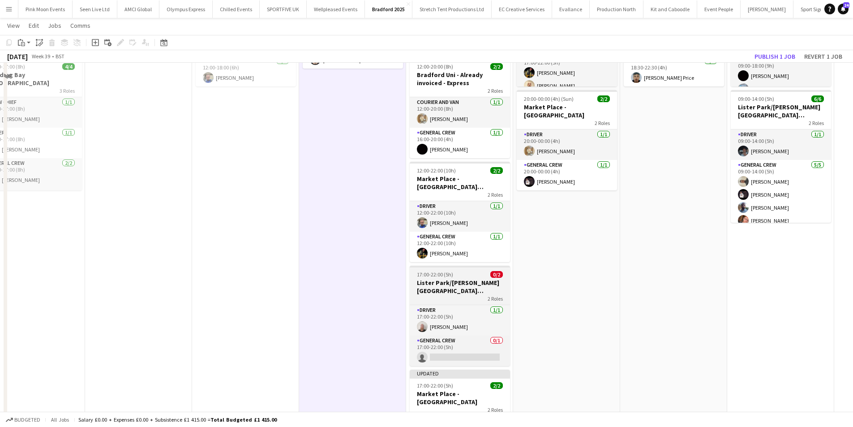
scroll to position [269, 0]
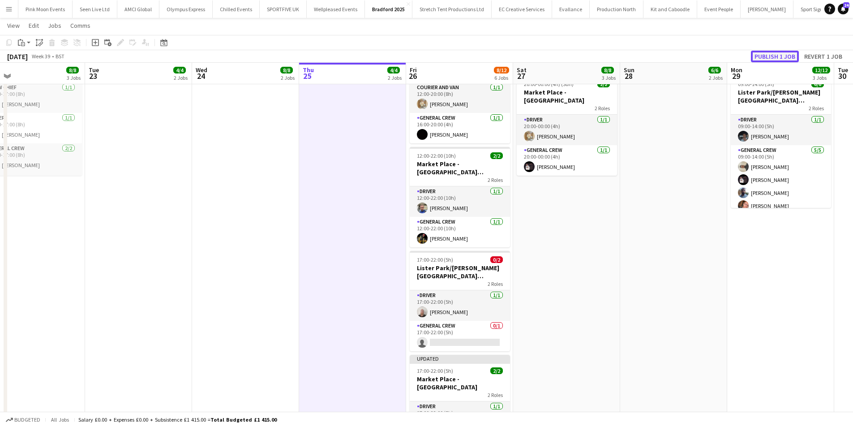
click at [768, 59] on button "Publish 1 job" at bounding box center [775, 57] width 48 height 12
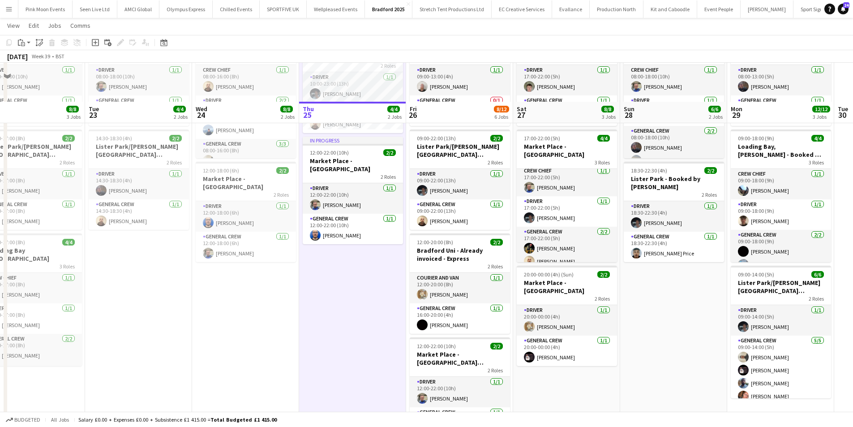
scroll to position [45, 0]
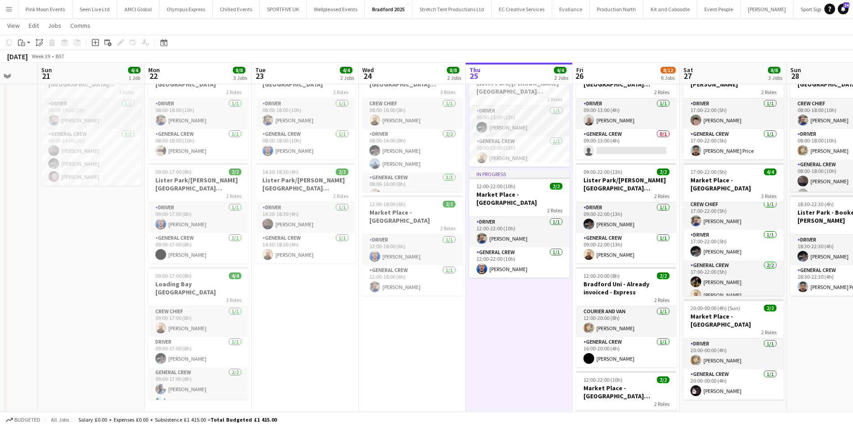
drag, startPoint x: 194, startPoint y: 348, endPoint x: 361, endPoint y: 347, distance: 167.0
click at [361, 347] on app-calendar-viewport "Thu 18 Fri 19 Sat 20 Sun 21 4/4 1 Job Mon 22 8/8 3 Jobs Tue 23 4/4 2 Jobs Wed 2…" at bounding box center [426, 349] width 853 height 718
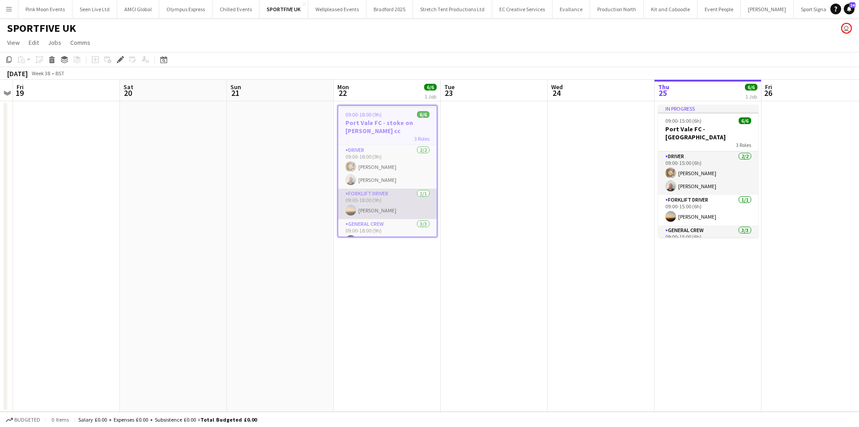
scroll to position [39, 0]
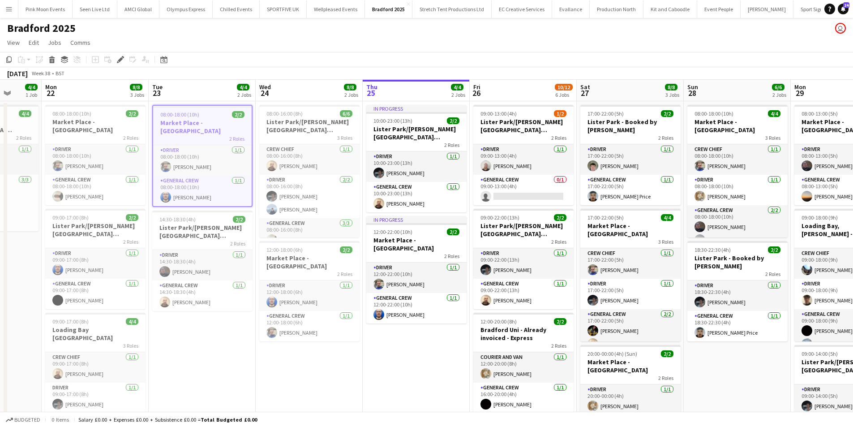
scroll to position [0, 286]
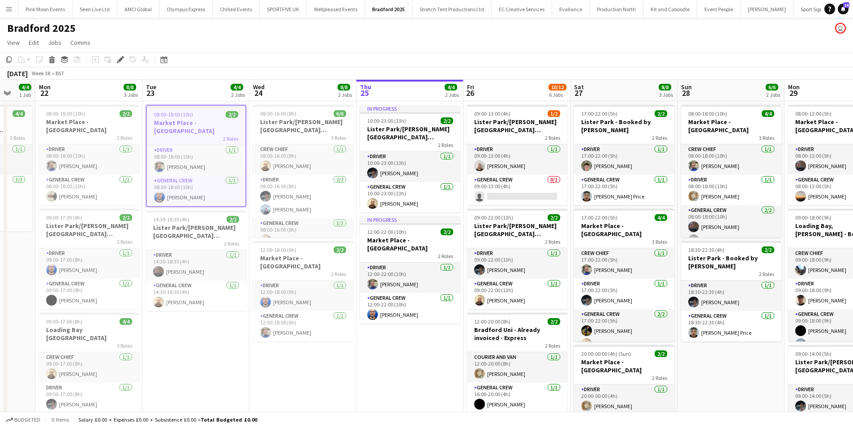
drag, startPoint x: 400, startPoint y: 329, endPoint x: 208, endPoint y: 327, distance: 191.6
click at [208, 327] on app-calendar-viewport "Fri 19 Sat 20 Sun 21 4/4 1 Job Mon 22 8/8 3 Jobs Tue 23 4/4 2 Jobs Wed 24 8/8 2…" at bounding box center [426, 413] width 853 height 666
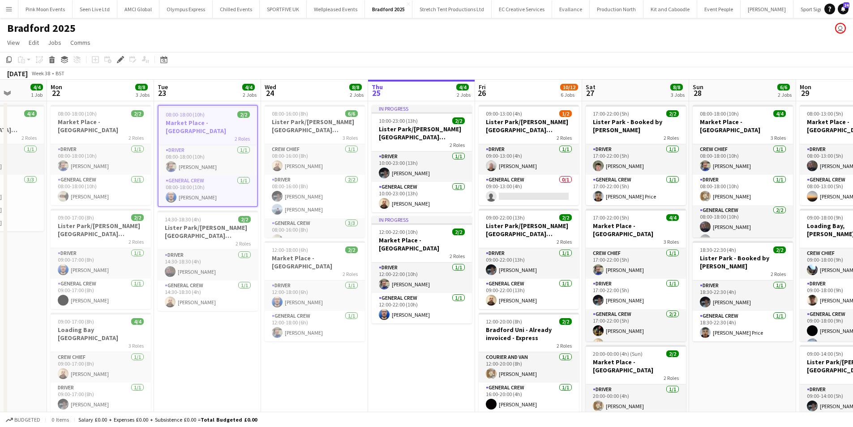
scroll to position [0, 276]
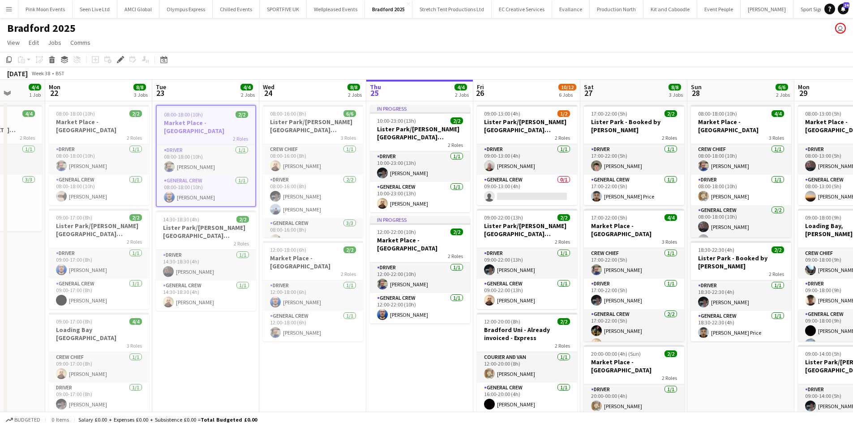
drag, startPoint x: 241, startPoint y: 309, endPoint x: 251, endPoint y: 313, distance: 10.5
click at [251, 313] on app-calendar-viewport "Fri 19 Sat 20 Sun 21 4/4 1 Job Mon 22 8/8 3 Jobs Tue 23 4/4 2 Jobs Wed 24 8/8 2…" at bounding box center [426, 413] width 853 height 666
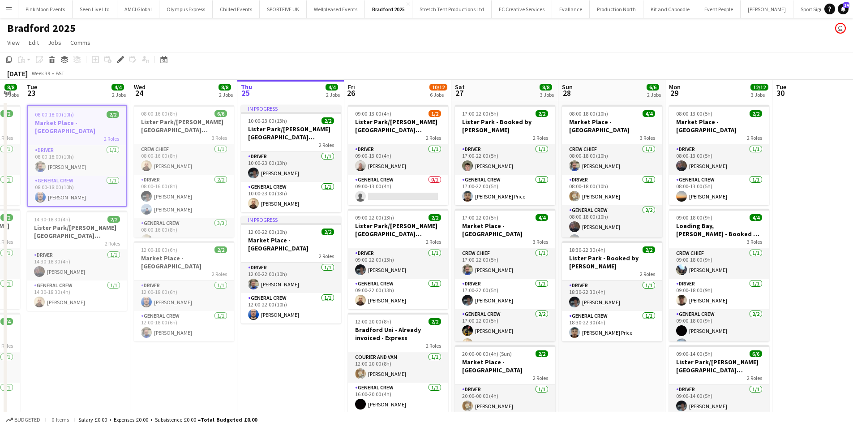
scroll to position [0, 411]
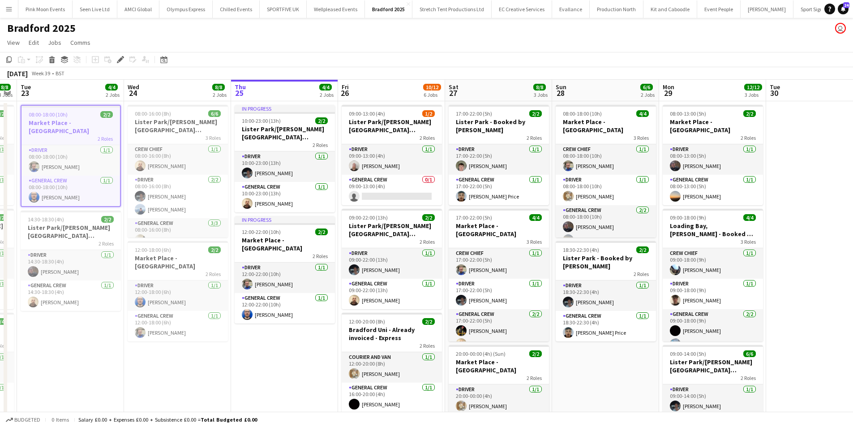
drag, startPoint x: 265, startPoint y: 370, endPoint x: 130, endPoint y: 363, distance: 135.4
click at [130, 363] on app-calendar-viewport "Fri 19 Sat 20 Sun 21 4/4 1 Job Mon 22 8/8 3 Jobs Tue 23 4/4 2 Jobs Wed 24 8/8 2…" at bounding box center [426, 413] width 853 height 666
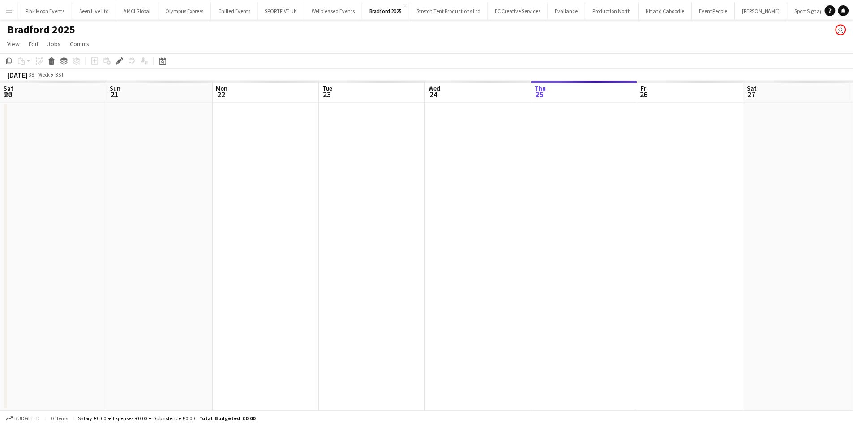
scroll to position [0, 308]
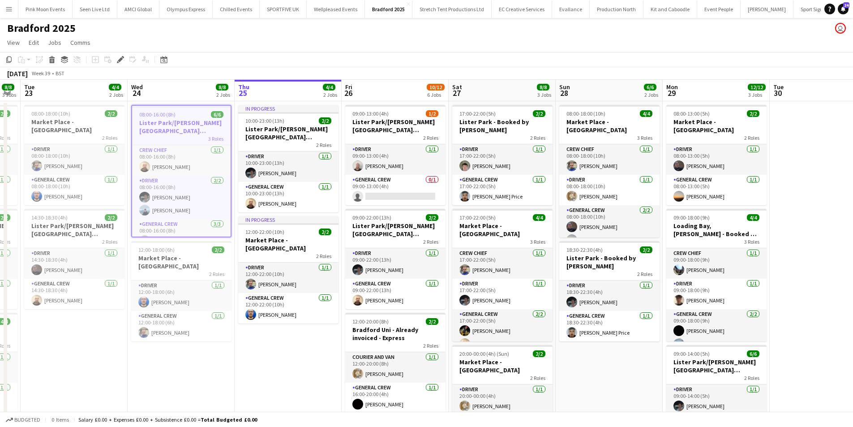
drag, startPoint x: 333, startPoint y: 350, endPoint x: 126, endPoint y: 354, distance: 206.8
click at [126, 354] on app-calendar-viewport "Sat 20 Sun 21 4/4 1 Job Mon 22 8/8 3 Jobs Tue 23 4/4 2 Jobs Wed 24 8/8 2 Jobs T…" at bounding box center [426, 413] width 853 height 666
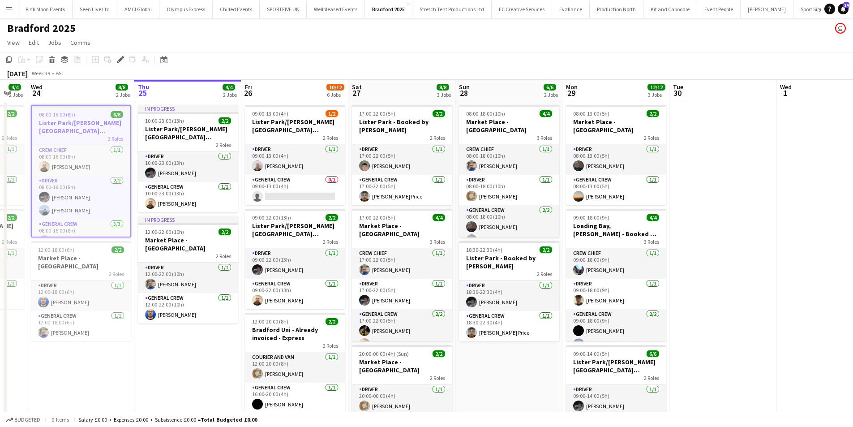
scroll to position [0, 405]
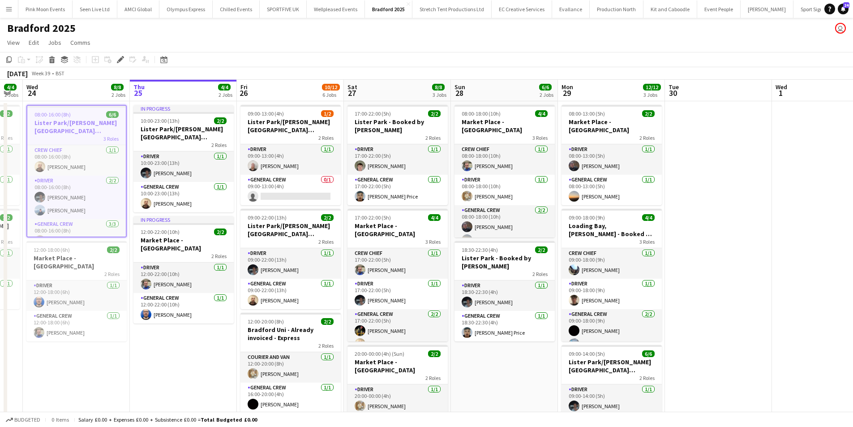
drag, startPoint x: 197, startPoint y: 389, endPoint x: 93, endPoint y: 368, distance: 106.3
click at [93, 368] on app-calendar-viewport "Sat 20 Sun 21 4/4 1 Job Mon 22 8/8 3 Jobs Tue 23 4/4 2 Jobs Wed 24 8/8 2 Jobs T…" at bounding box center [426, 413] width 853 height 666
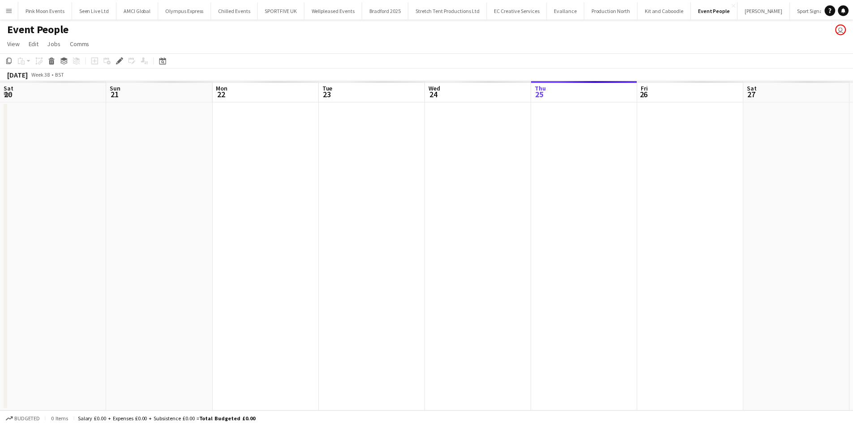
scroll to position [0, 308]
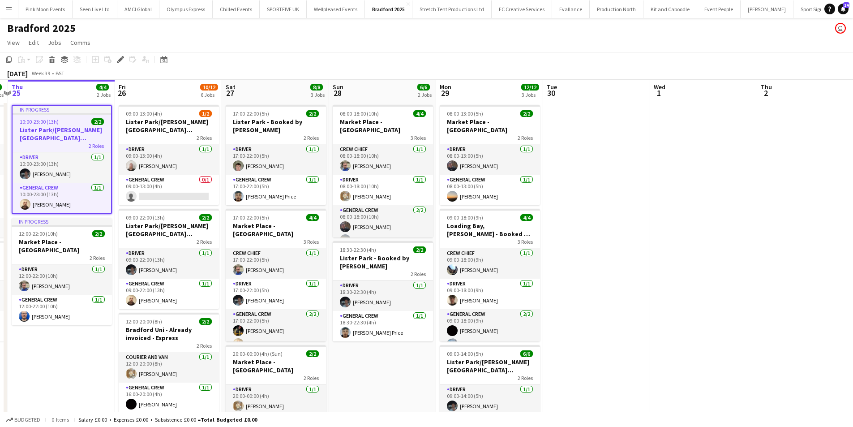
scroll to position [0, 421]
drag, startPoint x: 343, startPoint y: 335, endPoint x: 17, endPoint y: 342, distance: 326.8
click at [17, 342] on app-calendar-viewport "Sun 21 4/4 1 Job Mon 22 8/8 3 Jobs Tue 23 4/4 2 Jobs Wed 24 8/8 2 Jobs Thu 25 4…" at bounding box center [426, 413] width 853 height 666
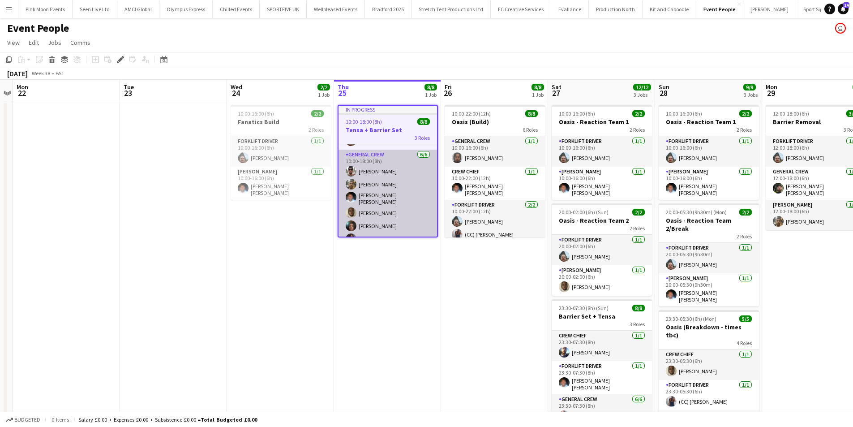
scroll to position [64, 0]
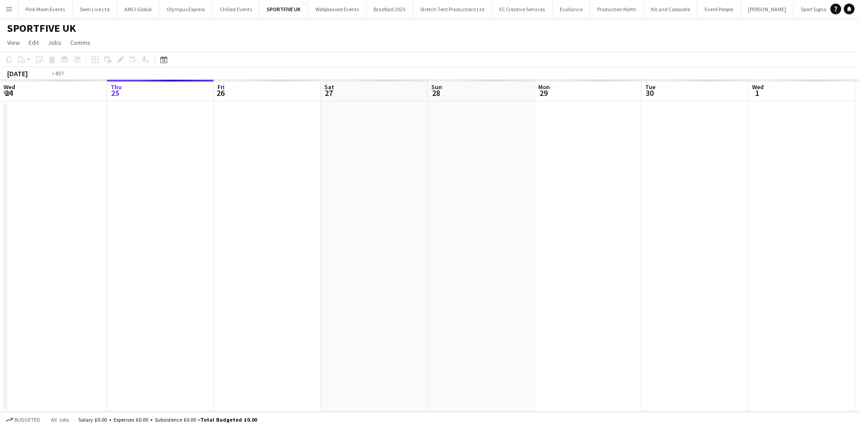
scroll to position [0, 308]
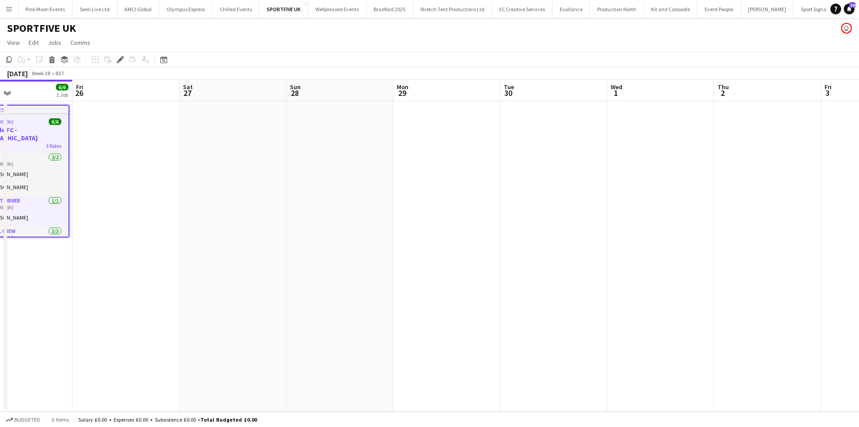
drag, startPoint x: 316, startPoint y: 333, endPoint x: 20, endPoint y: 321, distance: 296.6
click at [20, 321] on app-calendar-viewport "Mon 22 6/6 1 Job Tue 23 Wed 24 Thu 25 6/6 1 Job Fri 26 Sat 27 Sun 28 Mon 29 Tue…" at bounding box center [429, 246] width 859 height 332
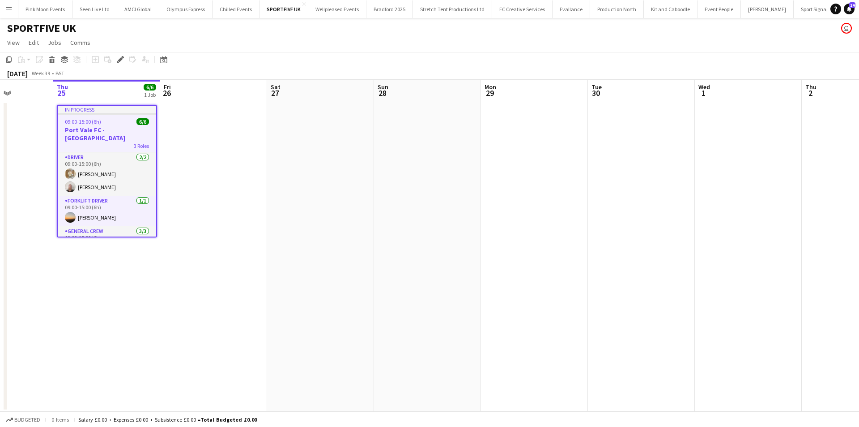
click at [126, 311] on app-calendar-viewport "Mon 22 6/6 1 Job Tue 23 Wed 24 Thu 25 6/6 1 Job Fri 26 Sat 27 Sun 28 Mon 29 Tue…" at bounding box center [429, 246] width 859 height 332
click at [139, 142] on span "3 Roles" at bounding box center [141, 145] width 15 height 7
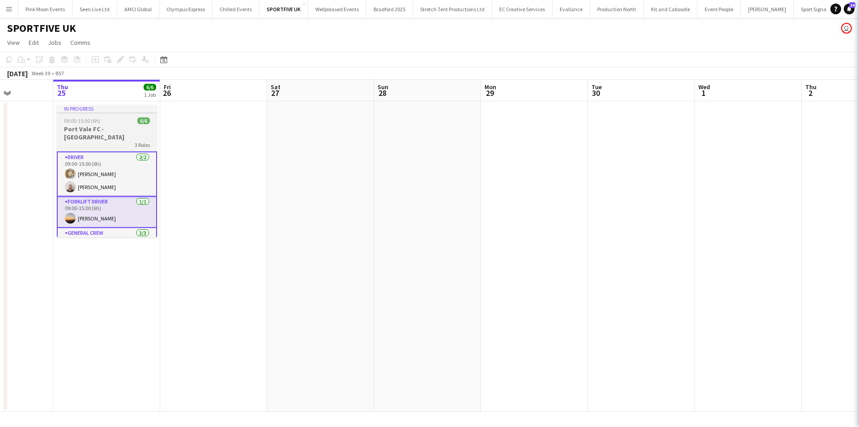
click at [139, 141] on span "3 Roles" at bounding box center [142, 144] width 15 height 7
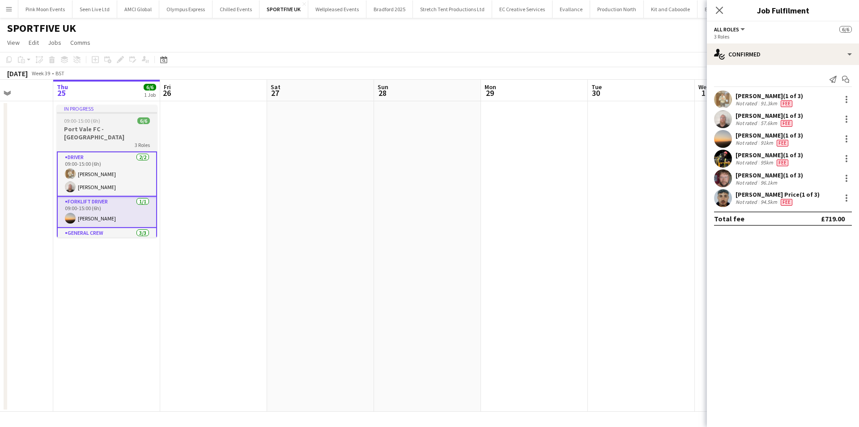
click at [97, 115] on app-job-card "In progress 09:00-15:00 (6h) 6/6 Port Vale FC - stoke on trent 3 Roles Driver 2…" at bounding box center [107, 171] width 100 height 132
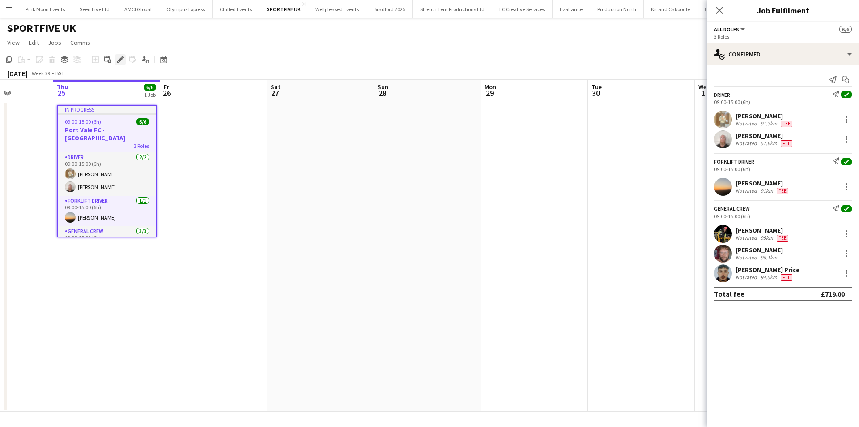
click at [120, 58] on icon "Edit" at bounding box center [120, 59] width 7 height 7
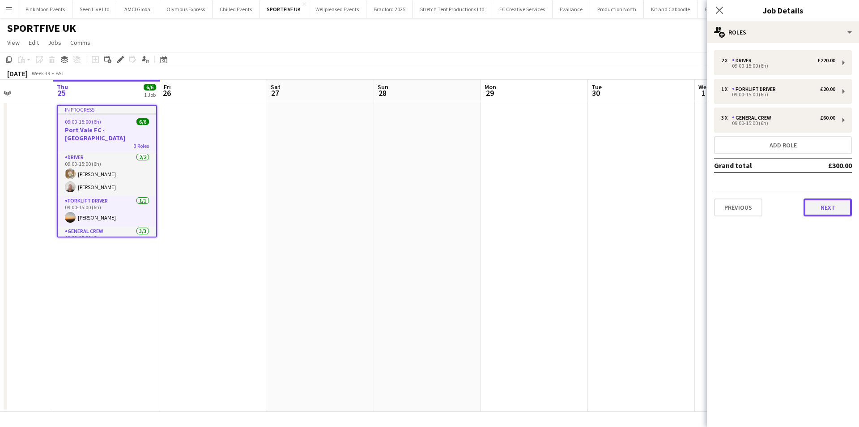
click at [821, 200] on button "Next" at bounding box center [828, 207] width 48 height 18
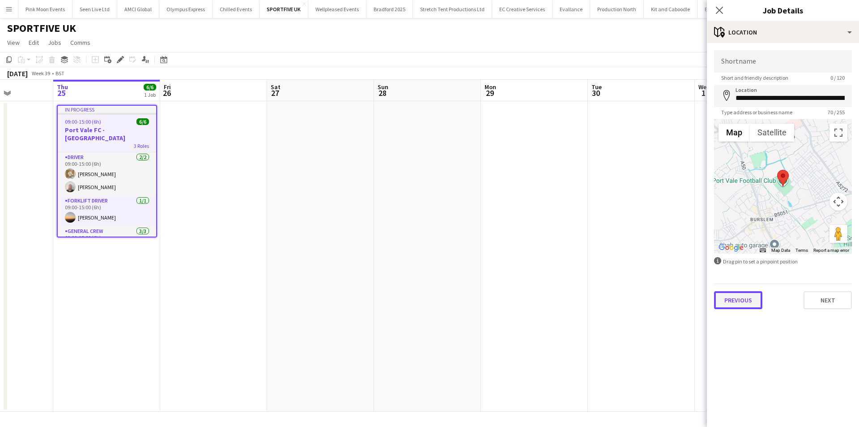
click at [741, 293] on button "Previous" at bounding box center [738, 300] width 48 height 18
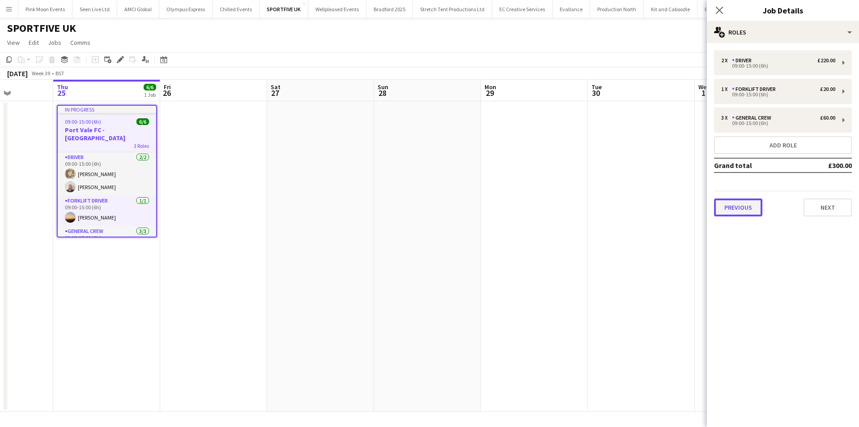
click at [729, 208] on button "Previous" at bounding box center [738, 207] width 48 height 18
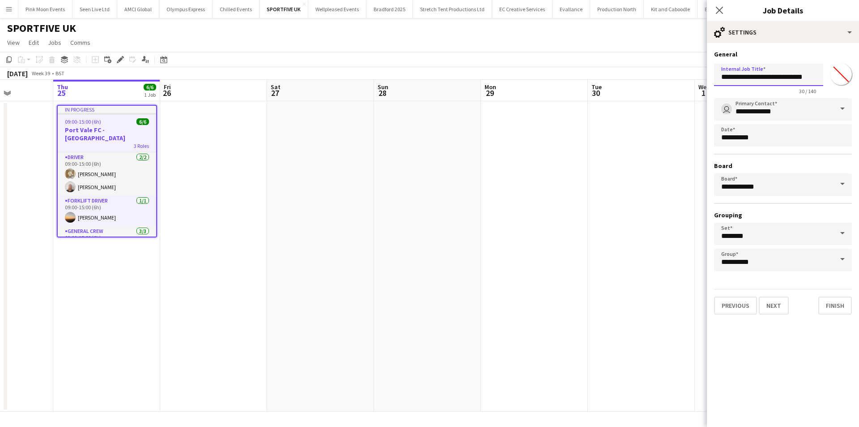
click at [810, 77] on input "**********" at bounding box center [768, 75] width 109 height 22
type input "**********"
click at [723, 5] on app-icon "Close pop-in" at bounding box center [719, 10] width 13 height 13
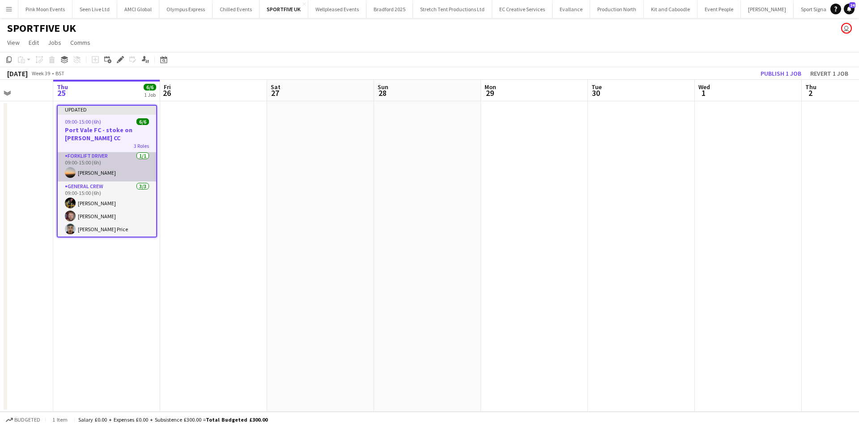
scroll to position [46, 0]
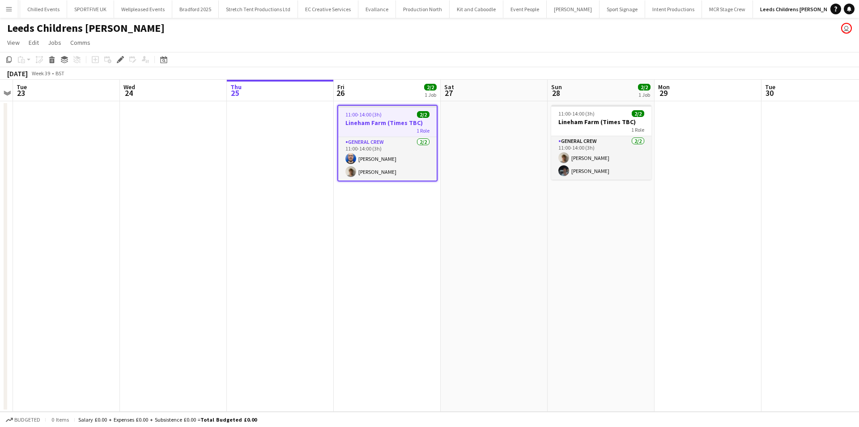
scroll to position [0, 193]
